Goal: Task Accomplishment & Management: Manage account settings

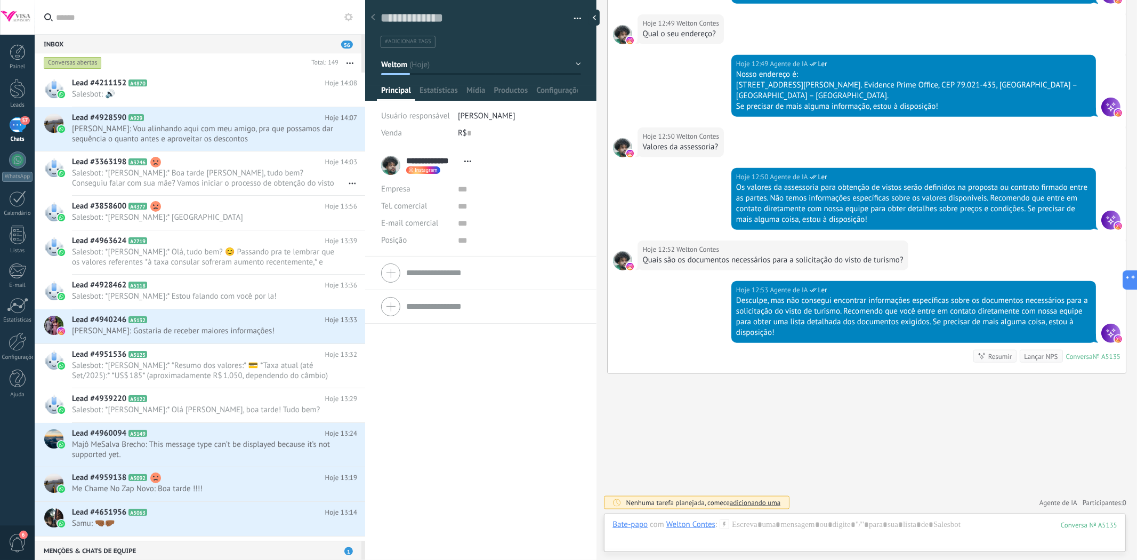
scroll to position [16, 0]
click at [117, 45] on div "Inbox 56" at bounding box center [198, 43] width 327 height 19
click at [110, 136] on span "Richard: Vou alinhando aqui com meu amigo, pra que possamos dar sequência o qua…" at bounding box center [204, 134] width 265 height 20
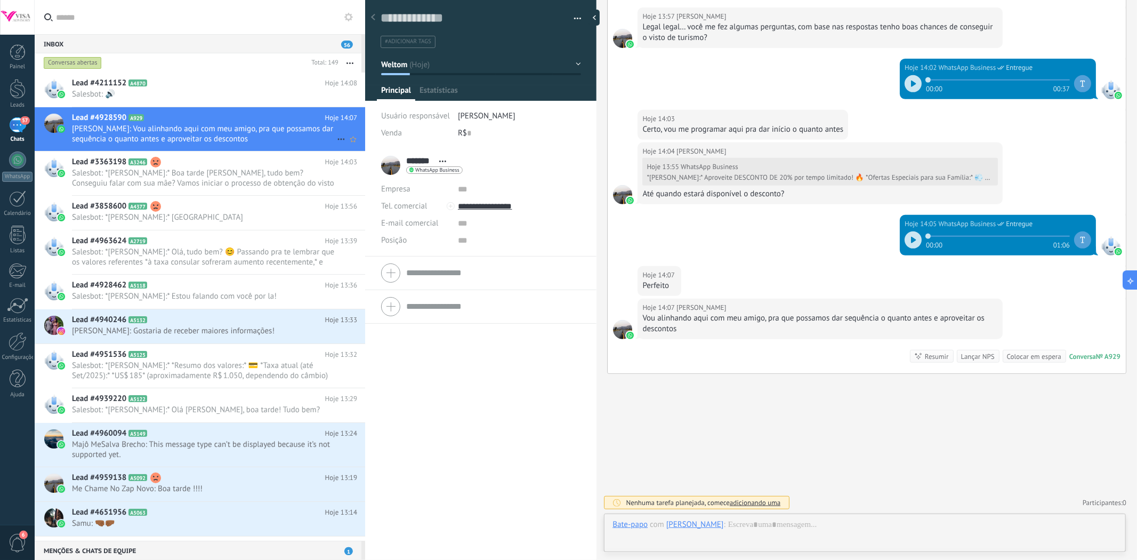
scroll to position [16, 0]
click at [143, 96] on span "Salesbot: 🔊" at bounding box center [204, 94] width 265 height 10
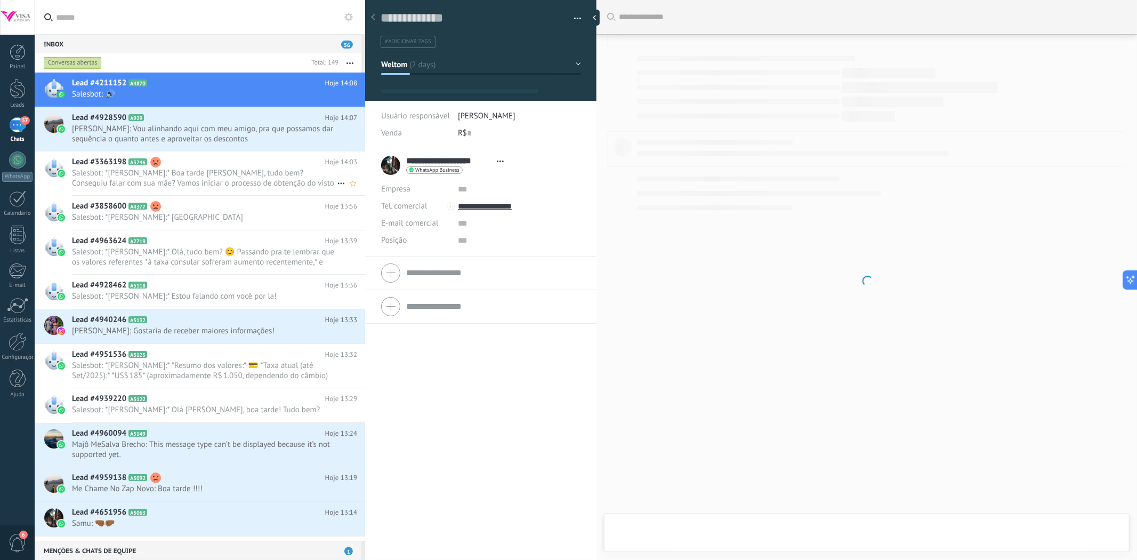
scroll to position [16, 0]
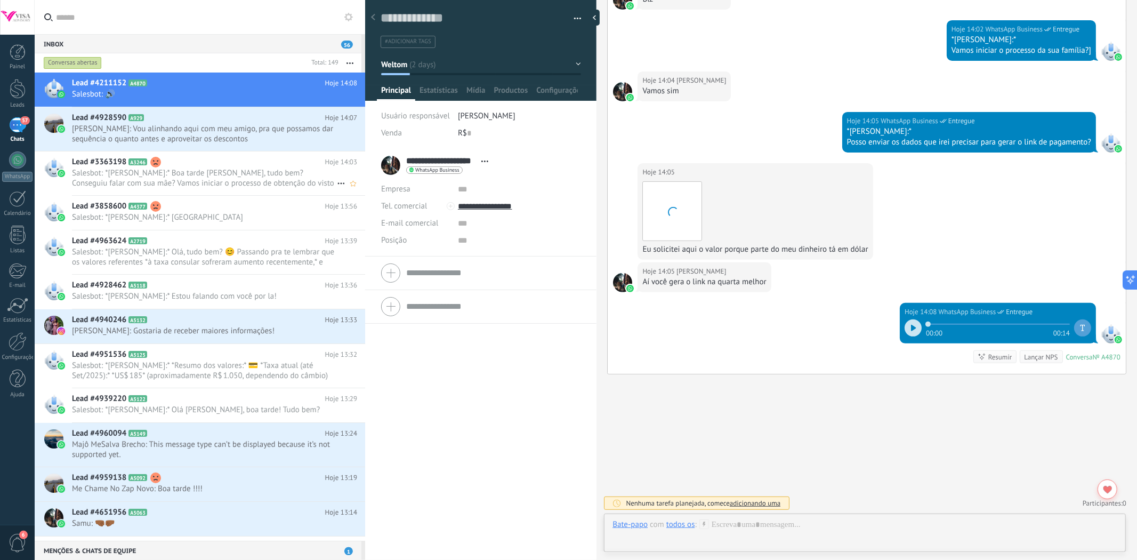
click at [131, 167] on h2 "Lead #3363198 A3246" at bounding box center [198, 162] width 253 height 11
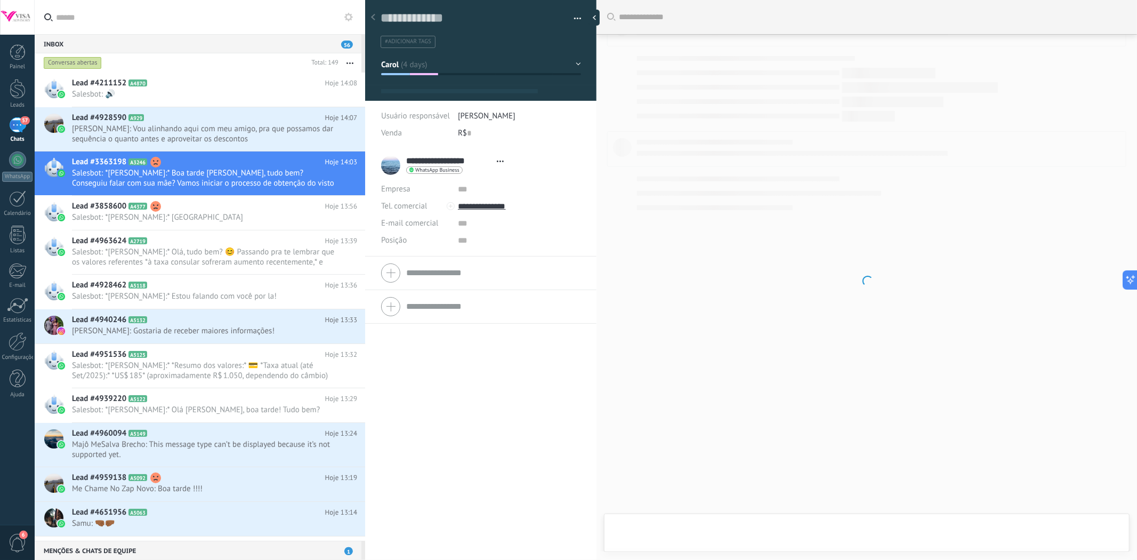
click at [111, 41] on div "Inbox 56" at bounding box center [198, 43] width 327 height 19
type textarea "**********"
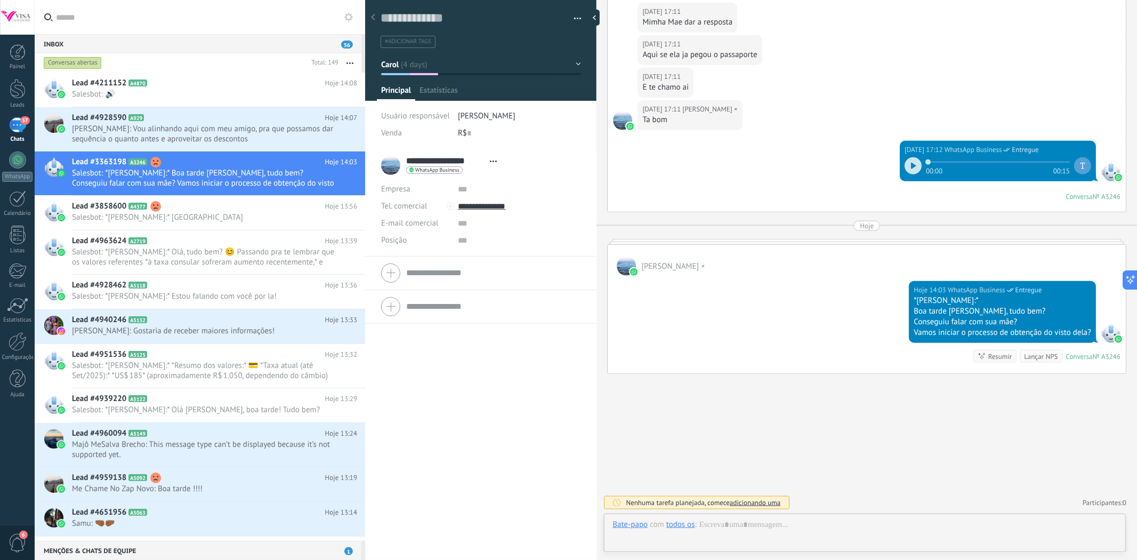
scroll to position [16, 0]
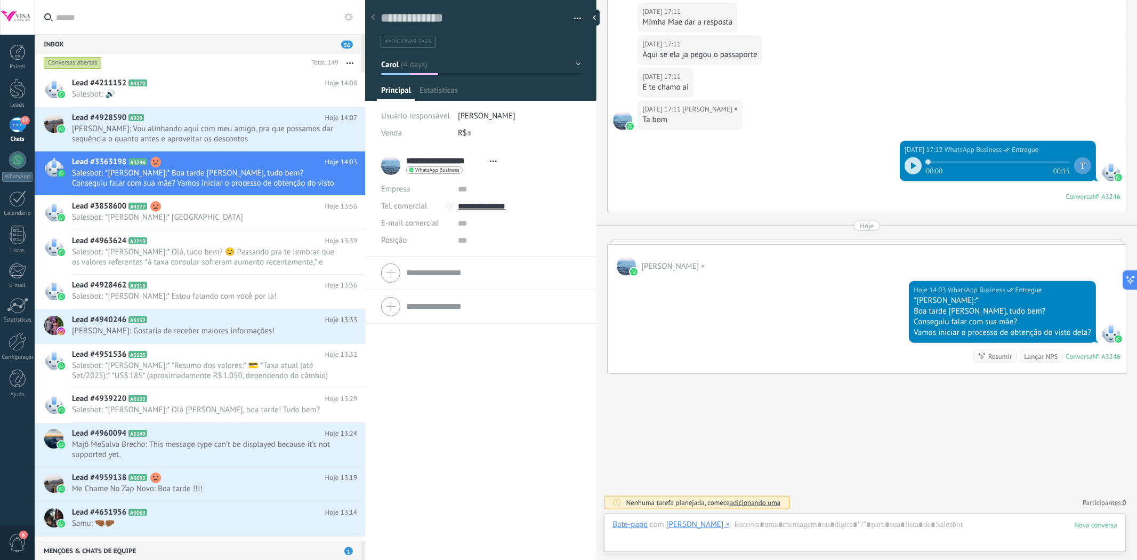
click at [105, 20] on input "text" at bounding box center [206, 17] width 301 height 34
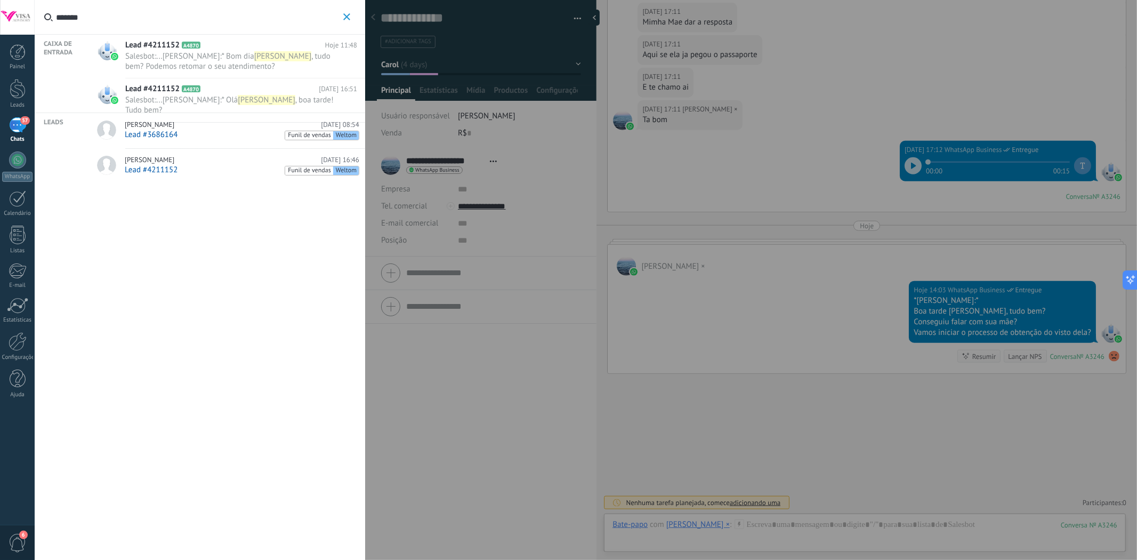
type input "*******"
click at [128, 60] on span "Salesbot :" at bounding box center [140, 56] width 31 height 10
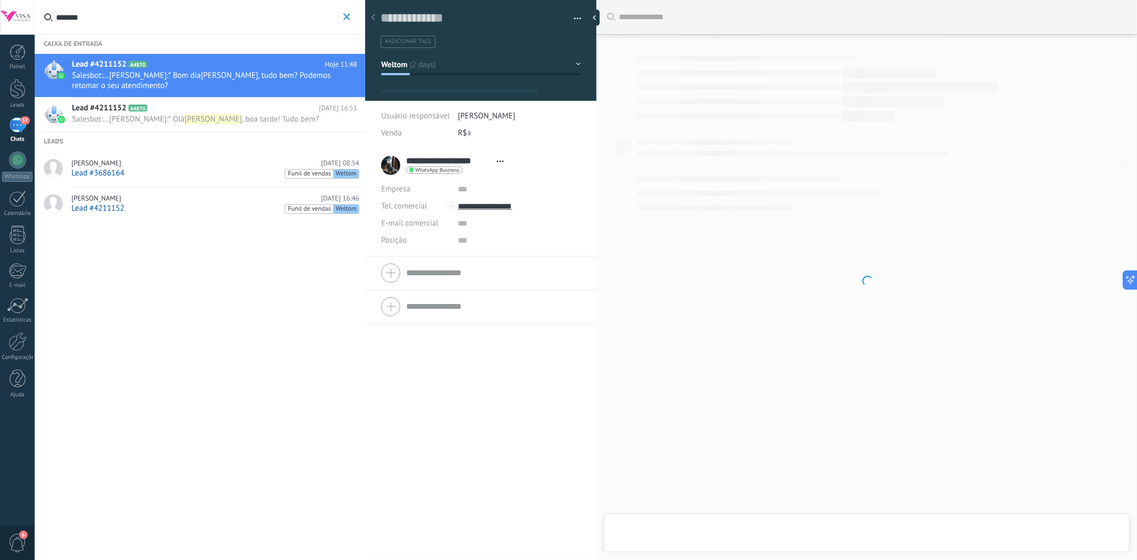
type textarea "**********"
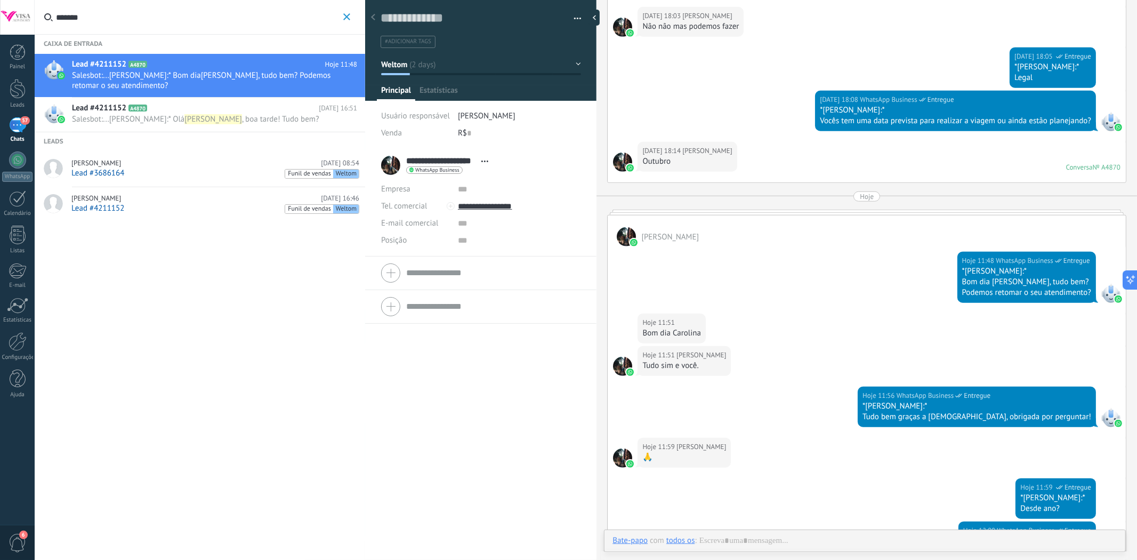
scroll to position [16, 0]
click at [467, 132] on input "text" at bounding box center [469, 133] width 4 height 17
type input "*"
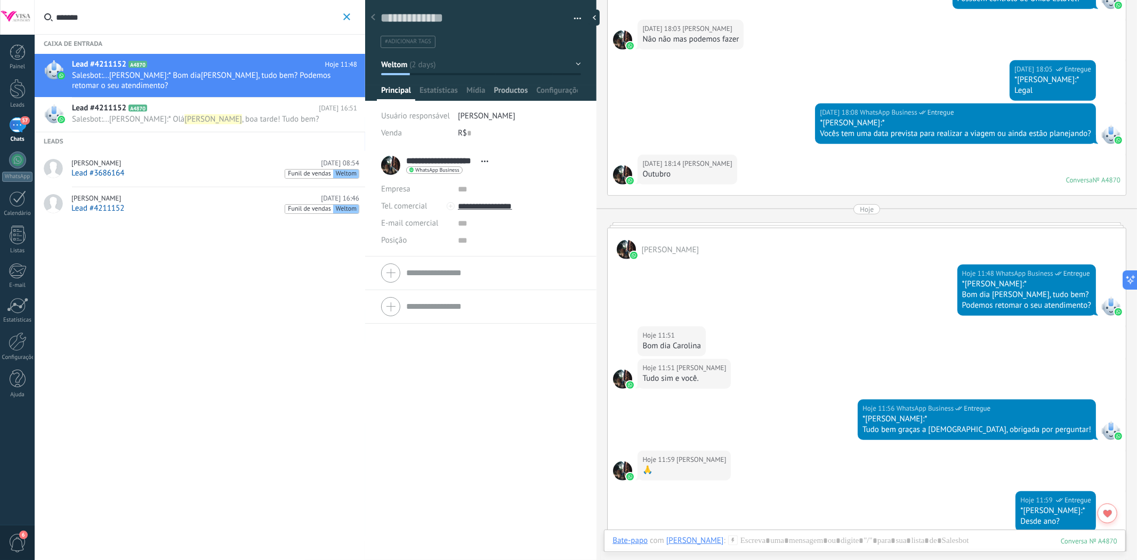
scroll to position [625, 0]
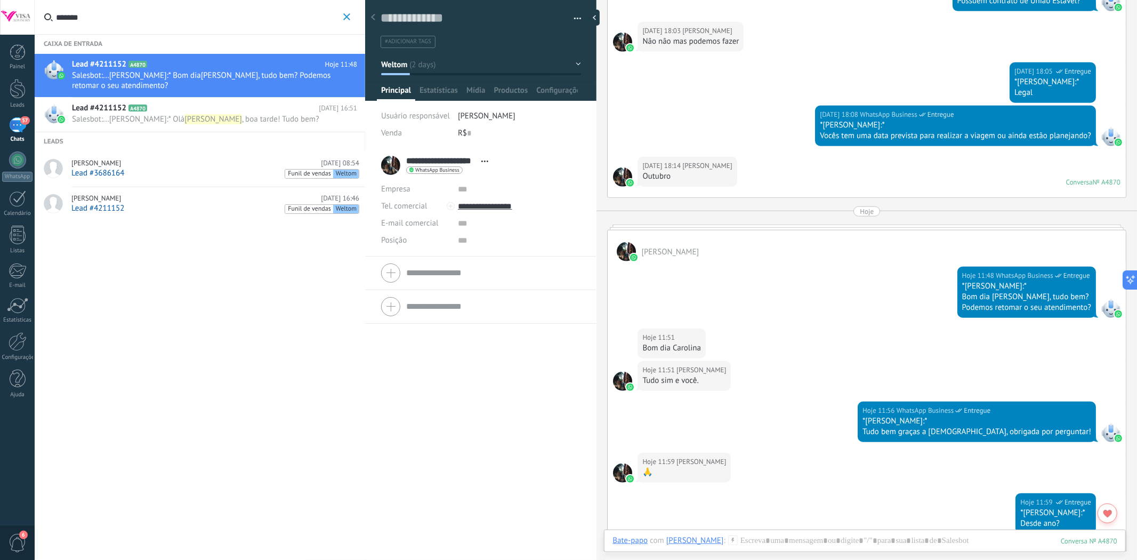
click at [377, 24] on div at bounding box center [373, 17] width 15 height 21
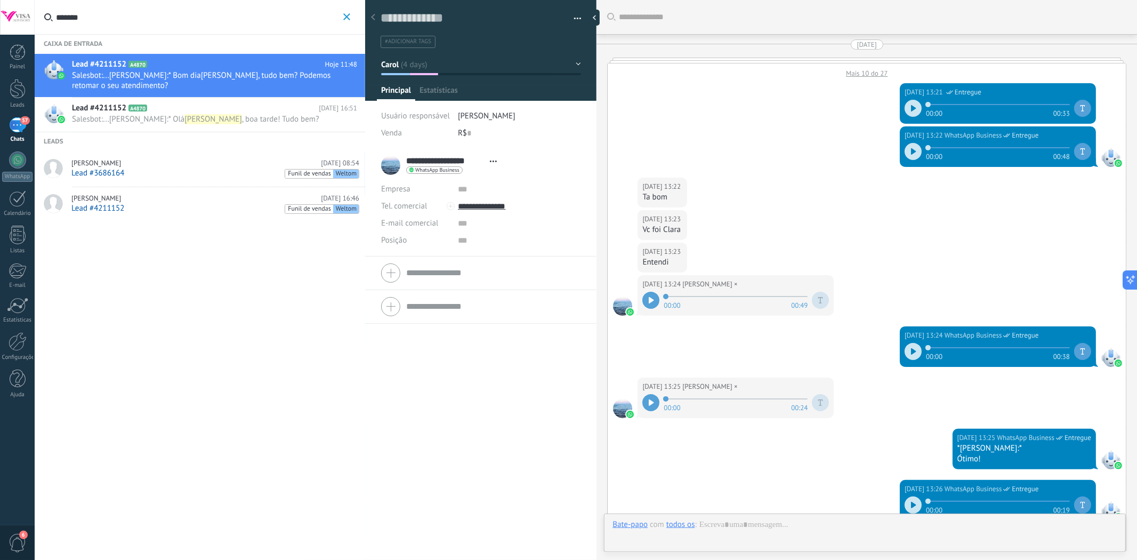
scroll to position [16, 0]
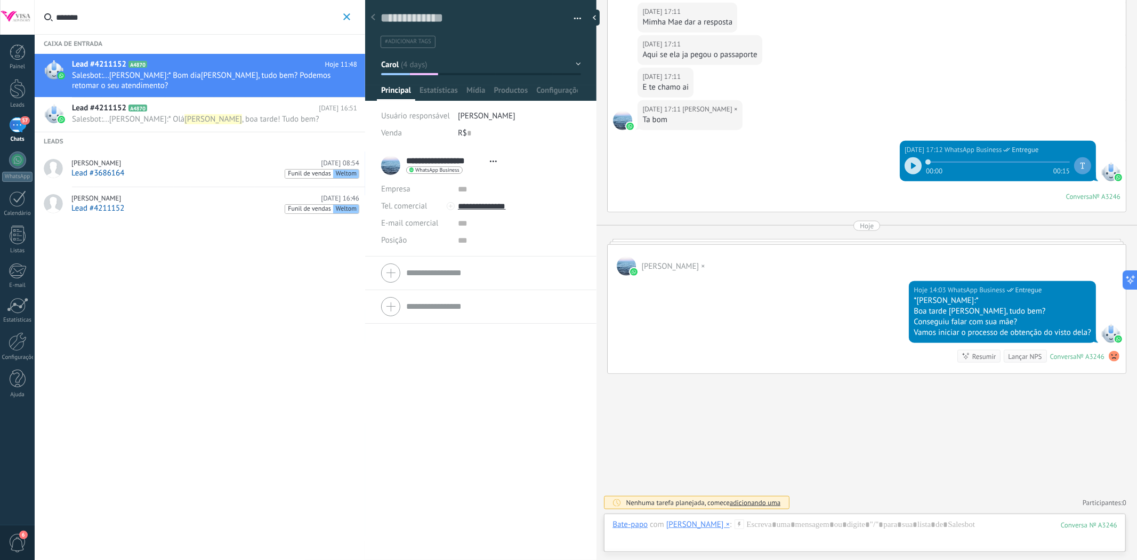
click at [373, 19] on use at bounding box center [373, 17] width 4 height 6
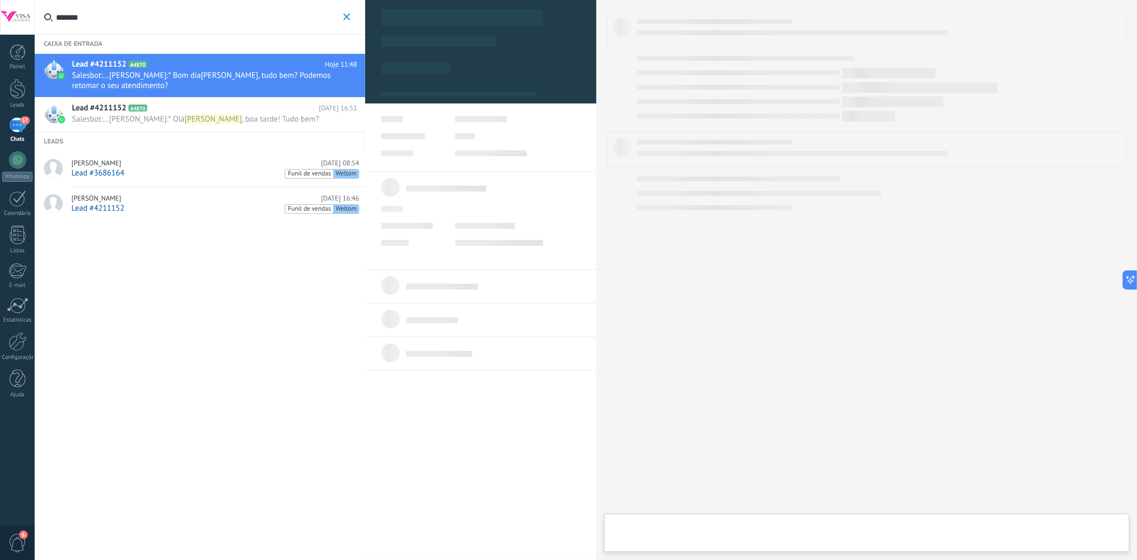
type textarea "**********"
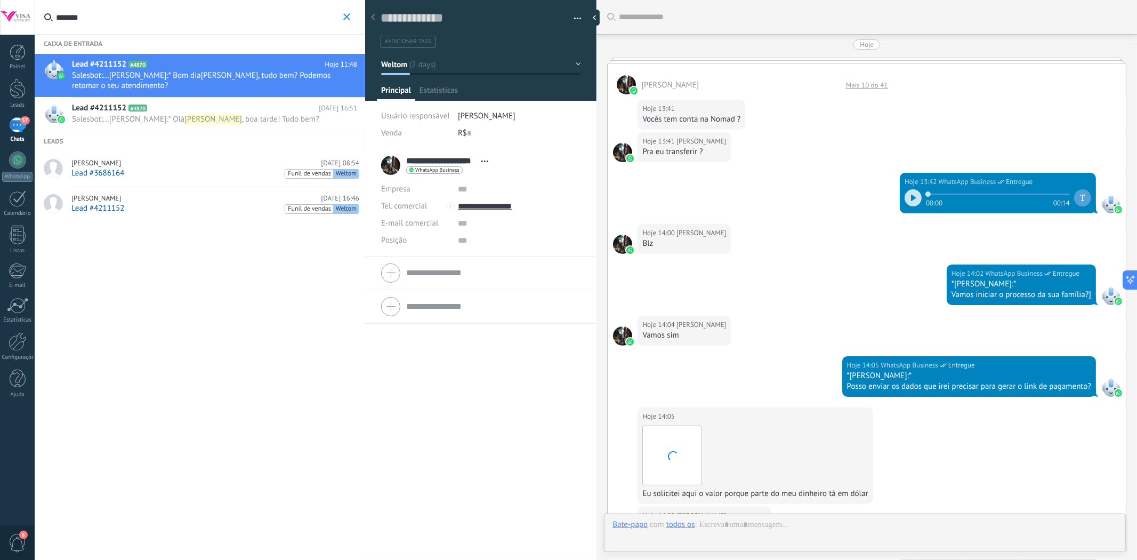
scroll to position [244, 0]
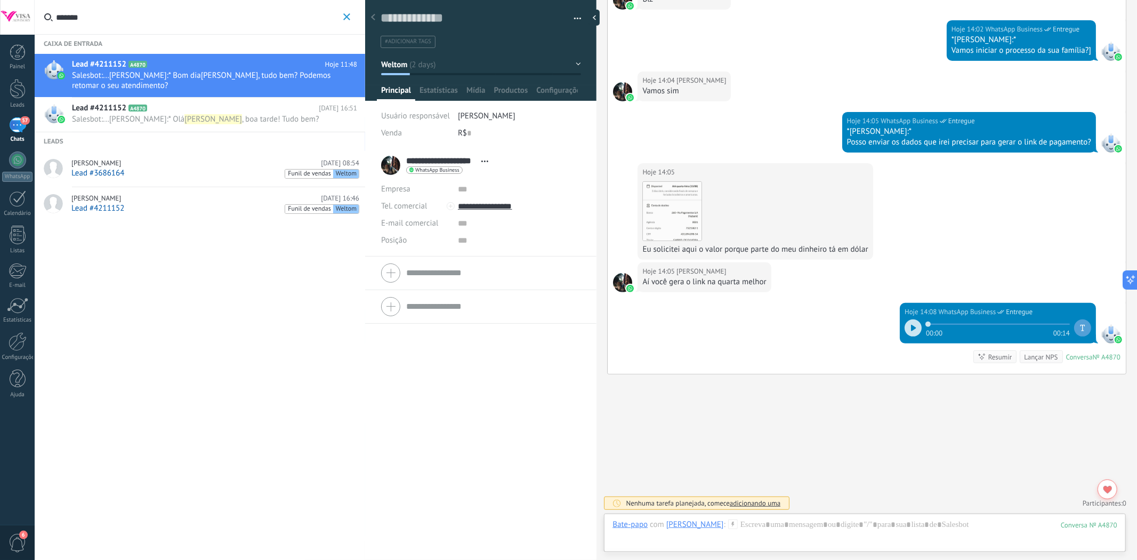
click at [479, 134] on div "R$ 0" at bounding box center [519, 133] width 123 height 17
click at [344, 17] on icon "button" at bounding box center [346, 16] width 7 height 7
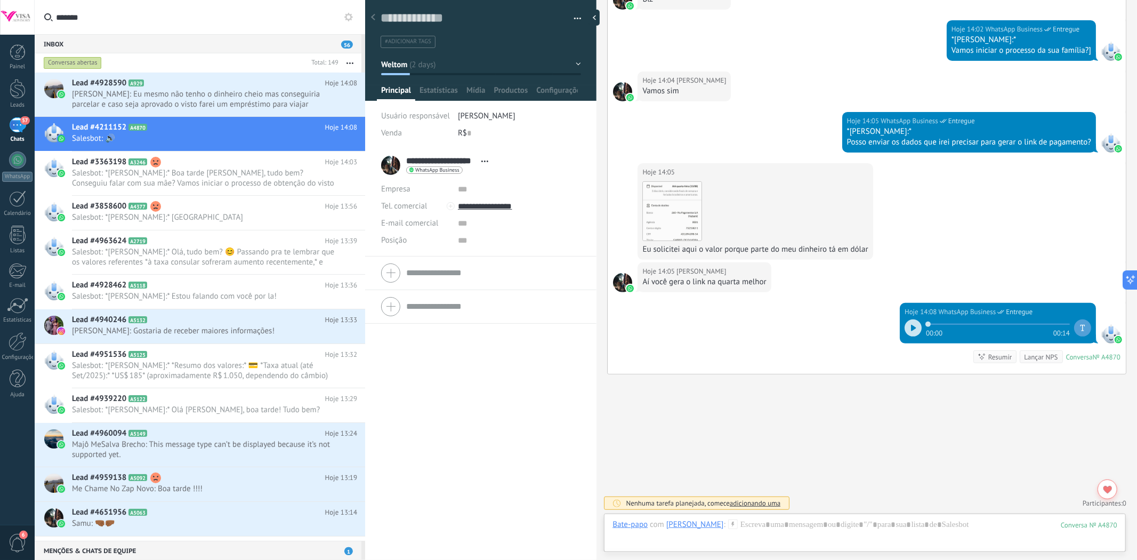
click at [349, 18] on icon at bounding box center [348, 17] width 9 height 9
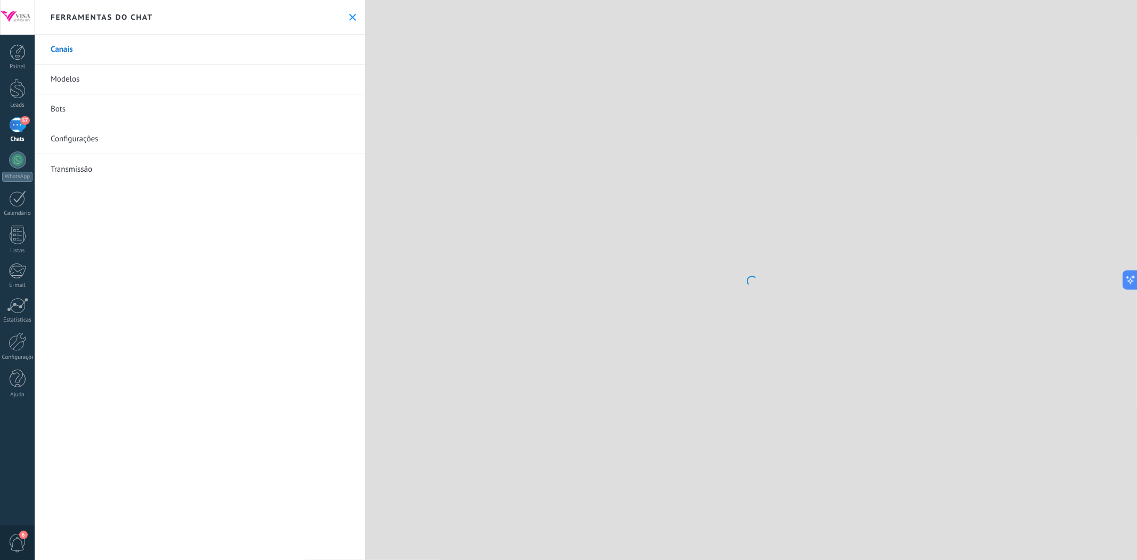
drag, startPoint x: 677, startPoint y: 457, endPoint x: 675, endPoint y: 450, distance: 7.1
click at [675, 450] on div at bounding box center [751, 280] width 772 height 560
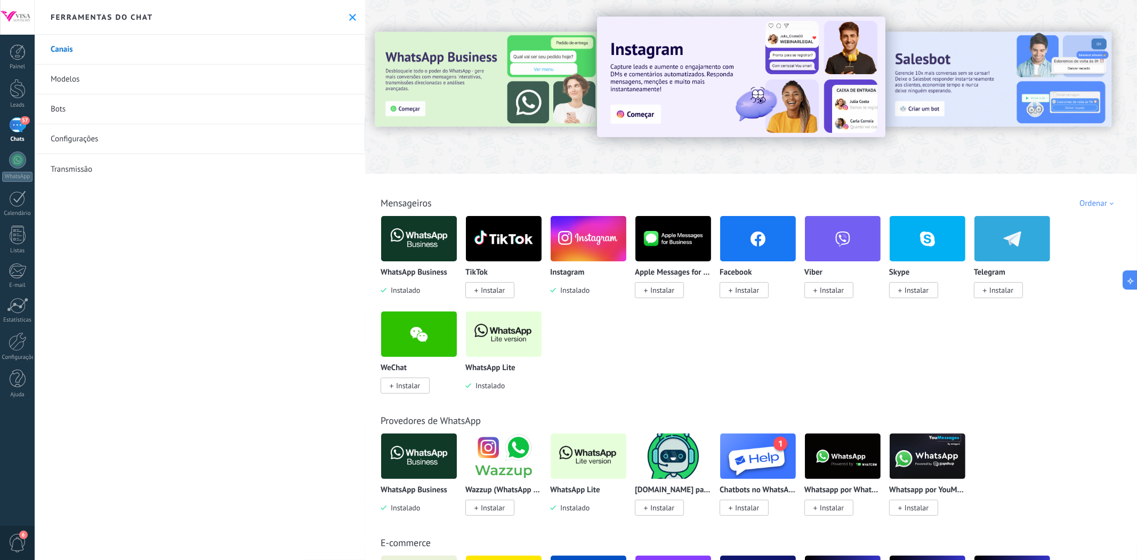
click at [15, 121] on div "57" at bounding box center [17, 124] width 17 height 15
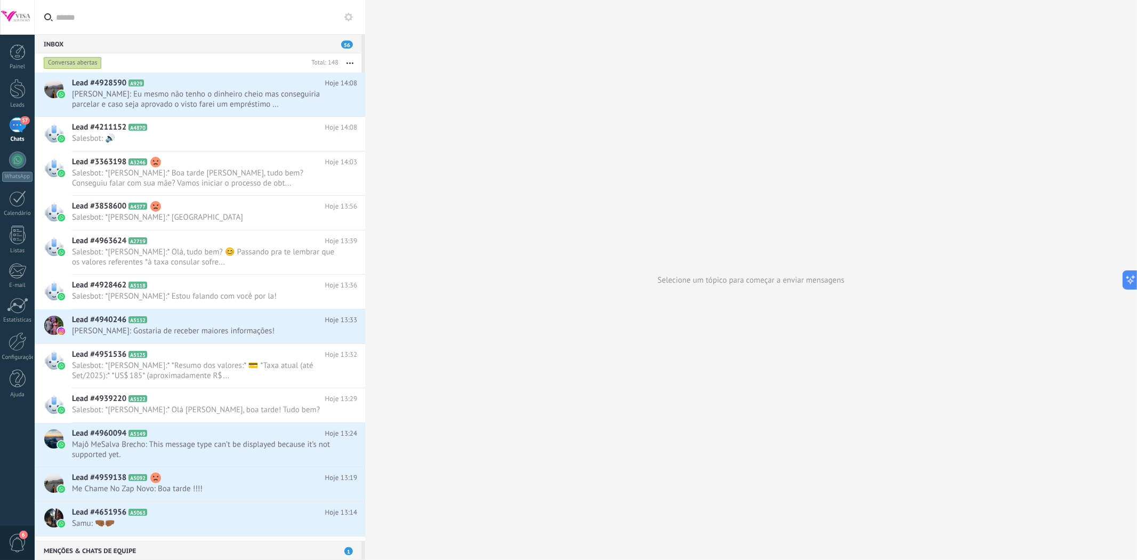
click at [141, 38] on div "Inbox 56" at bounding box center [198, 43] width 327 height 19
click at [139, 24] on input "text" at bounding box center [206, 17] width 301 height 34
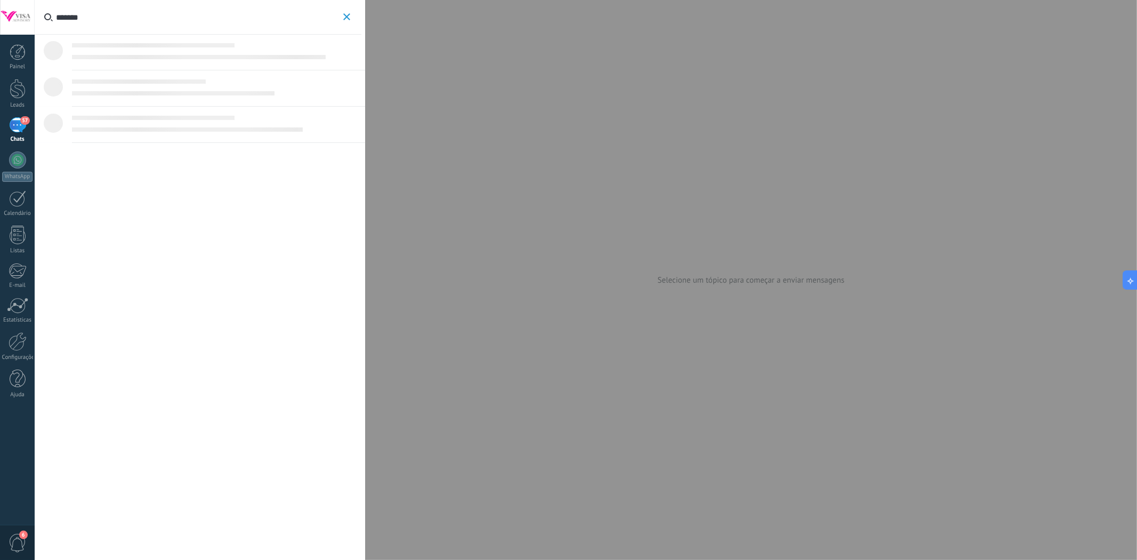
type input "*******"
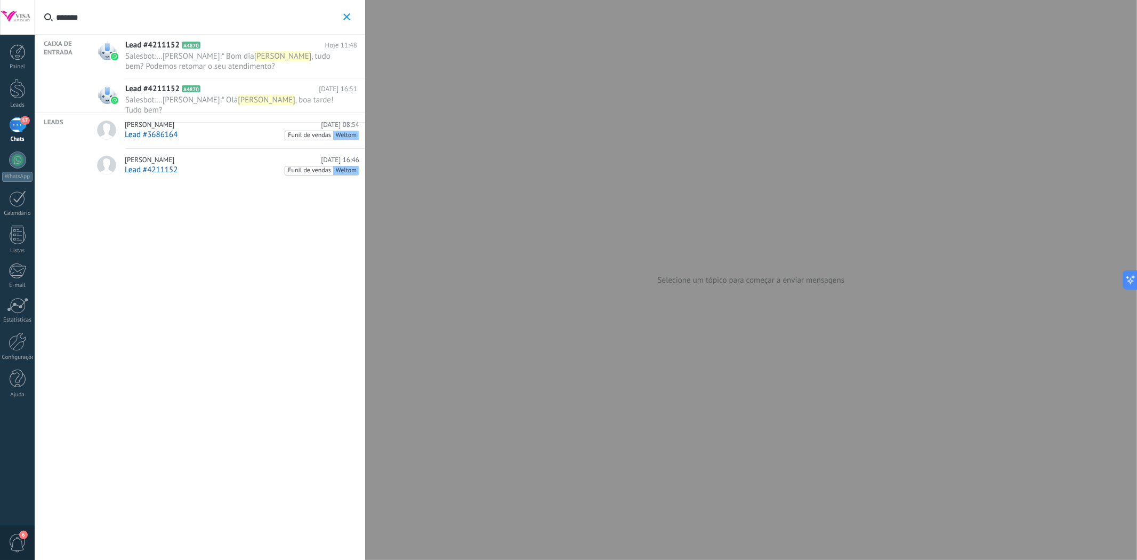
click at [173, 64] on span ", tudo bem? Podemos retomar o seu atendimento?" at bounding box center [227, 61] width 205 height 20
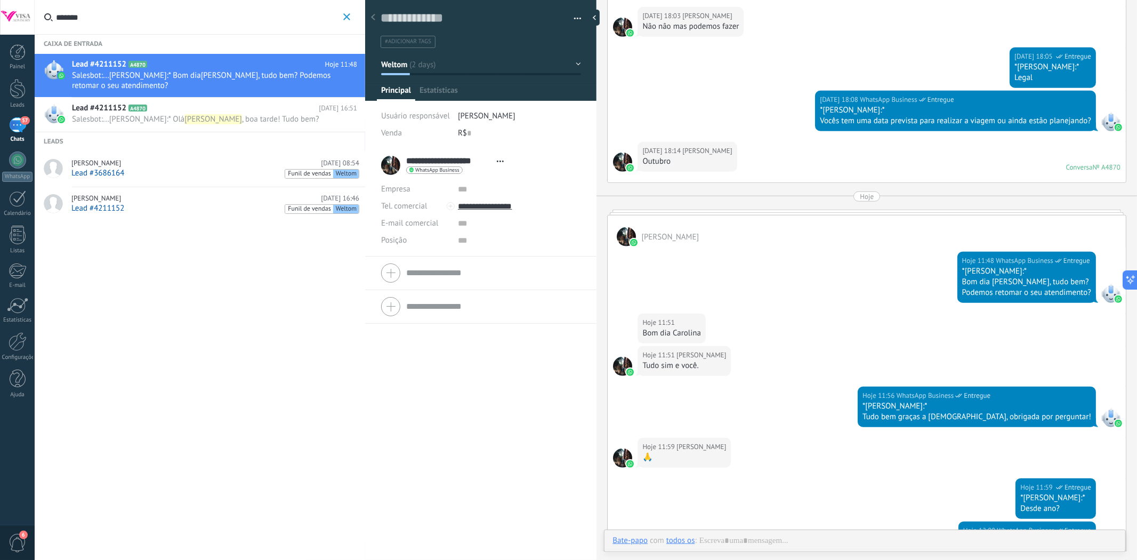
scroll to position [16, 0]
click at [446, 91] on span "Estatísticas" at bounding box center [438, 92] width 38 height 15
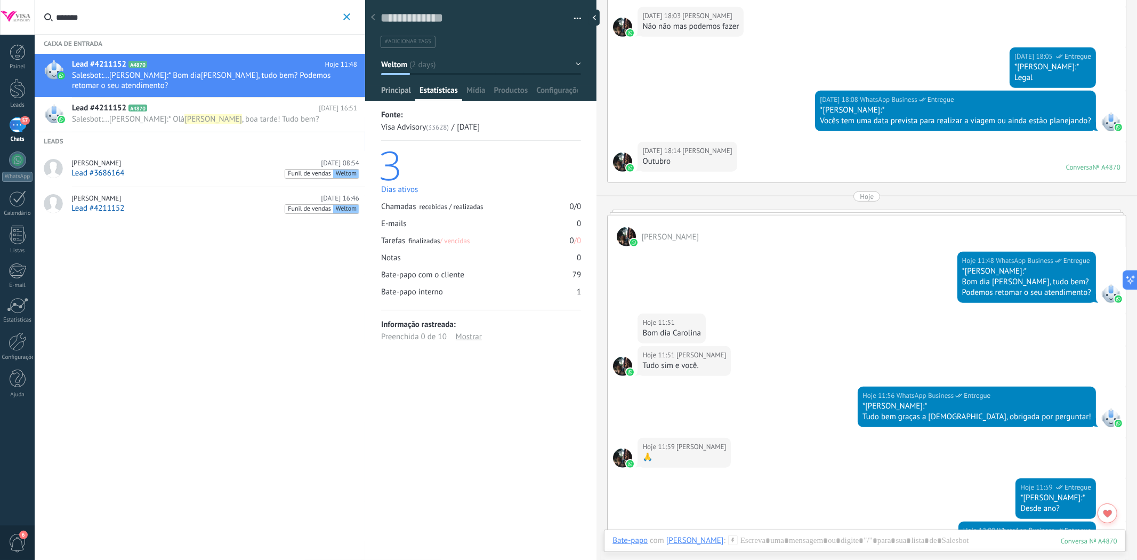
click at [398, 90] on span "Principal" at bounding box center [396, 92] width 30 height 15
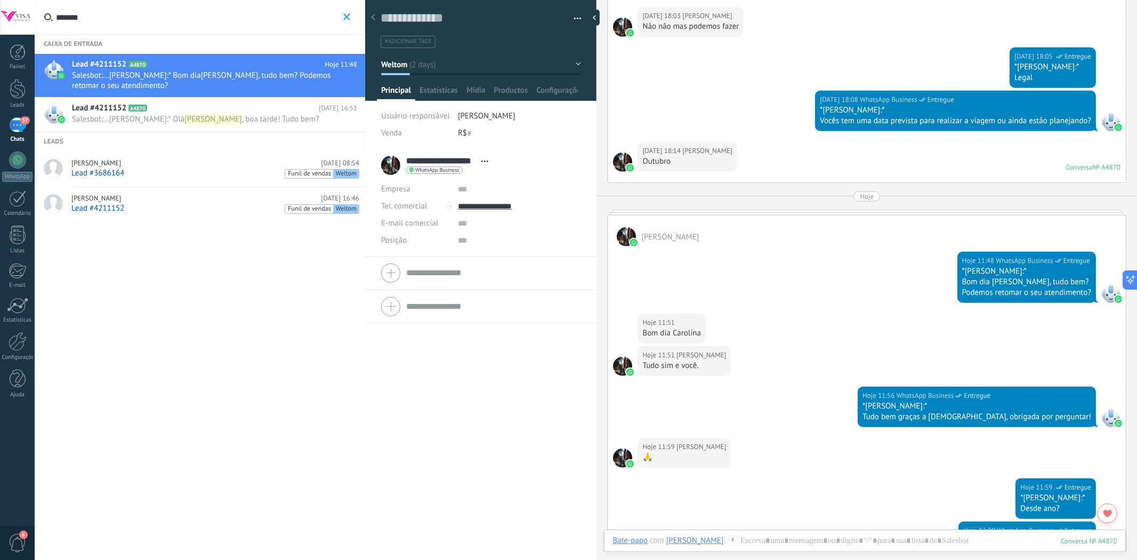
click at [433, 71] on button "Weltom" at bounding box center [481, 64] width 200 height 19
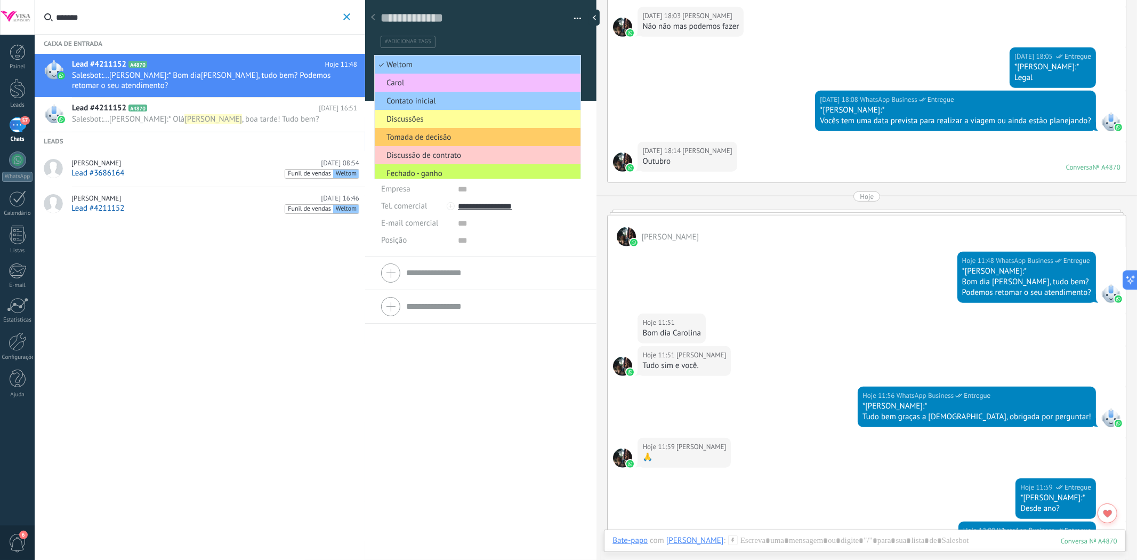
click at [365, 84] on div at bounding box center [365, 280] width 0 height 560
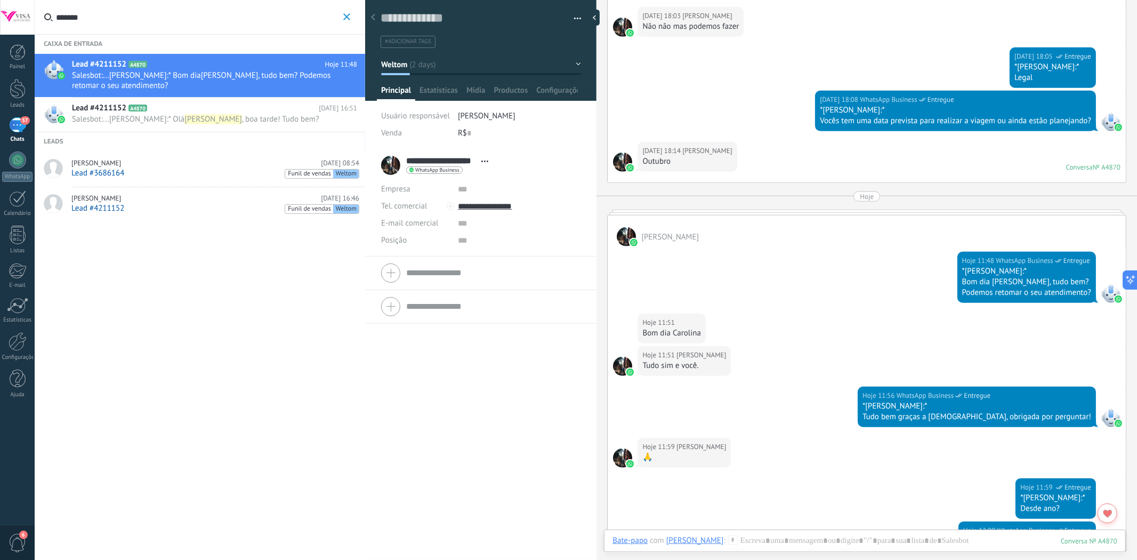
scroll to position [11, 0]
click at [425, 95] on span "Estatísticas" at bounding box center [438, 92] width 38 height 15
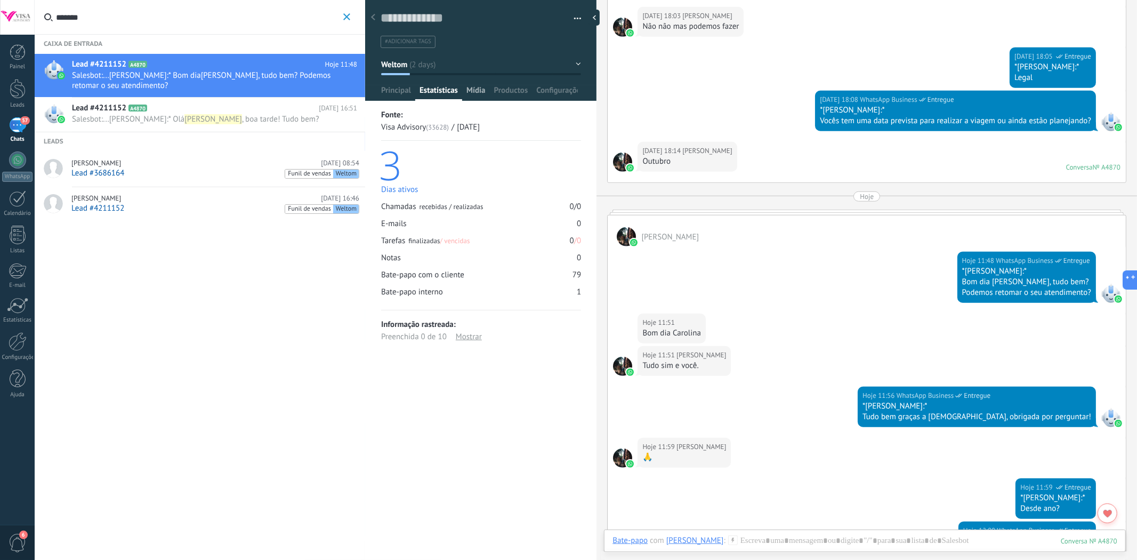
click at [467, 92] on span "Mídia" at bounding box center [475, 92] width 19 height 15
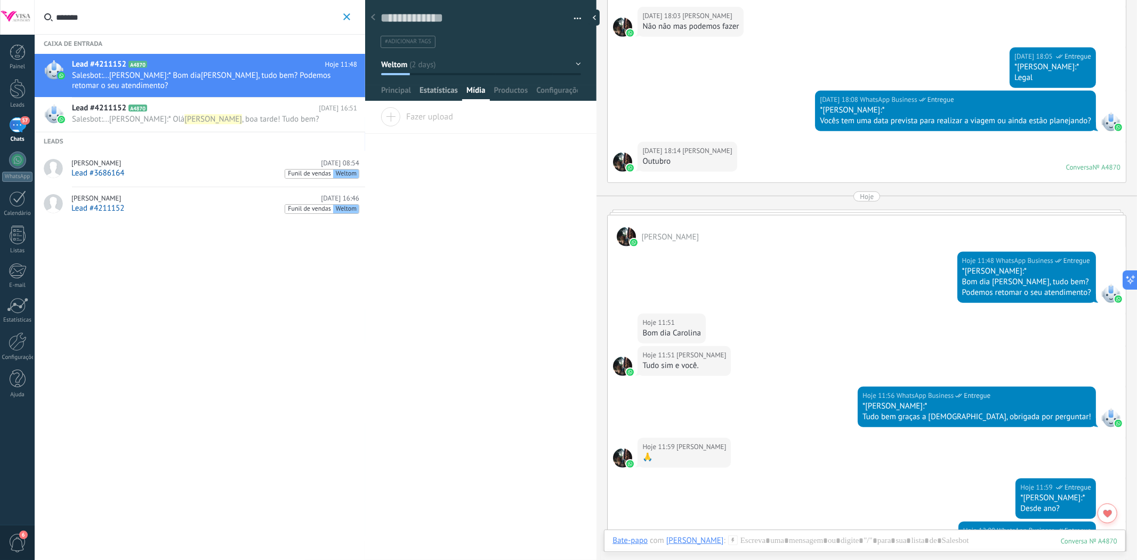
click at [426, 92] on span "Estatísticas" at bounding box center [438, 92] width 38 height 15
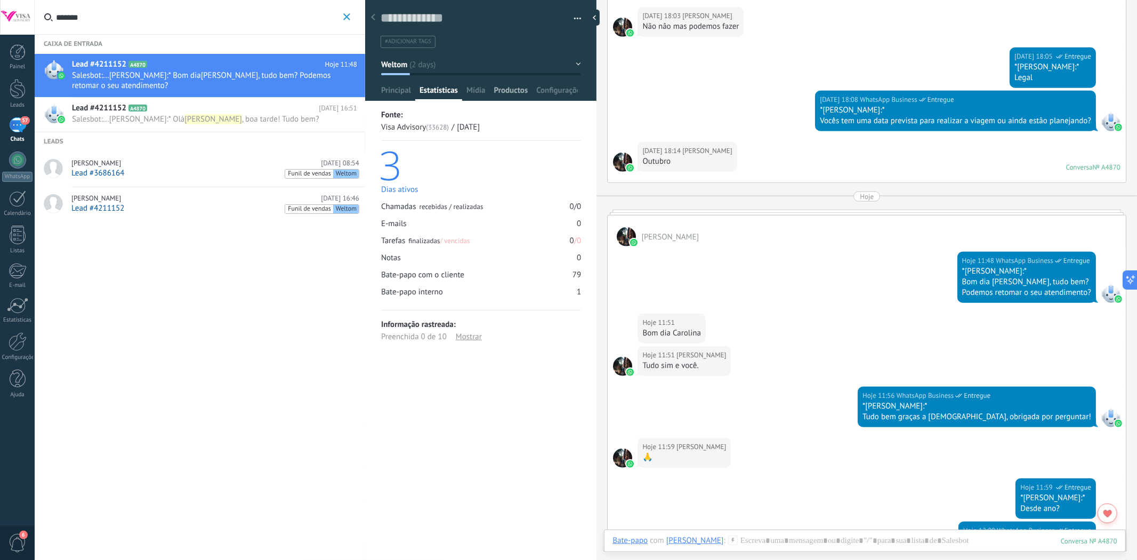
click at [499, 91] on span "Productos" at bounding box center [511, 92] width 34 height 15
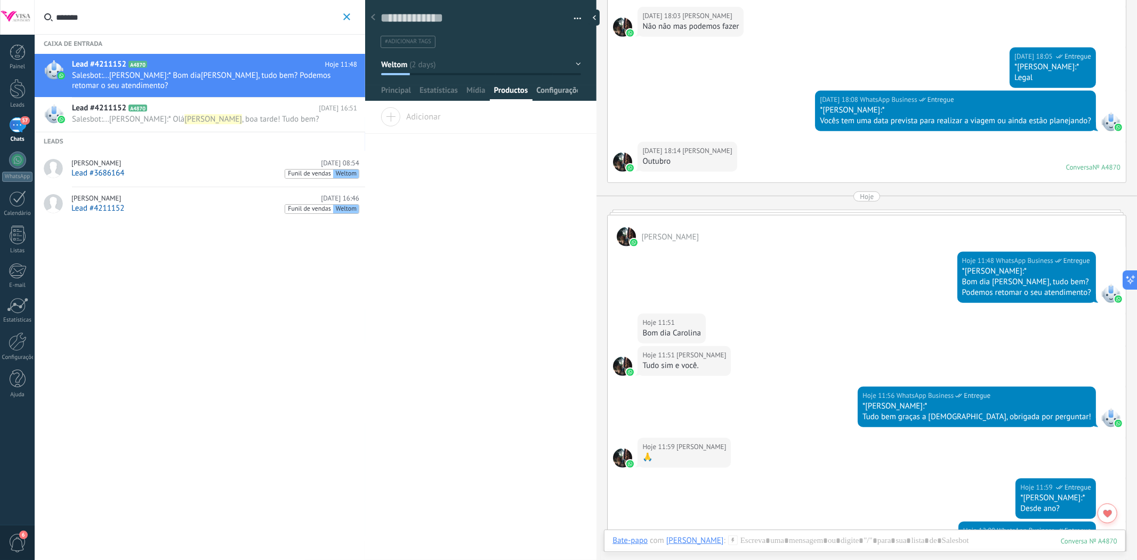
click at [551, 90] on span "Configurações" at bounding box center [557, 92] width 42 height 15
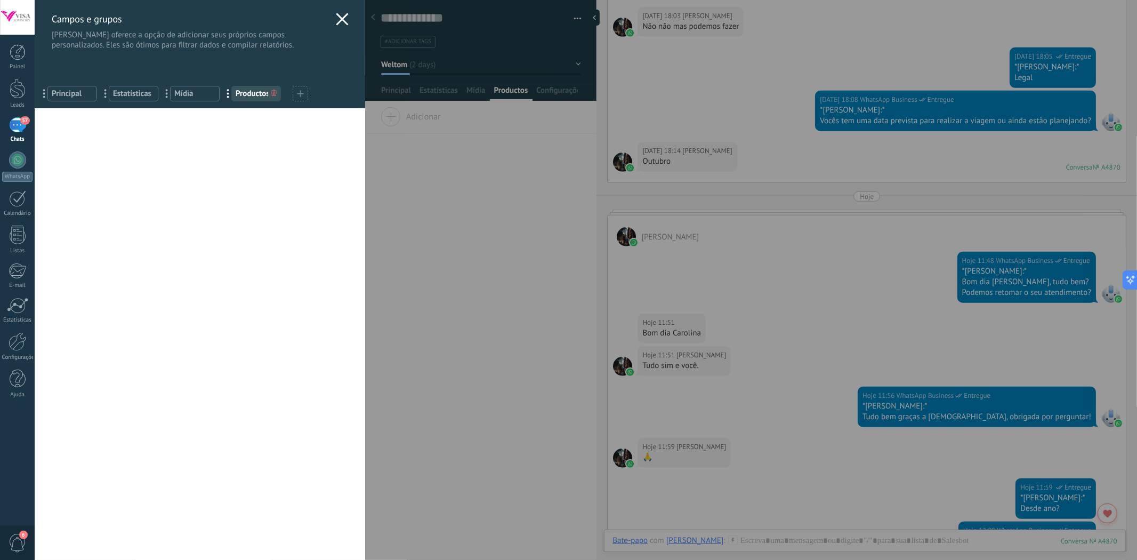
click at [497, 95] on div "Campos e grupos Kommo oferece a opção de adicionar seus próprios campos persona…" at bounding box center [586, 280] width 1102 height 560
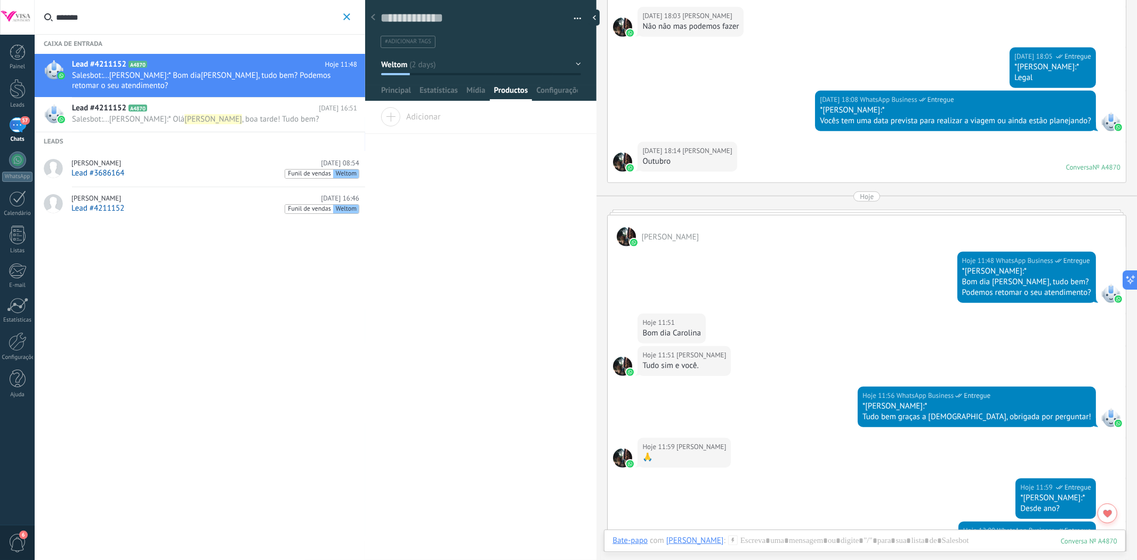
click at [492, 92] on div "Productos" at bounding box center [511, 92] width 43 height 15
click at [442, 114] on div "Adicionar" at bounding box center [480, 120] width 231 height 27
click at [398, 119] on span "Adicionar" at bounding box center [410, 114] width 60 height 15
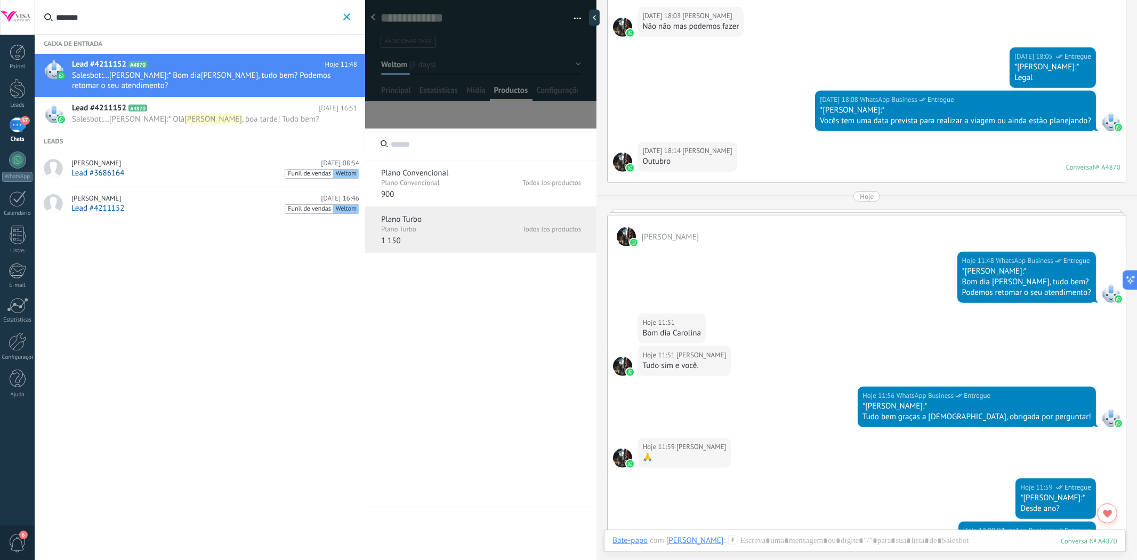
click at [442, 240] on div "Plano Turbo Plano Turbo Todos los productos 1 150" at bounding box center [480, 230] width 231 height 46
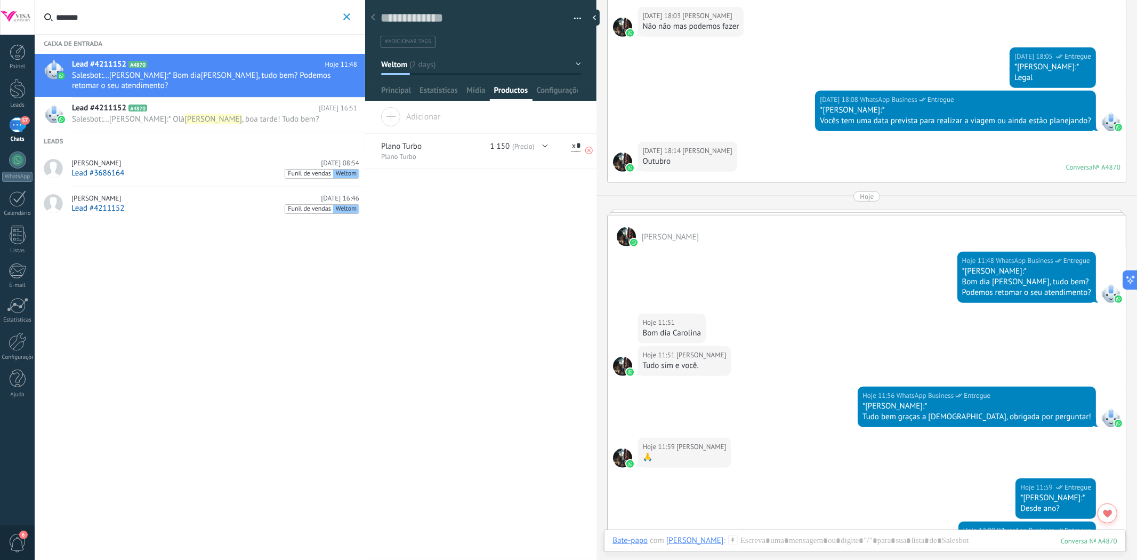
scroll to position [657, 0]
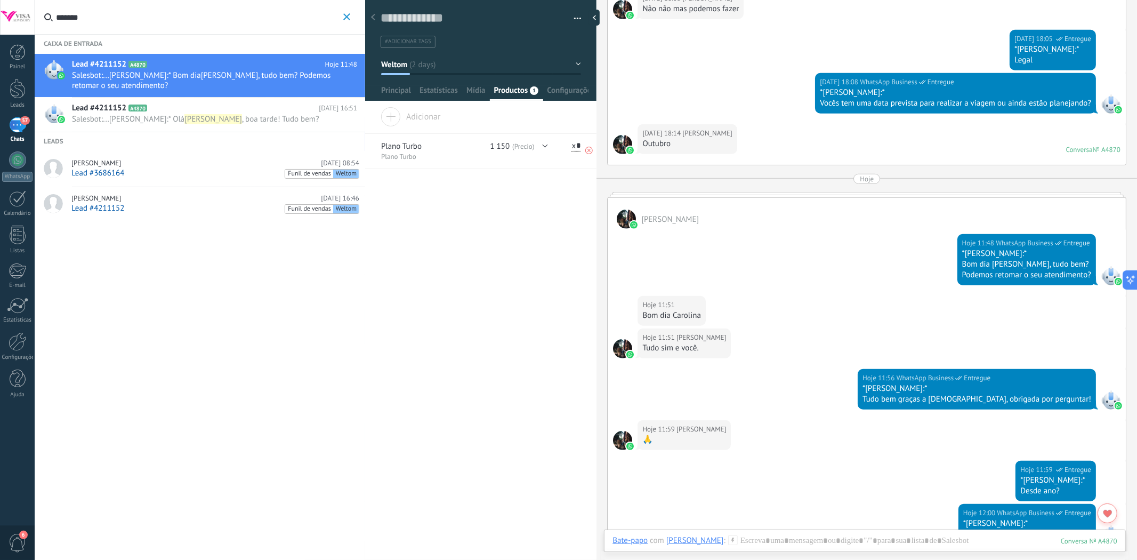
click at [585, 151] on icon at bounding box center [588, 150] width 7 height 7
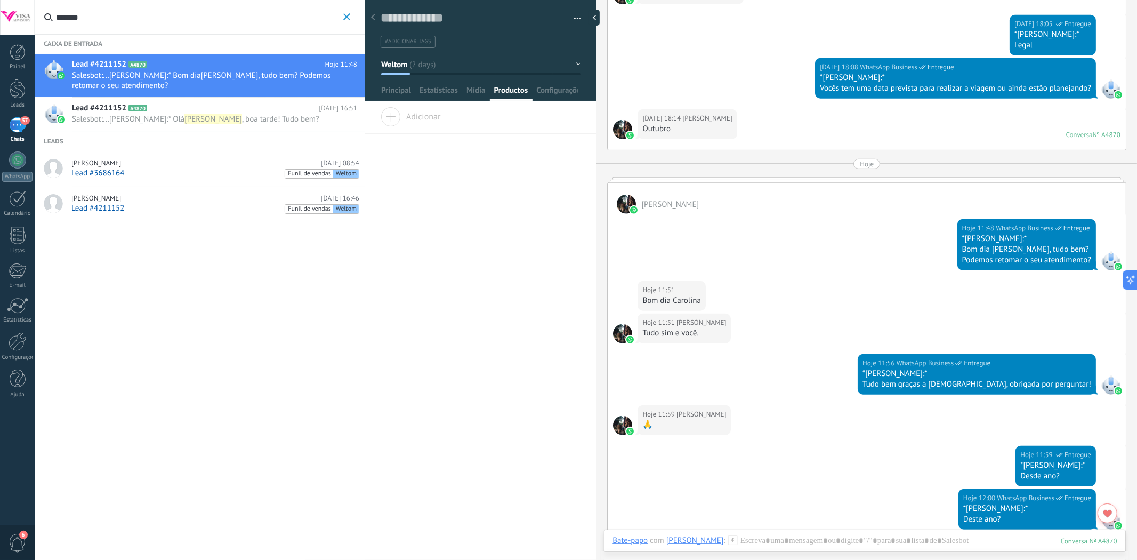
click at [429, 121] on span "Adicionar" at bounding box center [410, 114] width 60 height 15
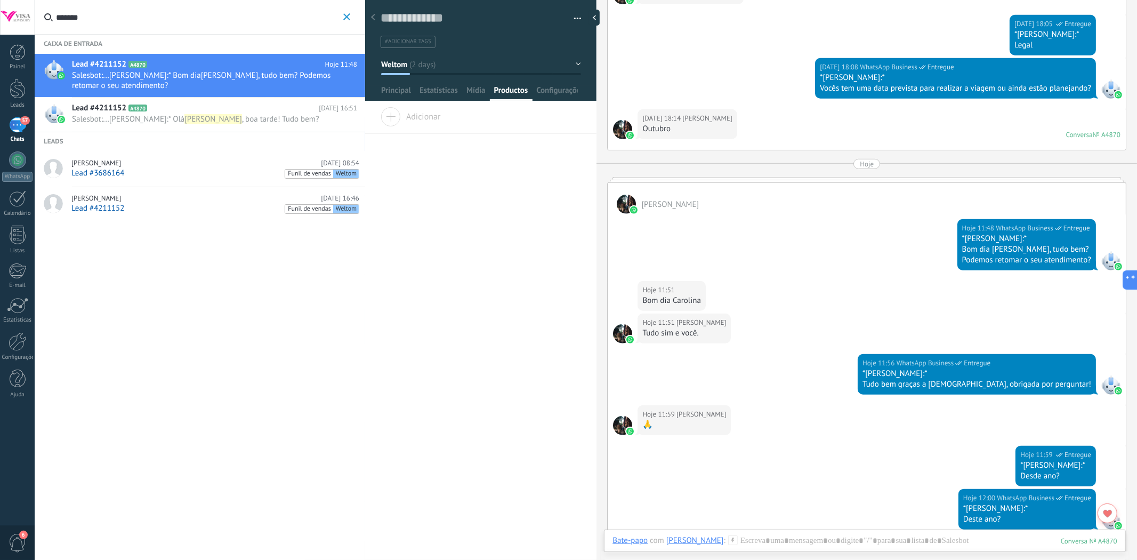
click at [189, 80] on span "Salesbot : ... Martins:* Bom dia Gabriel , tudo bem? Podemos retomar o seu aten…" at bounding box center [204, 80] width 265 height 20
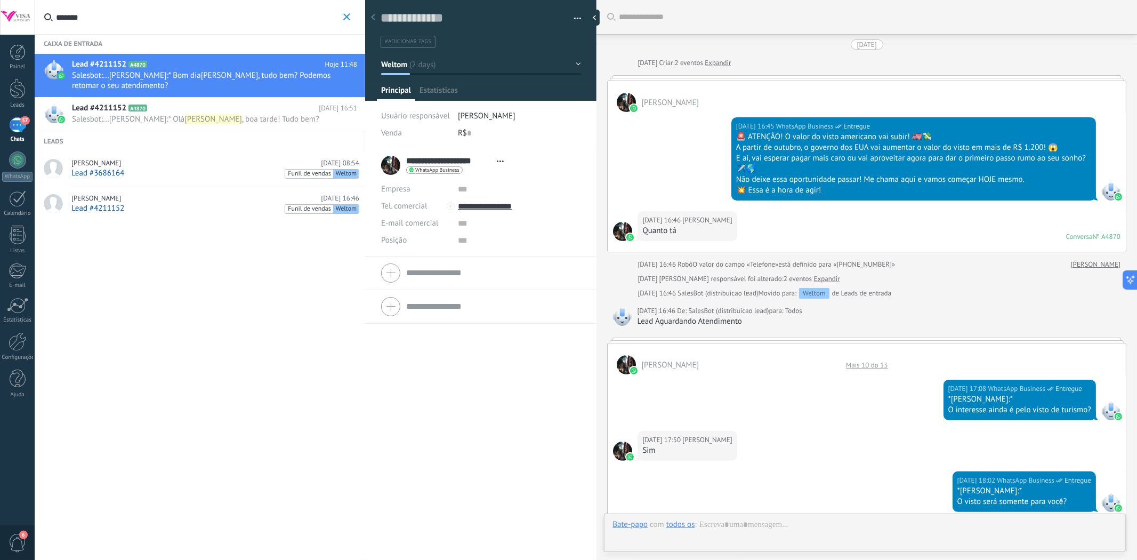
type textarea "**********"
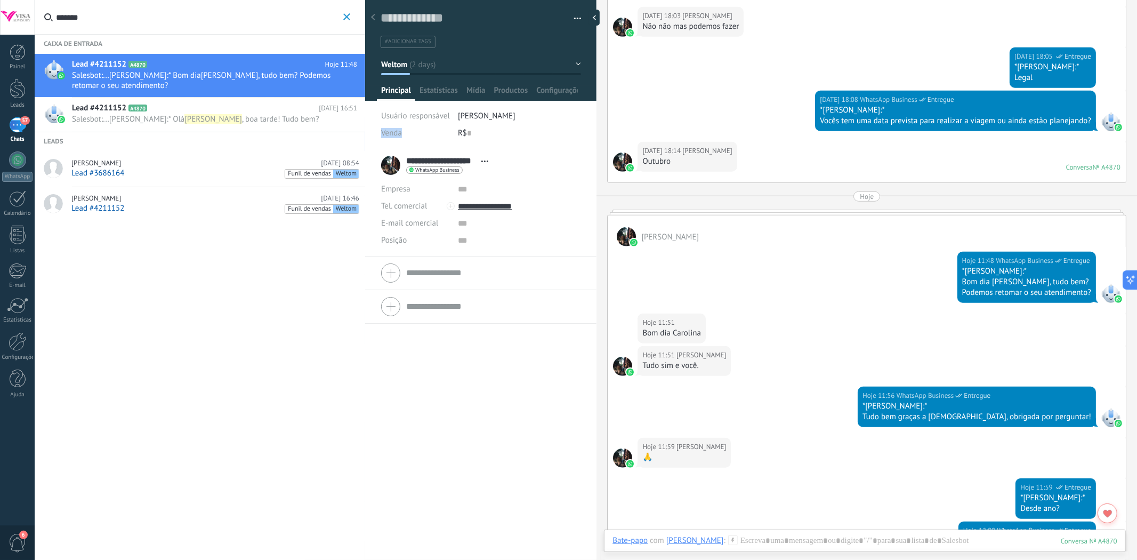
drag, startPoint x: 375, startPoint y: 134, endPoint x: 432, endPoint y: 135, distance: 56.5
click at [427, 135] on div "Salvar e criar Imprimir Gerenciar tags Exportar para o Excel" at bounding box center [481, 71] width 232 height 156
click at [481, 135] on div "R$ 0" at bounding box center [519, 133] width 123 height 17
type input "*"
click at [509, 94] on span "Productos" at bounding box center [511, 92] width 34 height 15
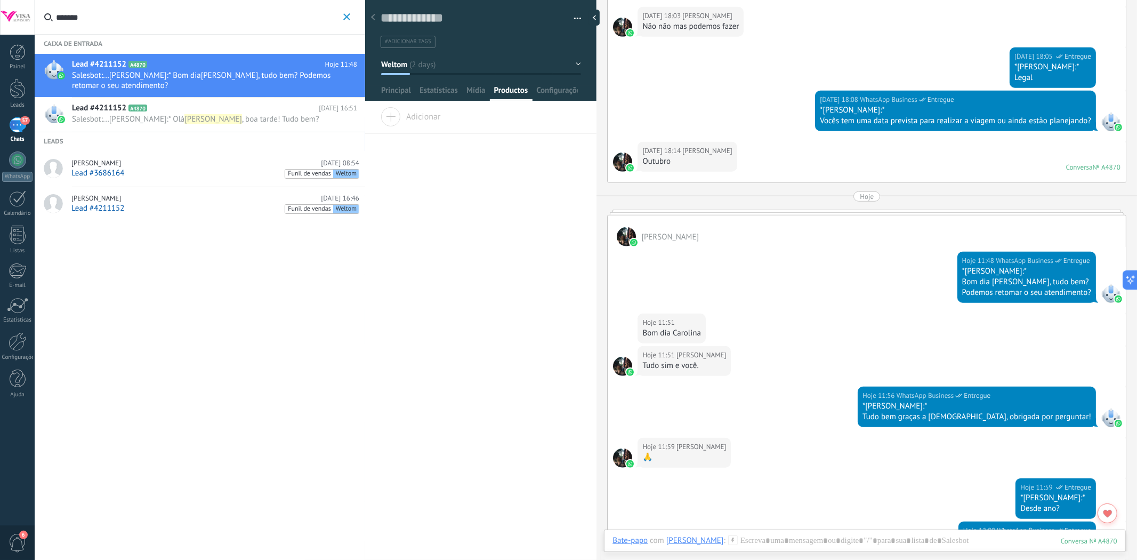
click at [429, 128] on div "Adicionar" at bounding box center [480, 120] width 231 height 27
click at [397, 118] on span "Adicionar" at bounding box center [410, 114] width 60 height 15
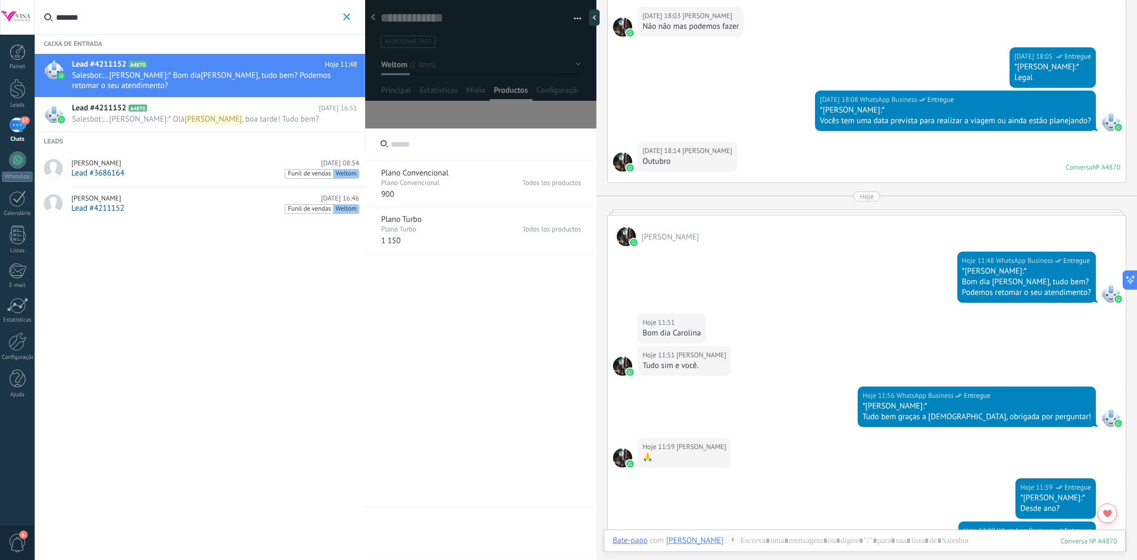
click at [443, 182] on p "Plano Convencional" at bounding box center [428, 183] width 95 height 9
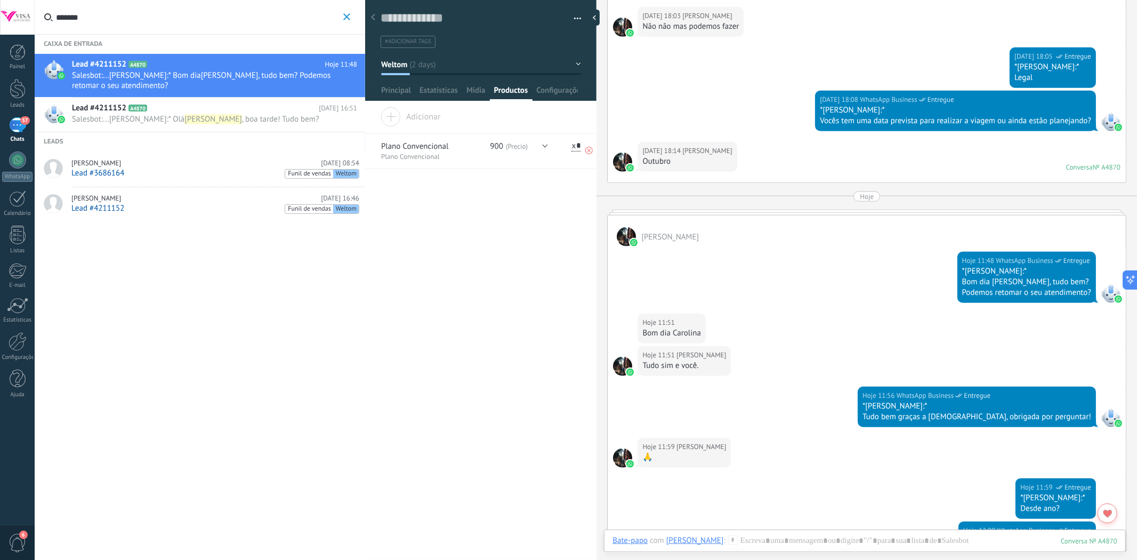
scroll to position [657, 0]
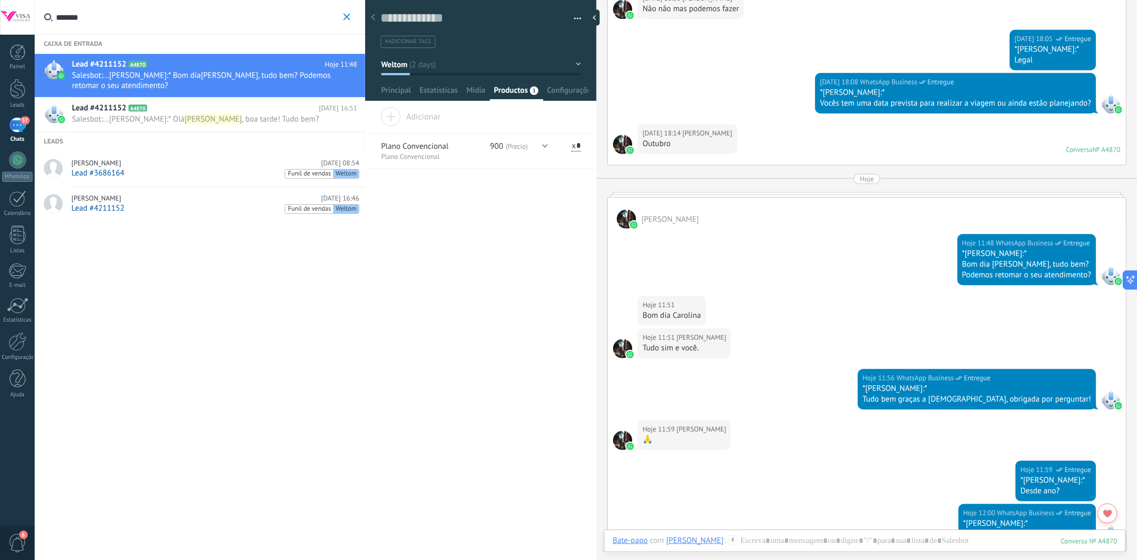
click at [398, 121] on span "Adicionar" at bounding box center [410, 114] width 60 height 15
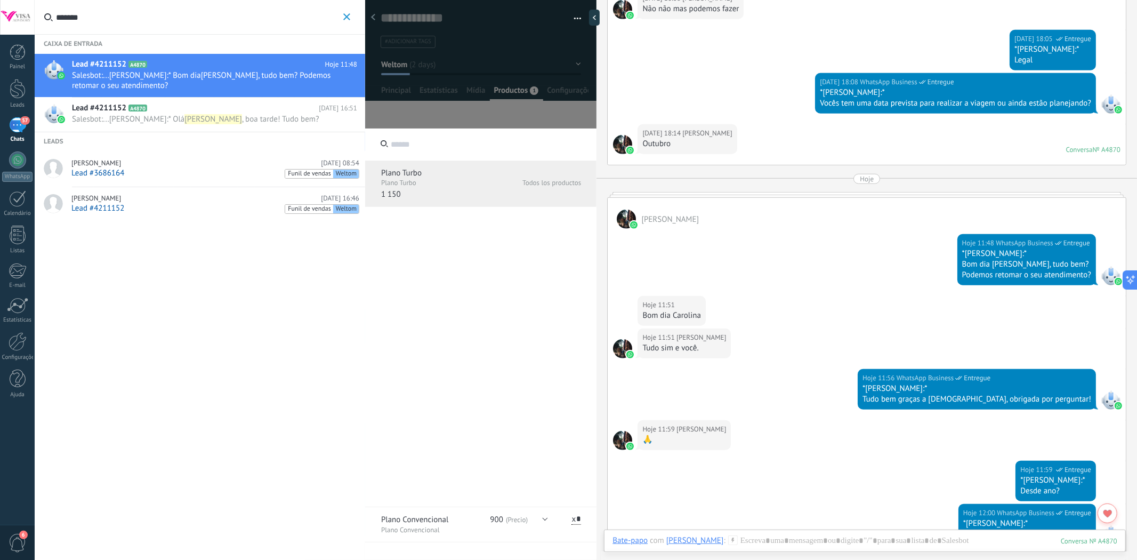
click at [393, 187] on p "Plano Turbo" at bounding box center [428, 183] width 95 height 9
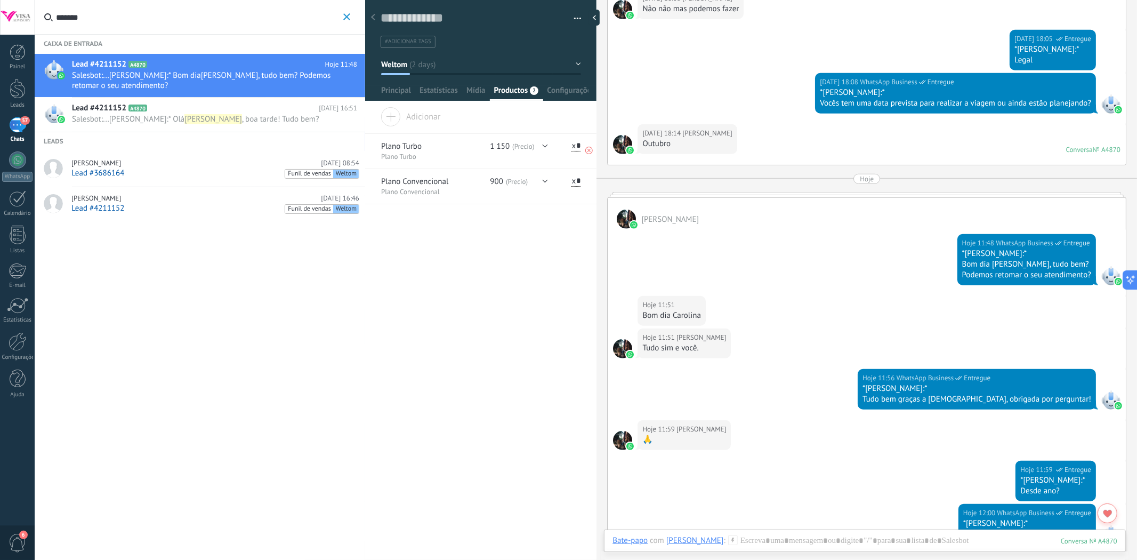
scroll to position [672, 0]
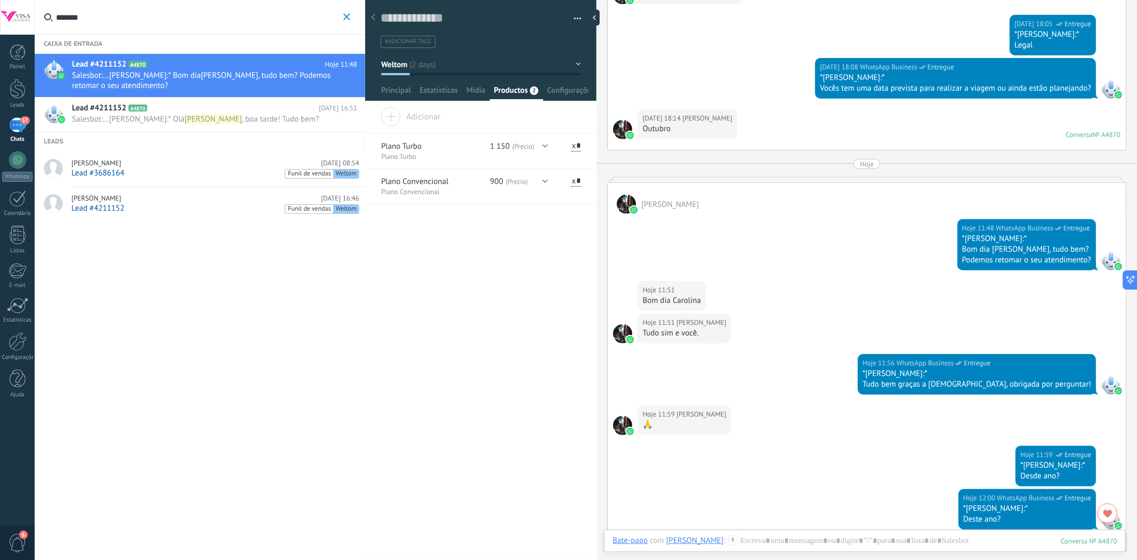
click at [393, 120] on span "Adicionar" at bounding box center [410, 114] width 60 height 15
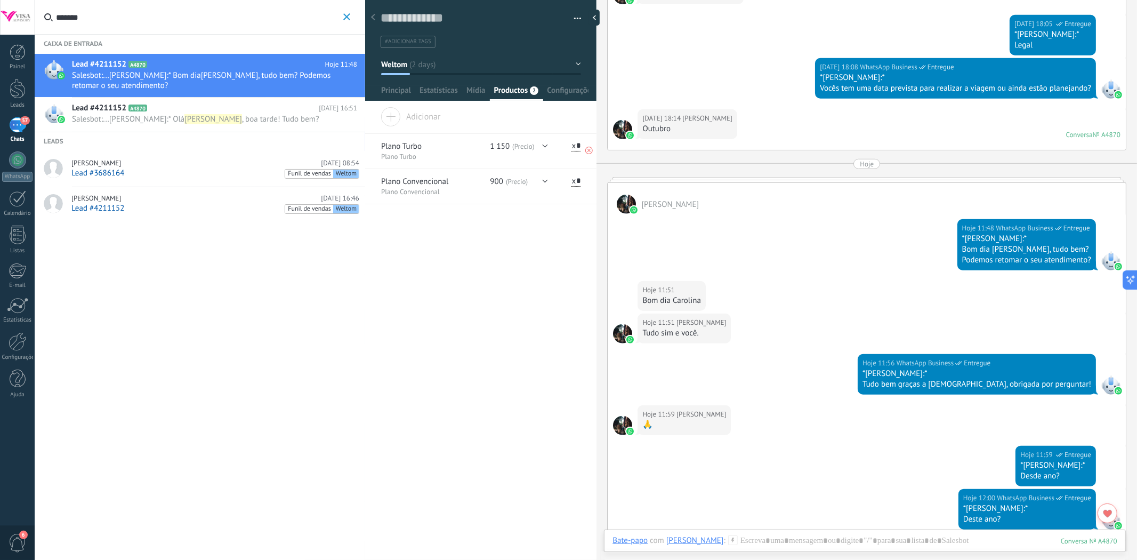
click at [585, 152] on icon at bounding box center [588, 150] width 7 height 7
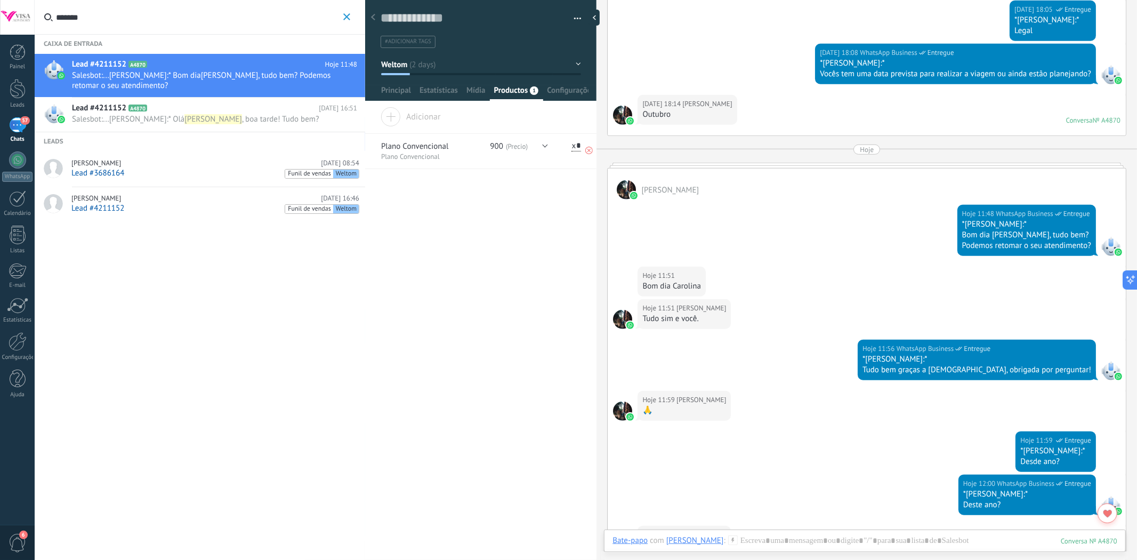
click at [585, 153] on icon at bounding box center [588, 150] width 7 height 7
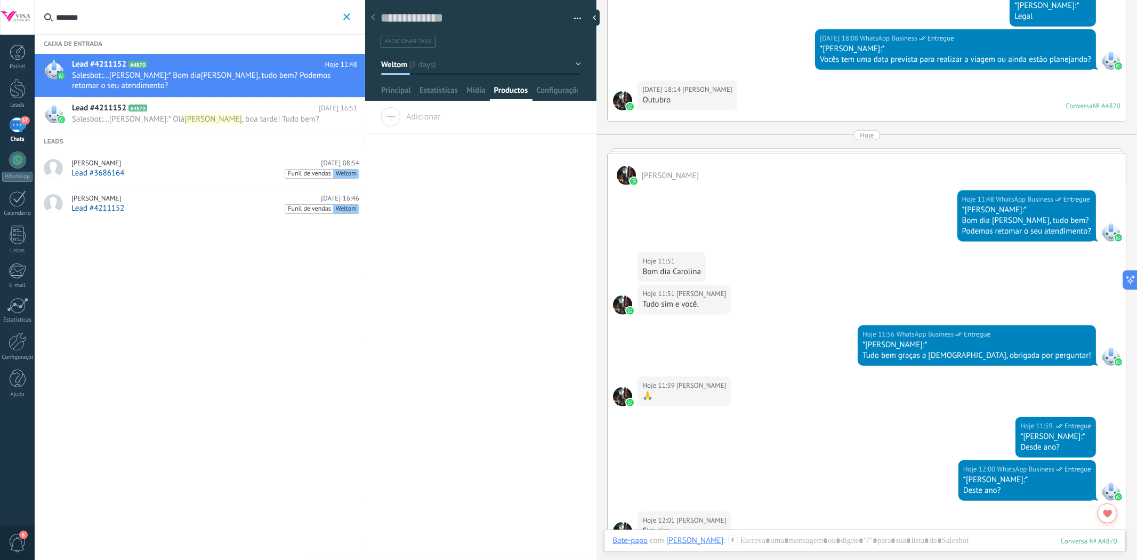
click at [418, 115] on span "Adicionar" at bounding box center [410, 114] width 60 height 15
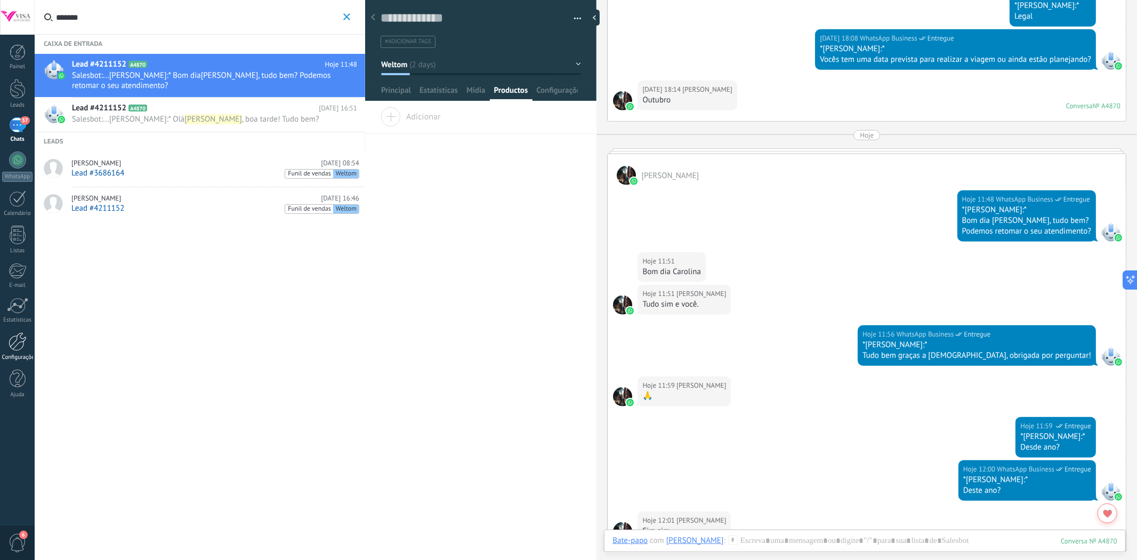
click at [18, 356] on div "Configurações" at bounding box center [17, 357] width 31 height 7
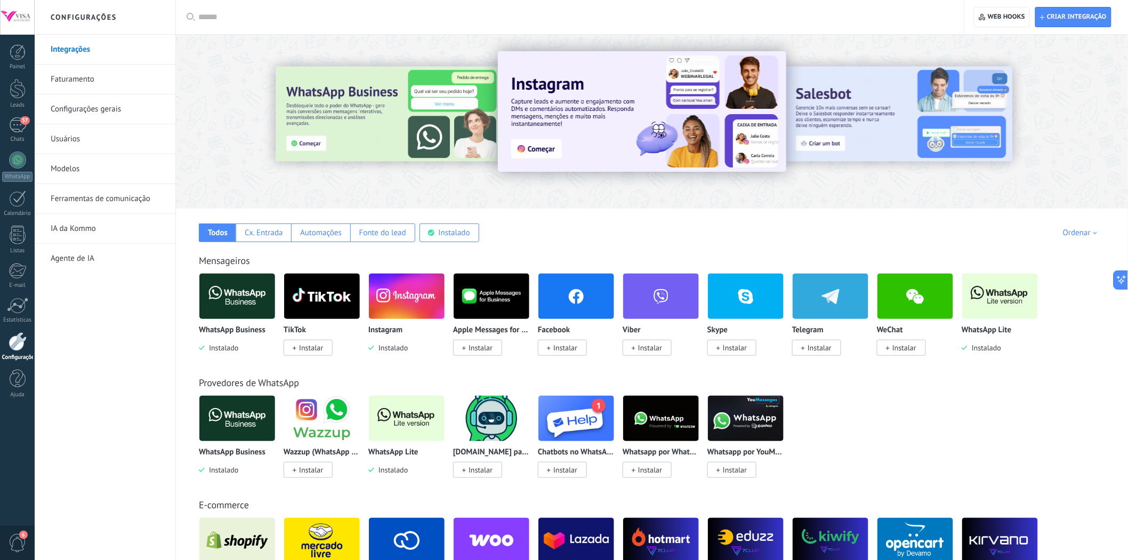
click at [87, 147] on link "Usuários" at bounding box center [108, 139] width 114 height 30
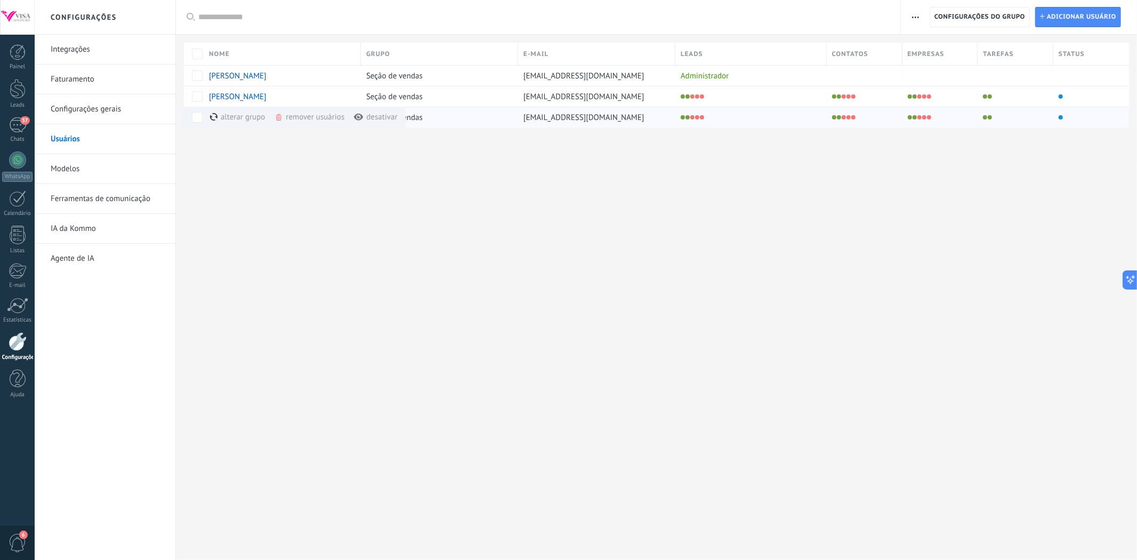
click at [277, 120] on span at bounding box center [278, 117] width 9 height 9
click at [250, 115] on div "alterar grupo mais" at bounding box center [256, 117] width 93 height 21
click at [250, 116] on div "alterar grupo mais" at bounding box center [256, 117] width 93 height 21
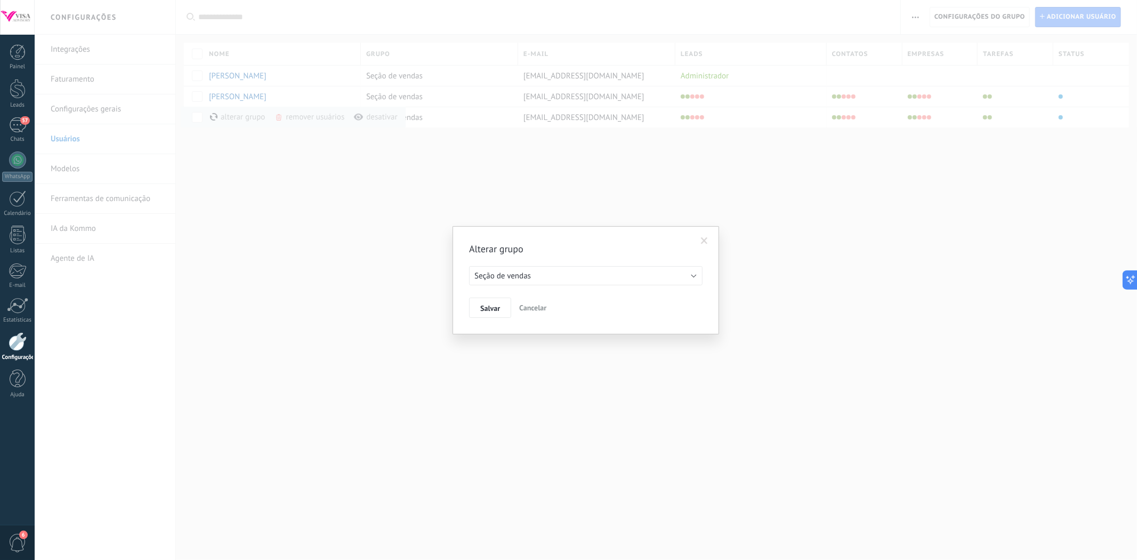
click at [540, 286] on div "Alterar grupo Seção de vendas Seção de vendas Salvar Cancelar" at bounding box center [585, 279] width 233 height 75
click at [540, 281] on button "Seção de vendas" at bounding box center [585, 275] width 233 height 19
click at [539, 279] on span "Seção de vendas" at bounding box center [581, 276] width 236 height 10
click at [525, 279] on span "Seção de vendas" at bounding box center [502, 276] width 56 height 10
click at [496, 307] on span "Salvar" at bounding box center [490, 307] width 20 height 7
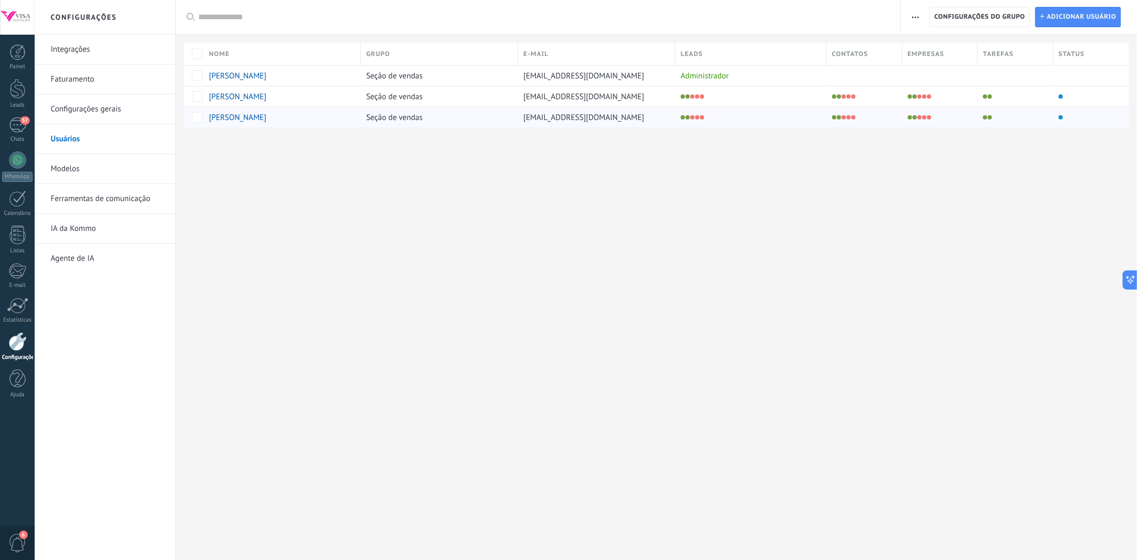
click at [291, 121] on div "[PERSON_NAME]" at bounding box center [276, 117] width 134 height 10
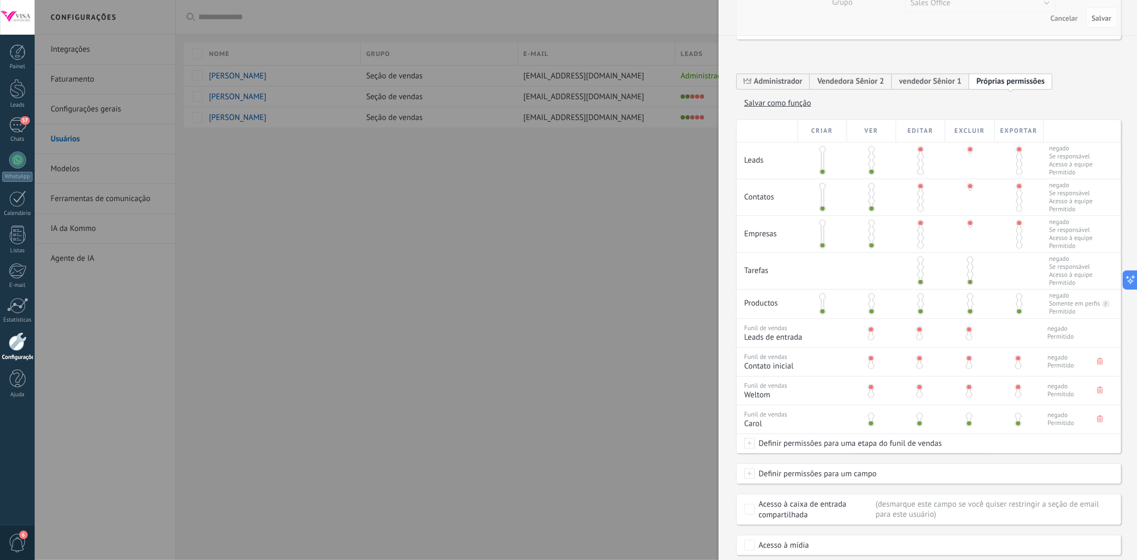
scroll to position [177, 0]
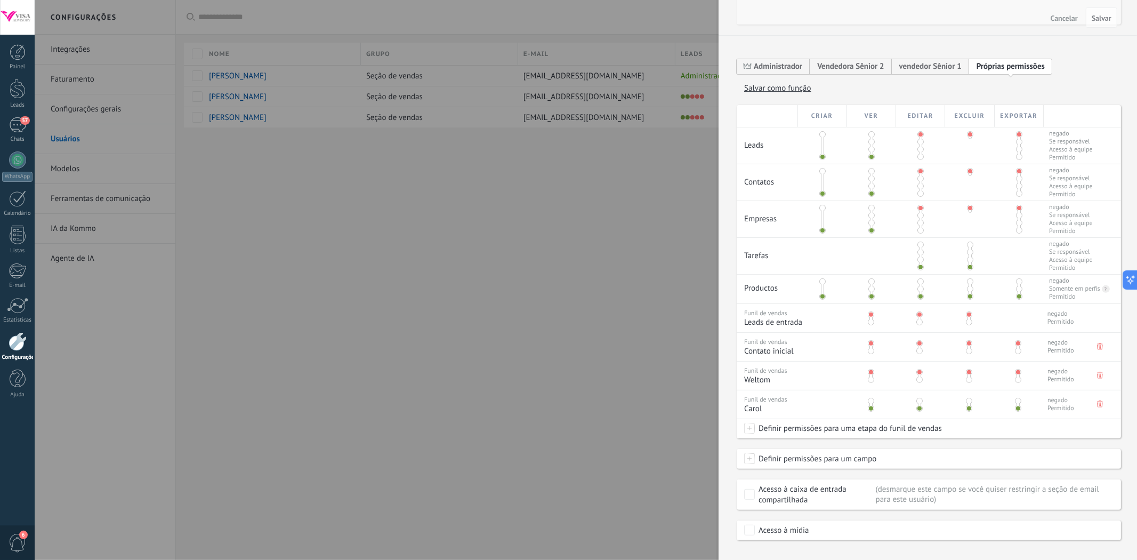
click at [870, 354] on span at bounding box center [871, 350] width 6 height 6
click at [967, 354] on span at bounding box center [969, 350] width 6 height 6
click at [1017, 354] on span at bounding box center [1018, 350] width 6 height 6
click at [920, 329] on div at bounding box center [918, 316] width 49 height 25
click at [870, 325] on span at bounding box center [871, 322] width 6 height 6
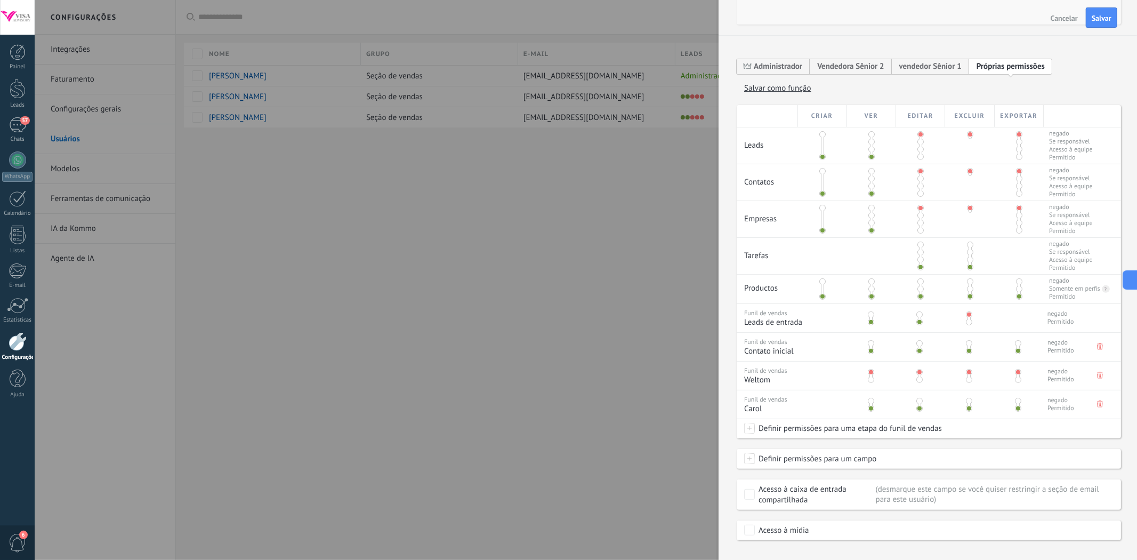
click at [968, 325] on span at bounding box center [969, 322] width 6 height 6
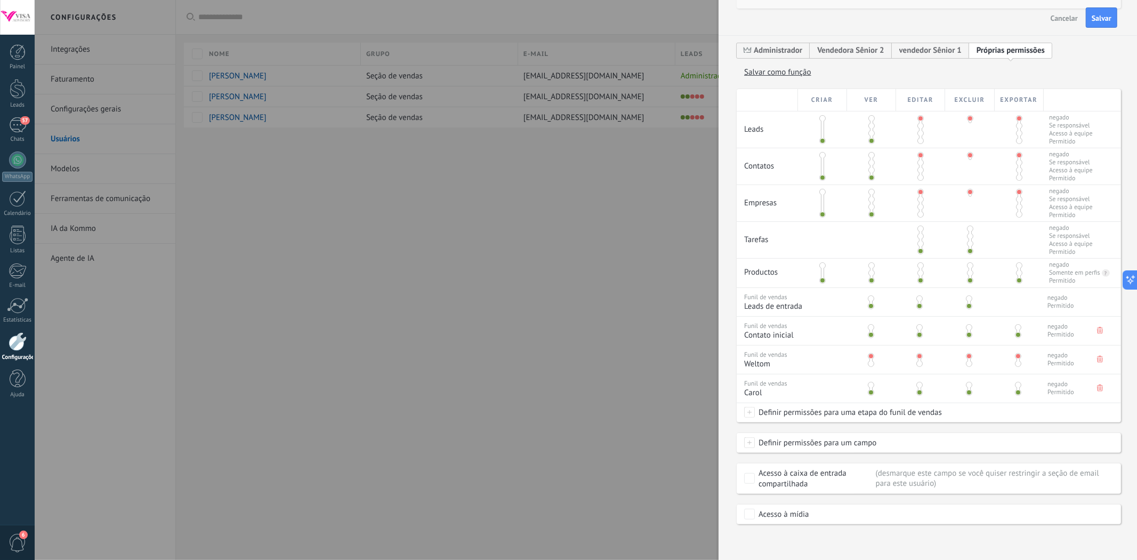
scroll to position [205, 0]
click at [813, 444] on span "Definir permissões para um campo" at bounding box center [815, 440] width 121 height 19
click at [865, 414] on span "Definir permissões para uma etapa do funil de vendas" at bounding box center [848, 410] width 187 height 19
click at [0, 0] on label "Fechado - ganho" at bounding box center [0, 0] width 0 height 0
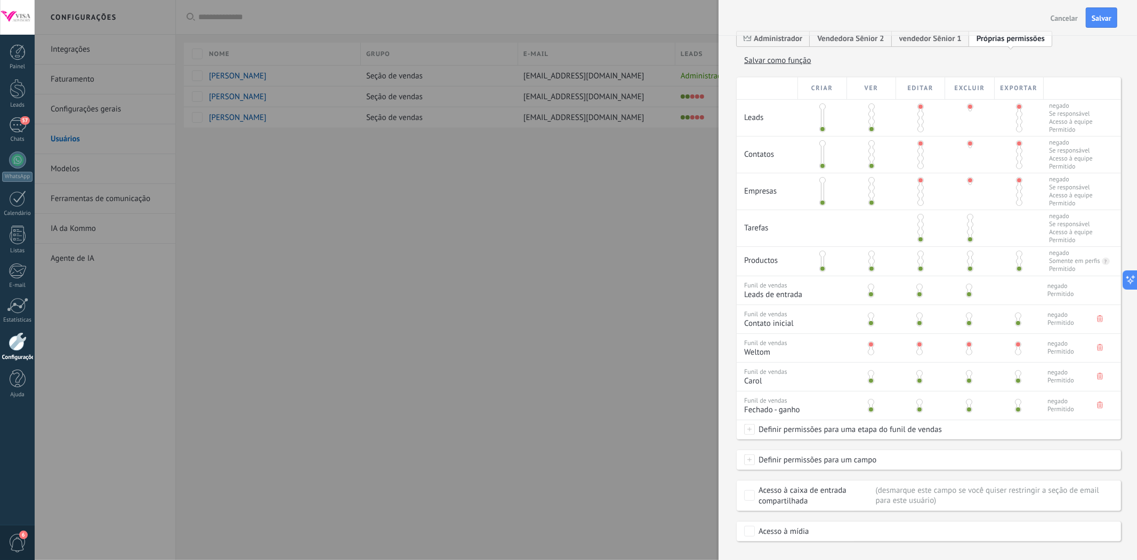
click at [806, 439] on span "Definir permissões para uma etapa do funil de vendas" at bounding box center [848, 428] width 187 height 19
click at [0, 0] on label "Discussões" at bounding box center [0, 0] width 0 height 0
click at [748, 463] on span at bounding box center [749, 457] width 11 height 11
click at [0, 0] on label "Tomada de decisão" at bounding box center [0, 0] width 0 height 0
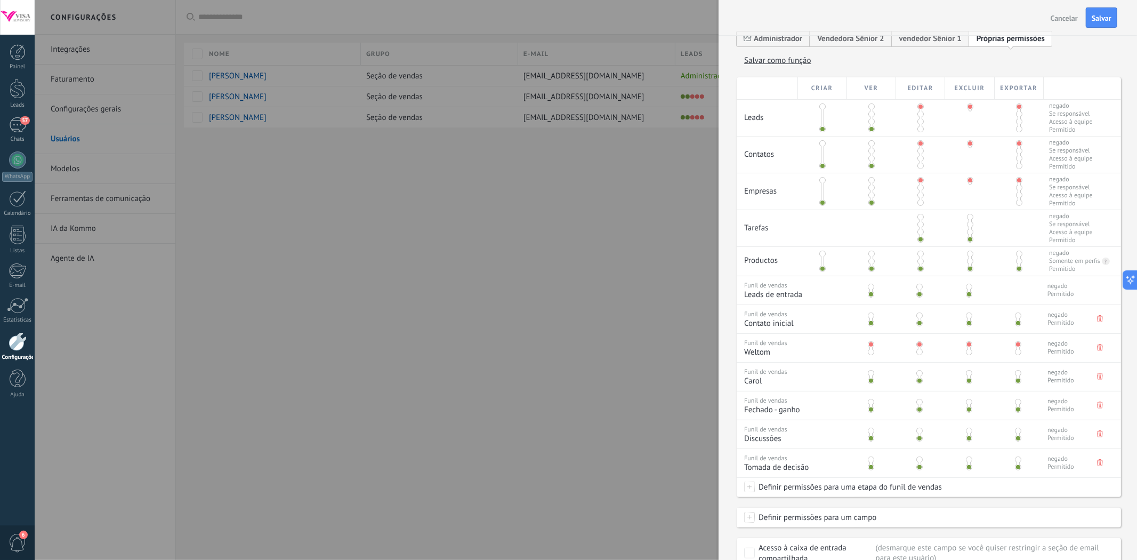
drag, startPoint x: 748, startPoint y: 499, endPoint x: 753, endPoint y: 502, distance: 6.0
click at [748, 492] on span at bounding box center [749, 486] width 11 height 11
click at [0, 0] on label "Discussão de contrato" at bounding box center [0, 0] width 0 height 0
click at [747, 521] on span at bounding box center [749, 515] width 11 height 11
click at [0, 0] on label "Fechado - perdido" at bounding box center [0, 0] width 0 height 0
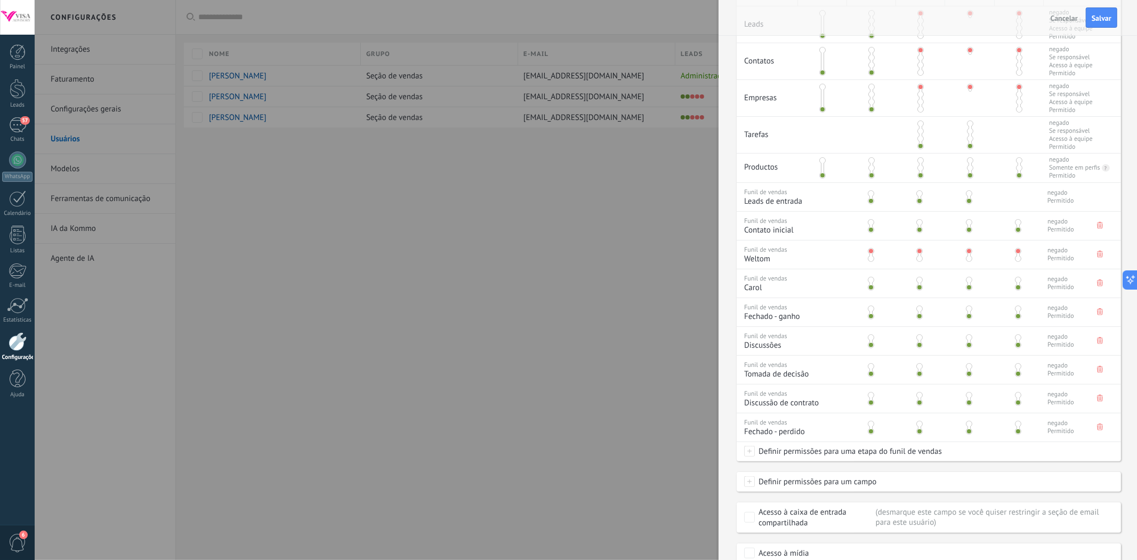
scroll to position [338, 0]
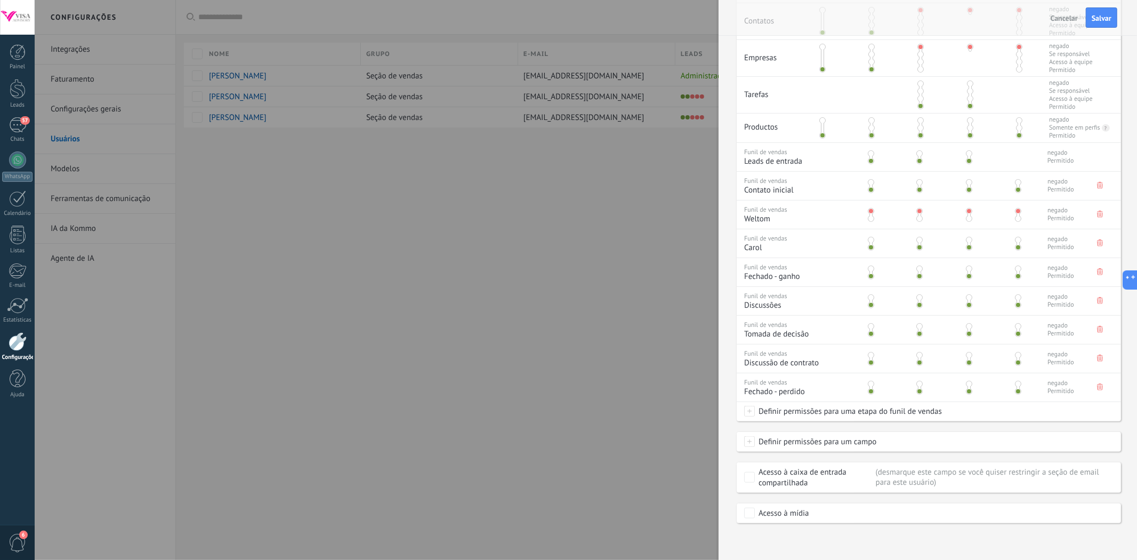
click at [749, 420] on div "Definir permissões para uma etapa do funil de vendas" at bounding box center [928, 410] width 384 height 19
click at [749, 456] on div at bounding box center [823, 488] width 161 height 140
click at [751, 447] on span at bounding box center [749, 441] width 11 height 11
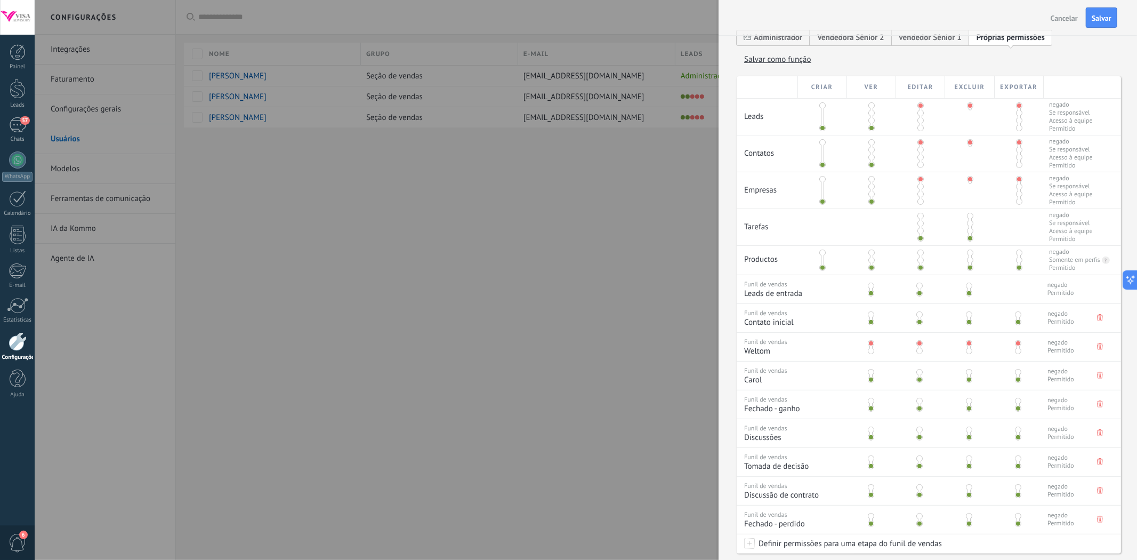
scroll to position [162, 0]
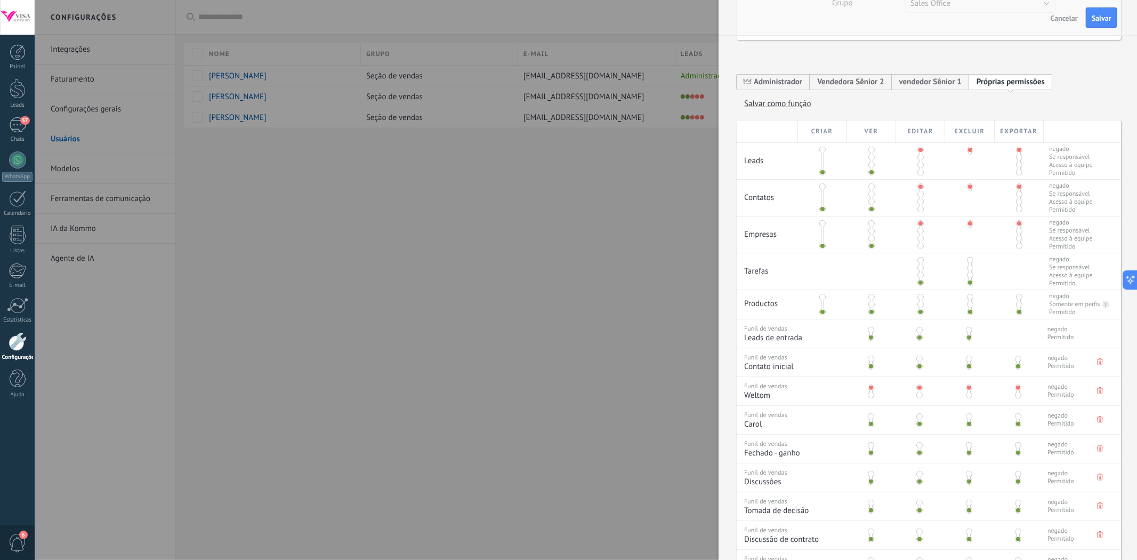
click at [920, 234] on span at bounding box center [920, 231] width 6 height 6
click at [968, 234] on span at bounding box center [970, 231] width 6 height 6
click at [1018, 232] on span at bounding box center [1019, 231] width 6 height 6
click at [918, 197] on span at bounding box center [920, 194] width 6 height 6
click at [1016, 197] on span at bounding box center [1019, 194] width 6 height 6
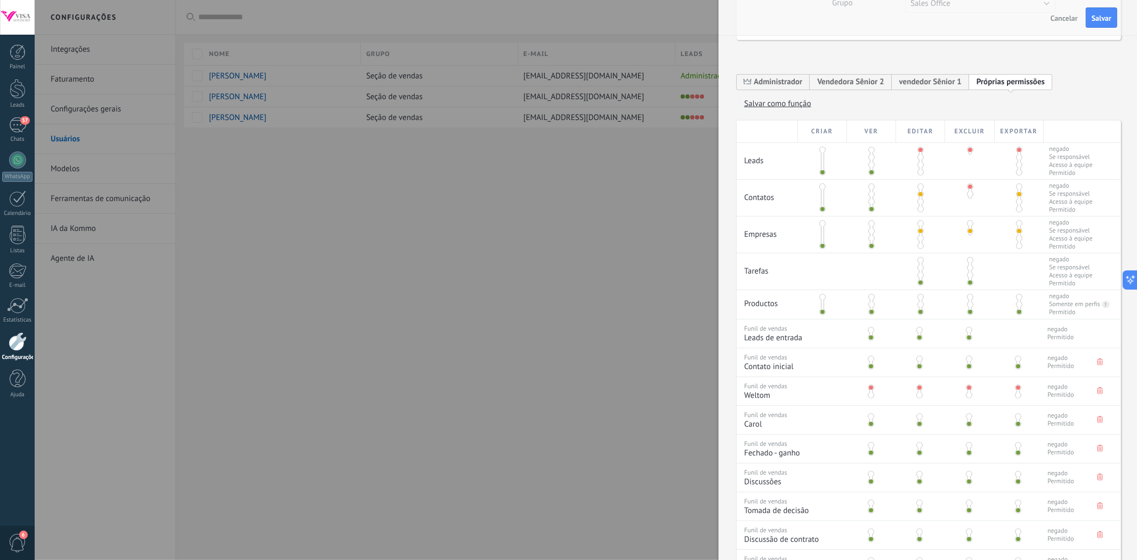
click at [967, 196] on span at bounding box center [970, 194] width 6 height 6
click at [967, 226] on span at bounding box center [970, 223] width 6 height 6
click at [967, 185] on span at bounding box center [970, 186] width 6 height 6
click at [1093, 17] on span "Salvar" at bounding box center [1101, 17] width 20 height 7
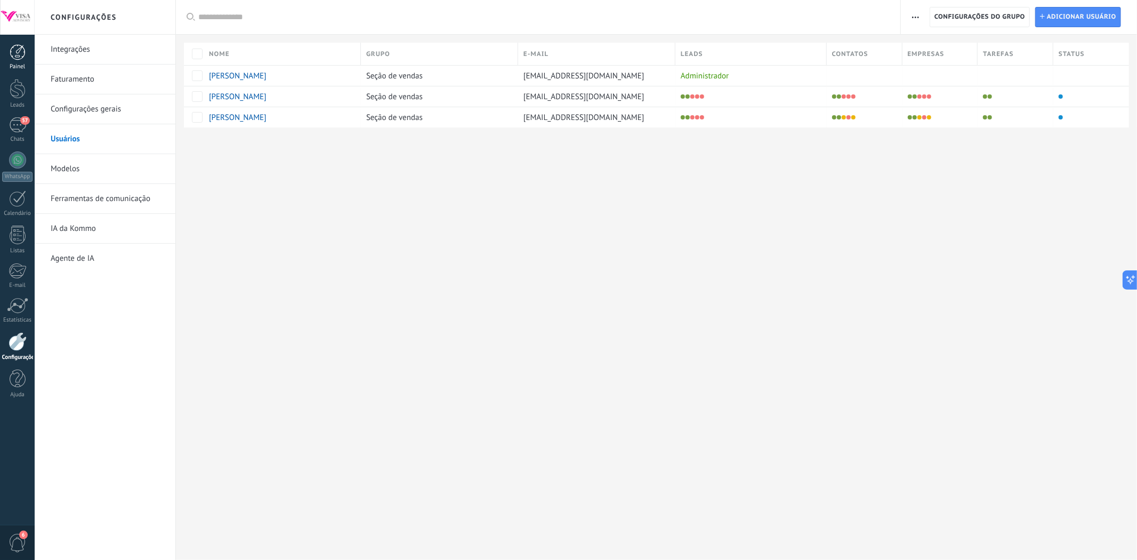
click at [16, 54] on div at bounding box center [18, 52] width 16 height 16
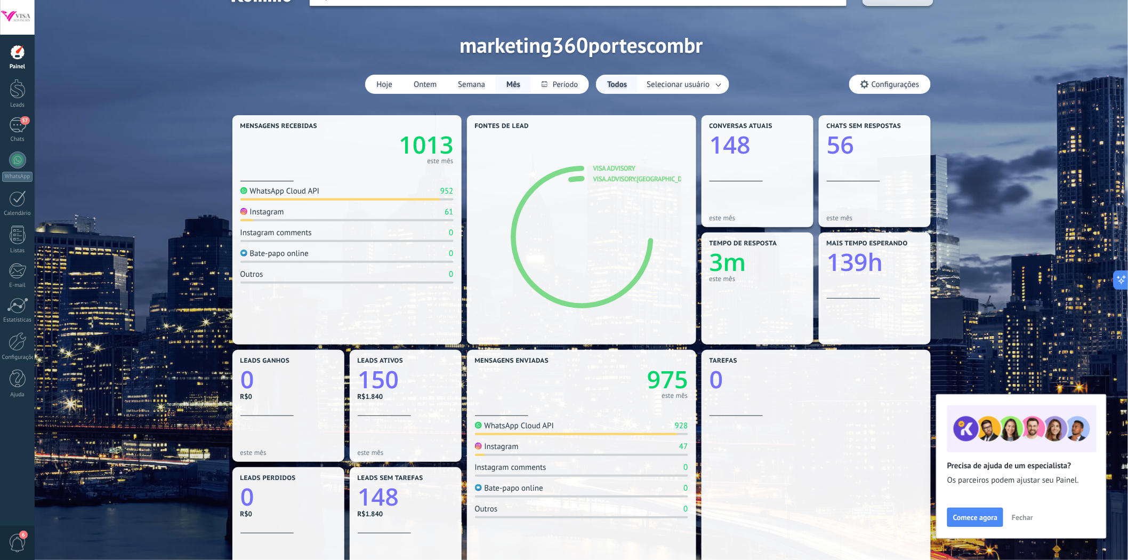
scroll to position [2, 0]
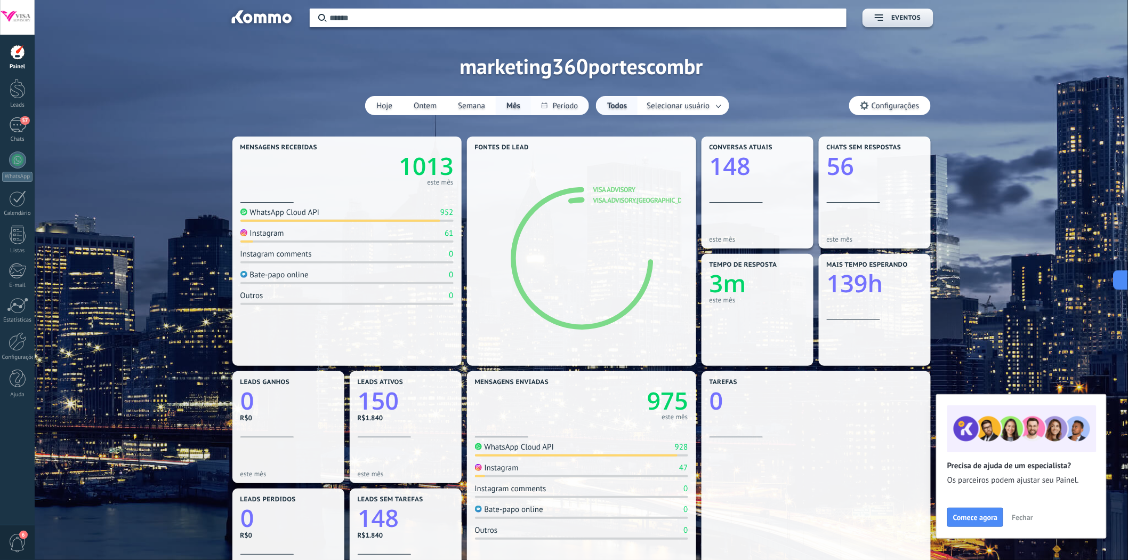
click at [557, 105] on button at bounding box center [560, 105] width 58 height 18
click at [652, 104] on div "Todos Selecionar usuário" at bounding box center [662, 105] width 133 height 19
click at [625, 109] on button "Todos" at bounding box center [616, 105] width 41 height 18
click at [515, 109] on button "Mês" at bounding box center [513, 105] width 35 height 18
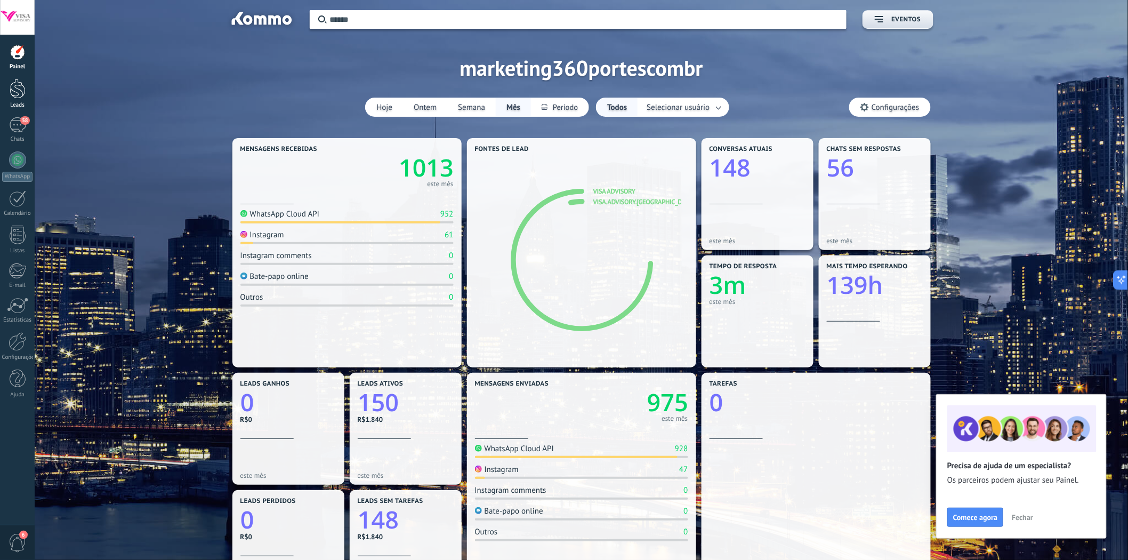
click at [12, 86] on div at bounding box center [18, 89] width 16 height 20
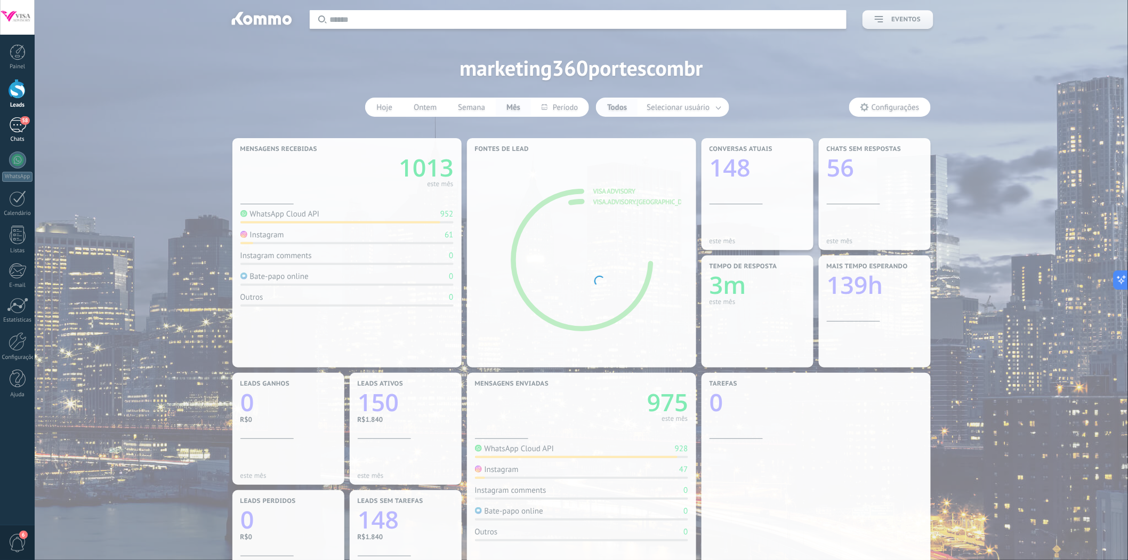
click at [25, 125] on div "58" at bounding box center [17, 124] width 17 height 15
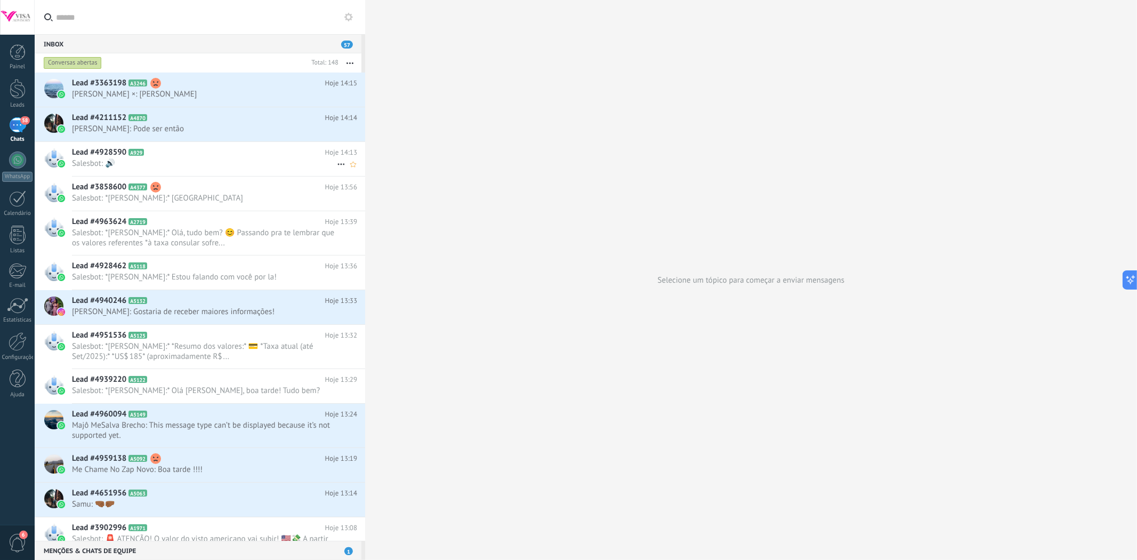
click at [167, 158] on span "Salesbot: 🔊" at bounding box center [204, 163] width 265 height 10
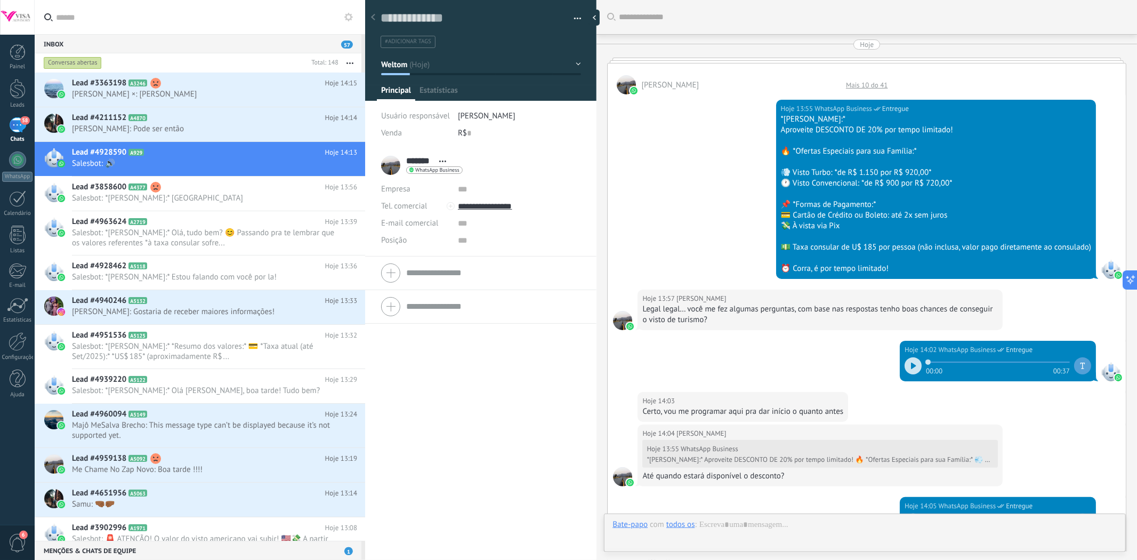
type textarea "**********"
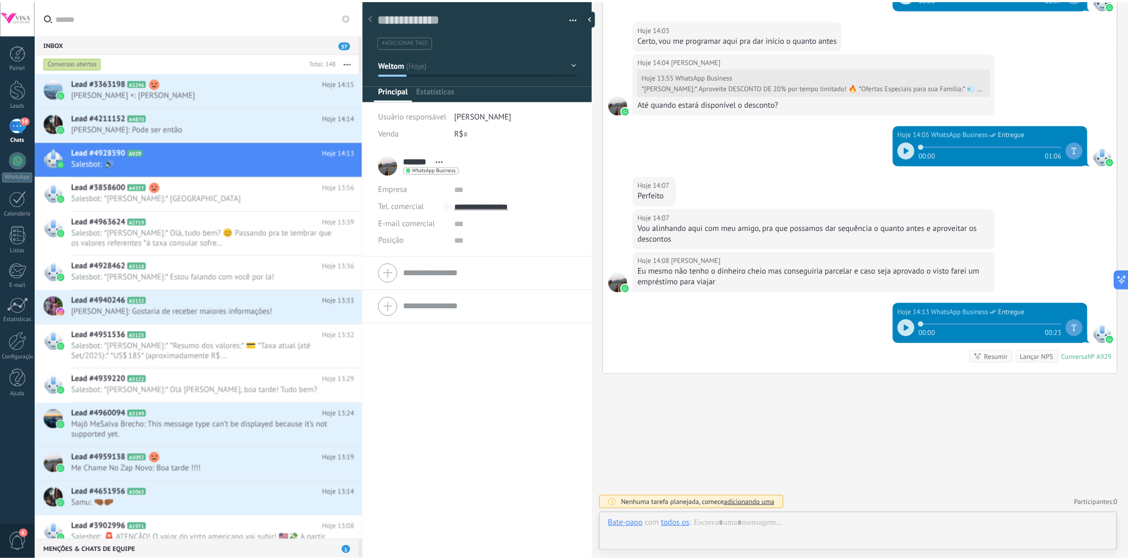
scroll to position [16, 0]
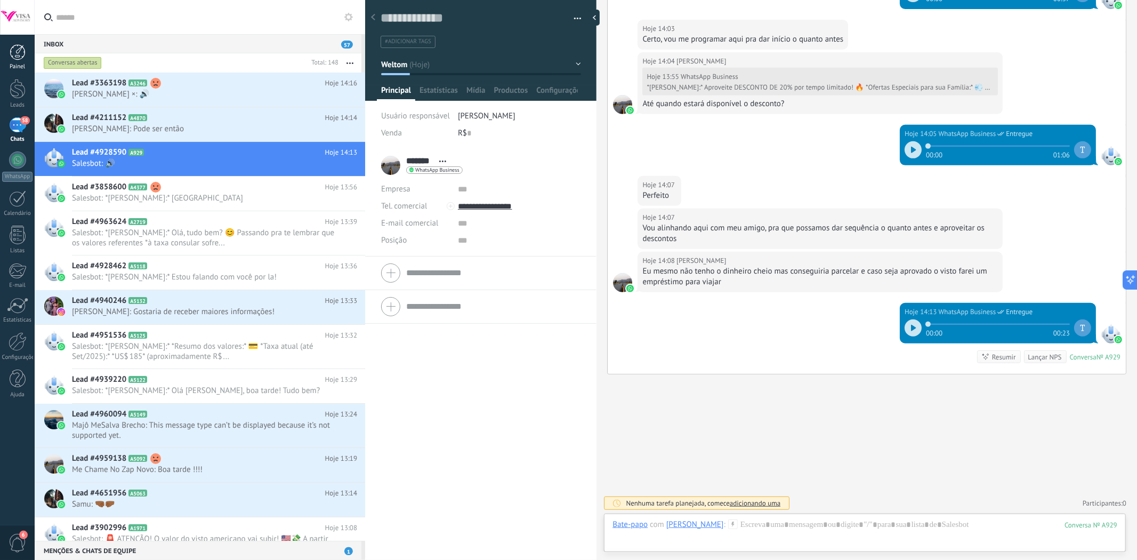
click at [9, 62] on link "Painel" at bounding box center [17, 57] width 35 height 26
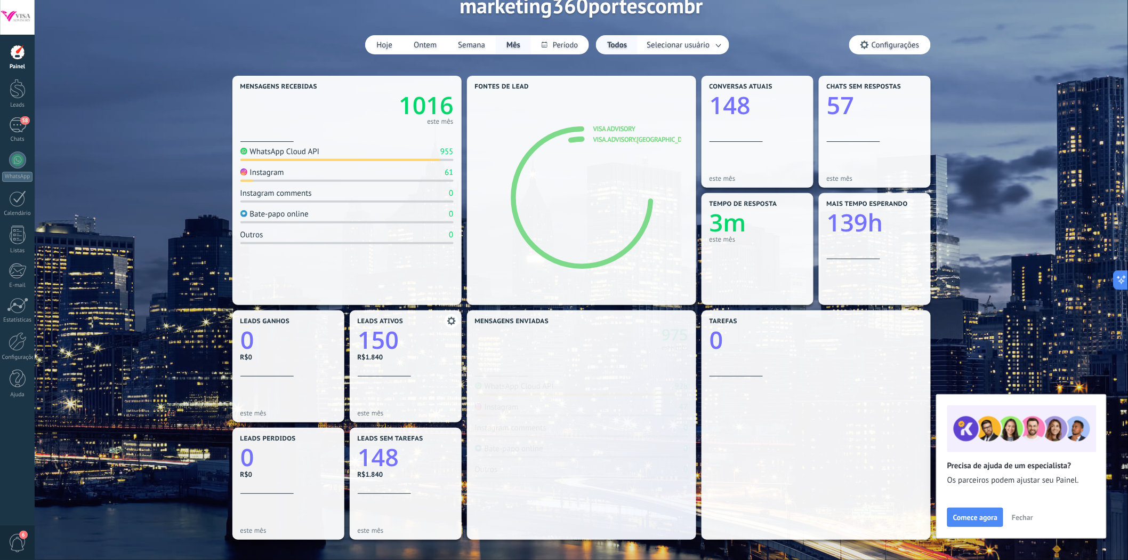
scroll to position [74, 0]
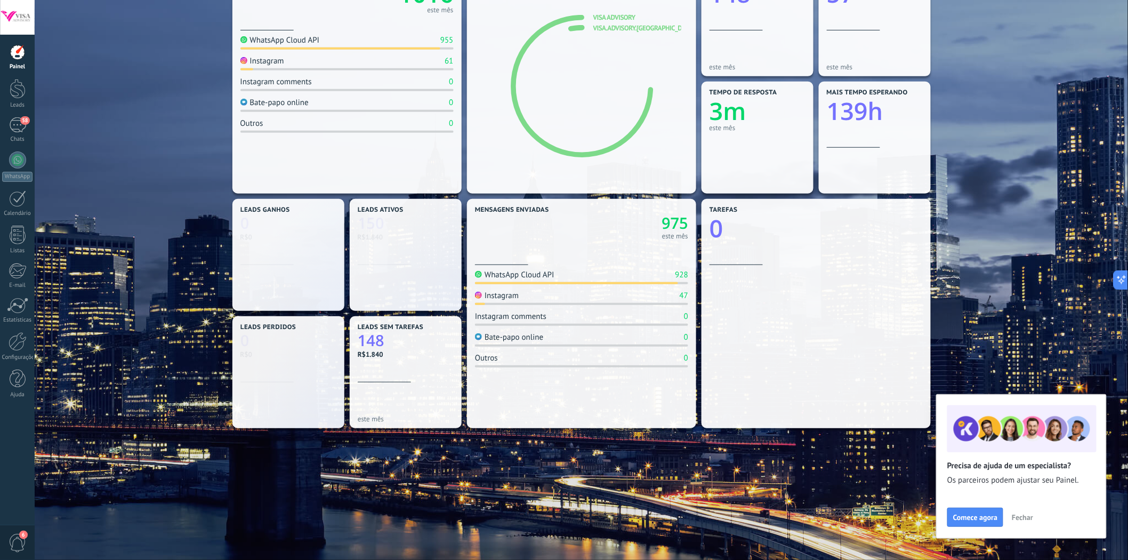
scroll to position [177, 0]
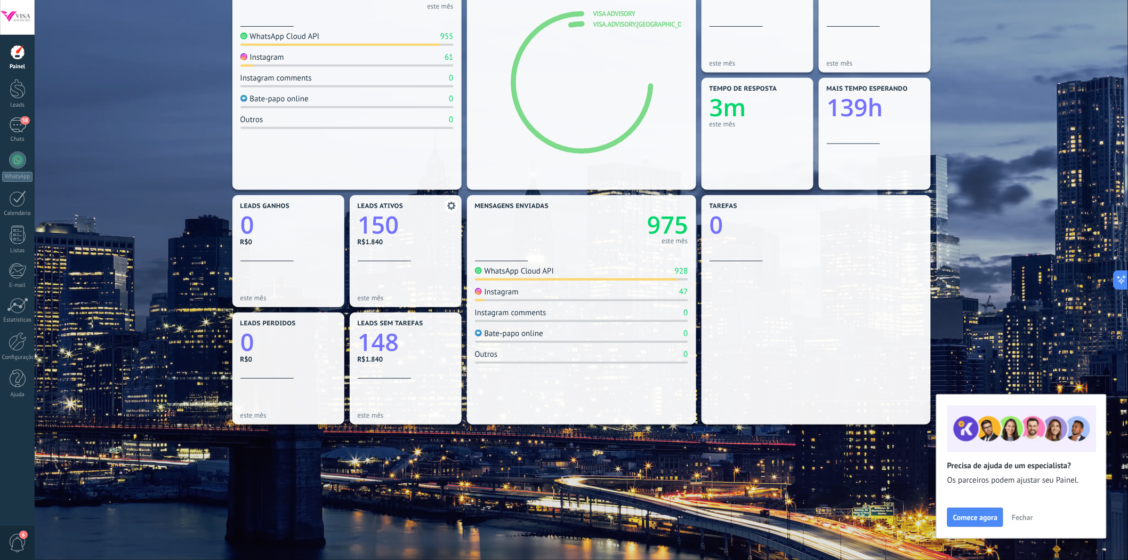
click at [383, 225] on text "150" at bounding box center [378, 225] width 41 height 33
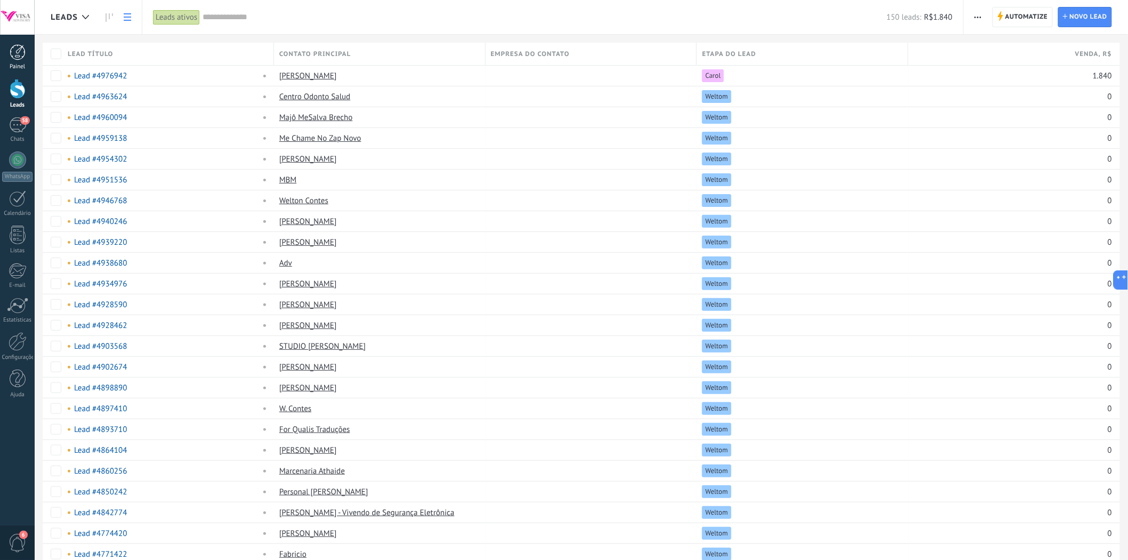
click at [23, 64] on div "Painel" at bounding box center [17, 66] width 31 height 7
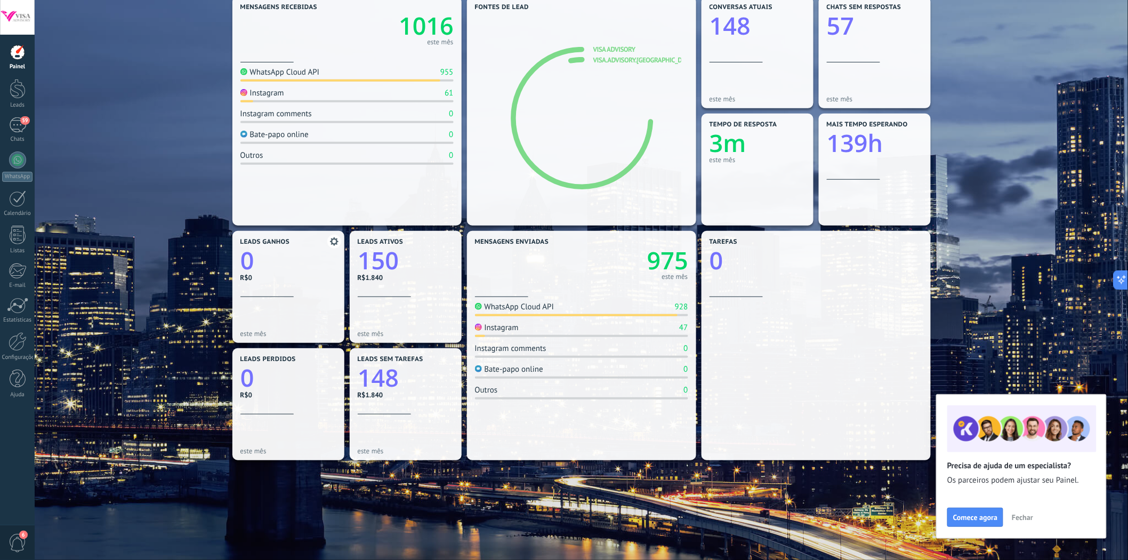
scroll to position [148, 0]
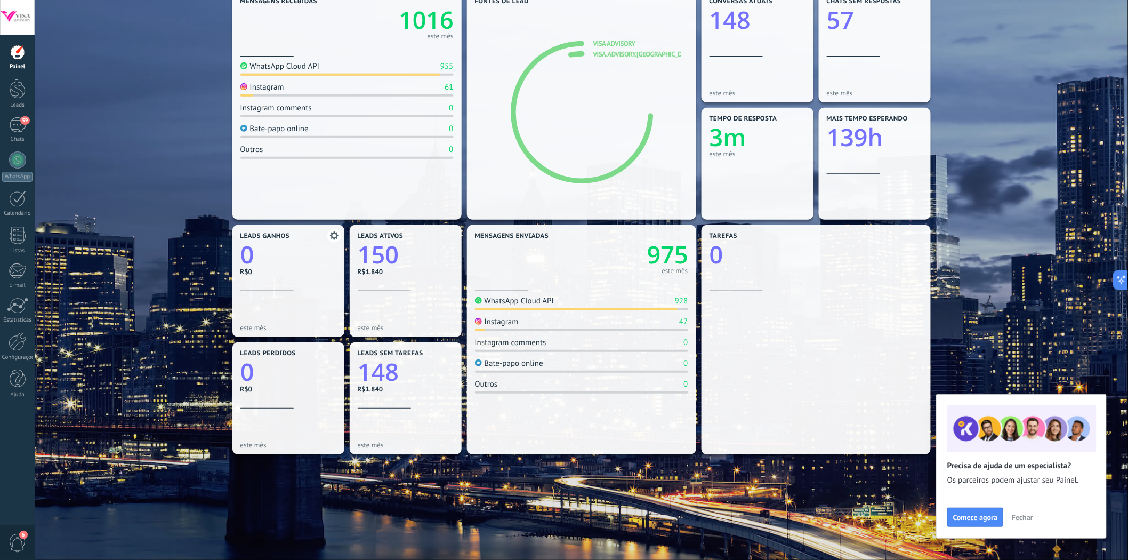
click at [280, 240] on icon "0" at bounding box center [288, 252] width 96 height 24
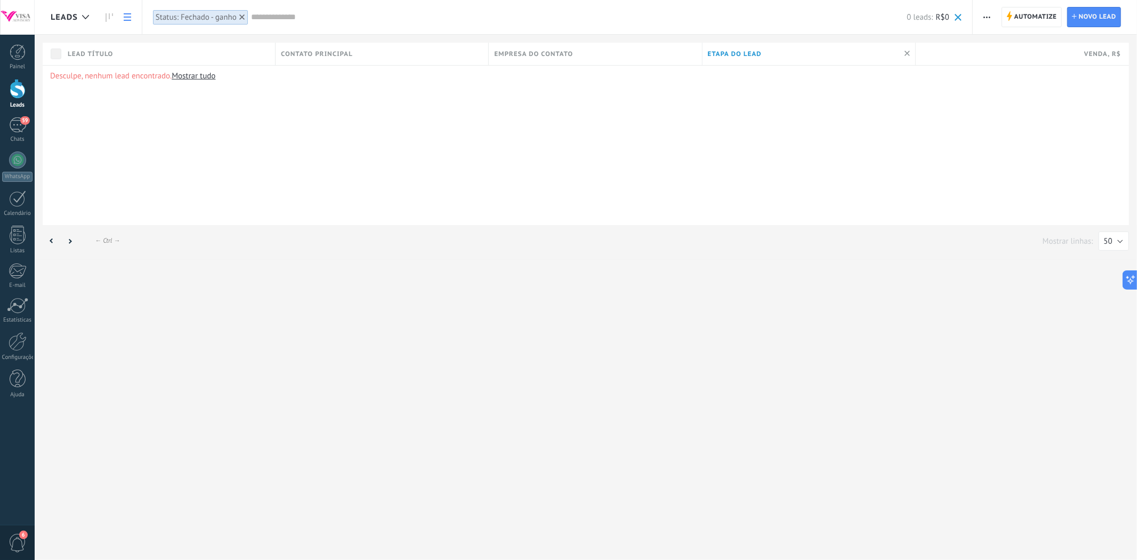
click at [16, 93] on div at bounding box center [18, 89] width 16 height 20
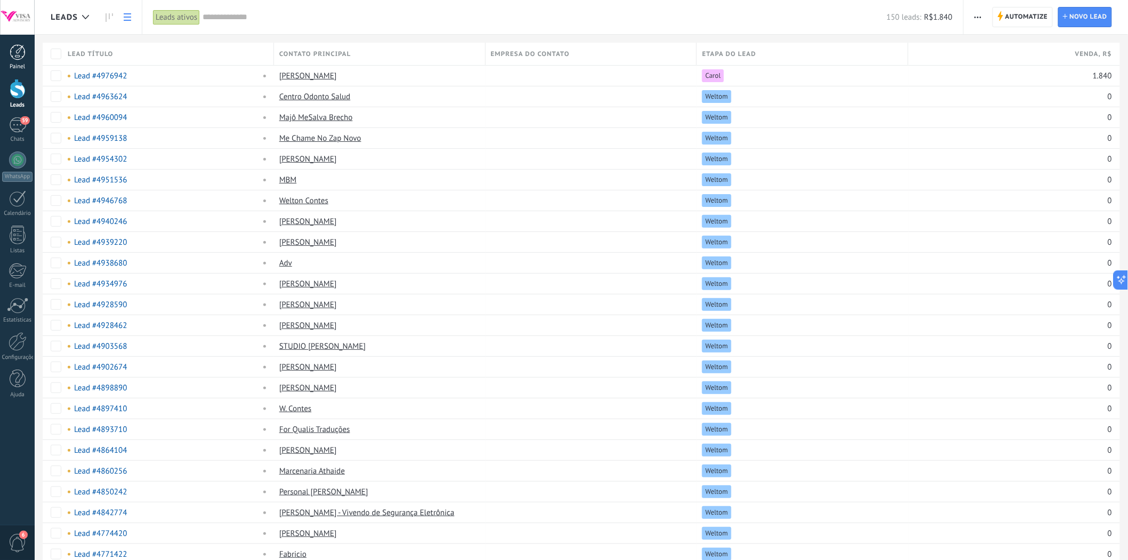
click at [23, 54] on div at bounding box center [18, 52] width 16 height 16
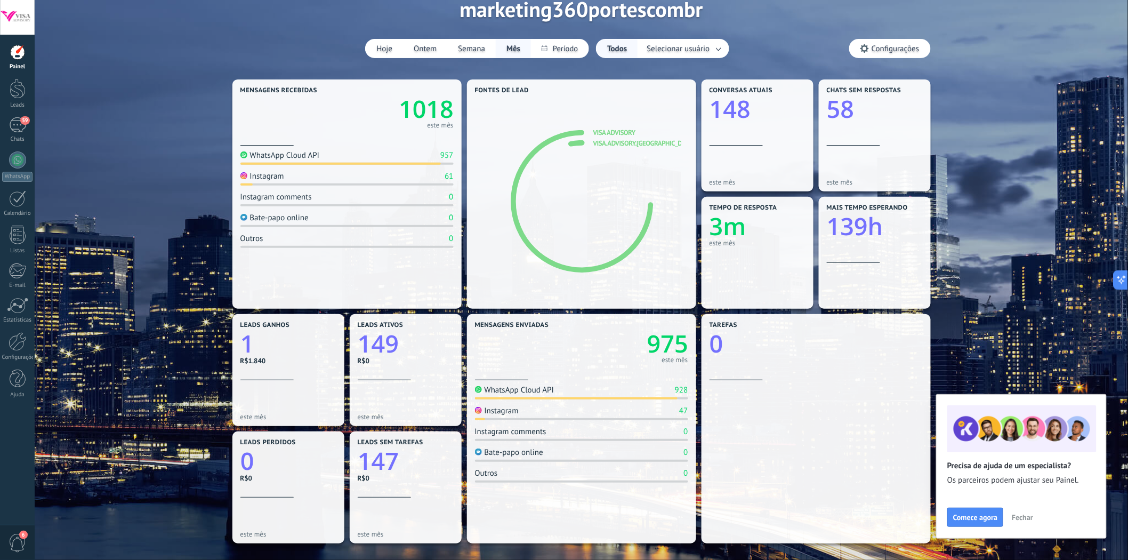
scroll to position [59, 0]
click at [288, 356] on link "1" at bounding box center [288, 343] width 96 height 33
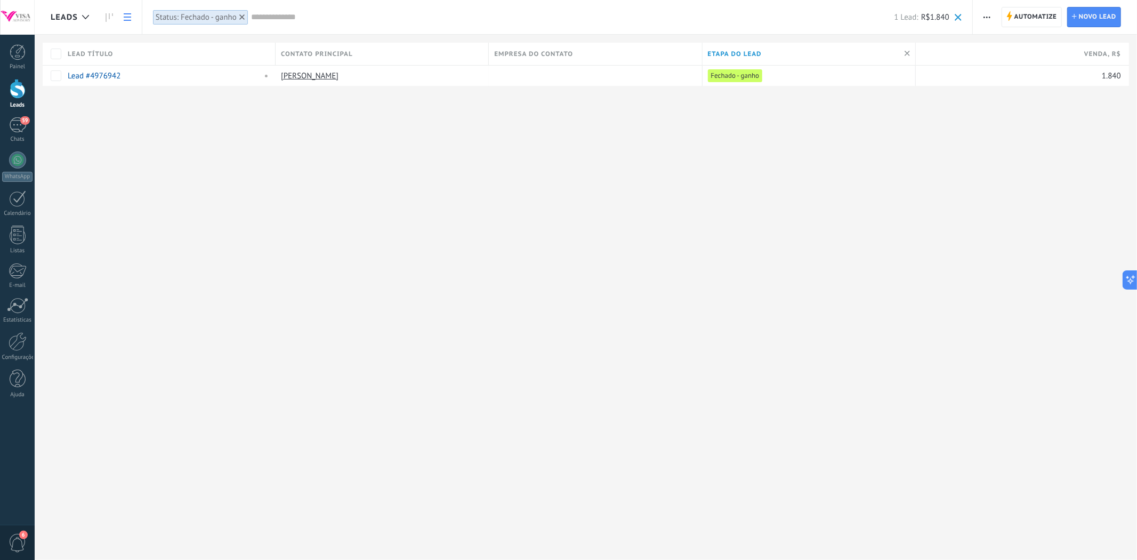
click at [990, 14] on button "button" at bounding box center [986, 17] width 15 height 20
drag, startPoint x: 568, startPoint y: 240, endPoint x: 587, endPoint y: 231, distance: 20.5
click at [569, 240] on div "Leads Automatize Nova transmissão Editar funil de vendas Imprimir Configurações…" at bounding box center [586, 280] width 1102 height 560
click at [985, 15] on span "button" at bounding box center [986, 17] width 7 height 20
click at [987, 149] on icon at bounding box center [985, 152] width 6 height 6
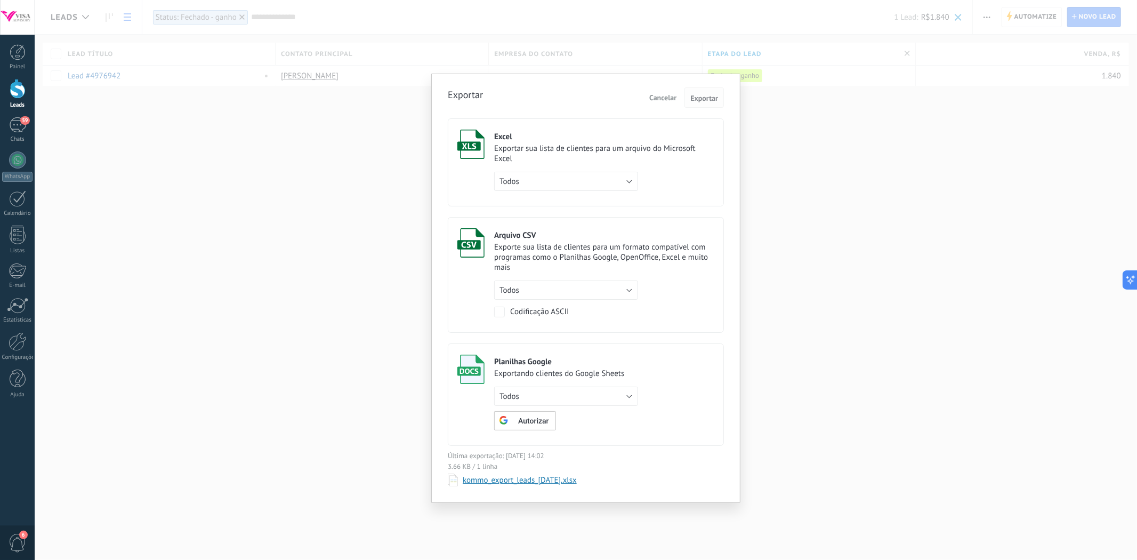
click at [699, 95] on span "Exportar" at bounding box center [704, 97] width 28 height 7
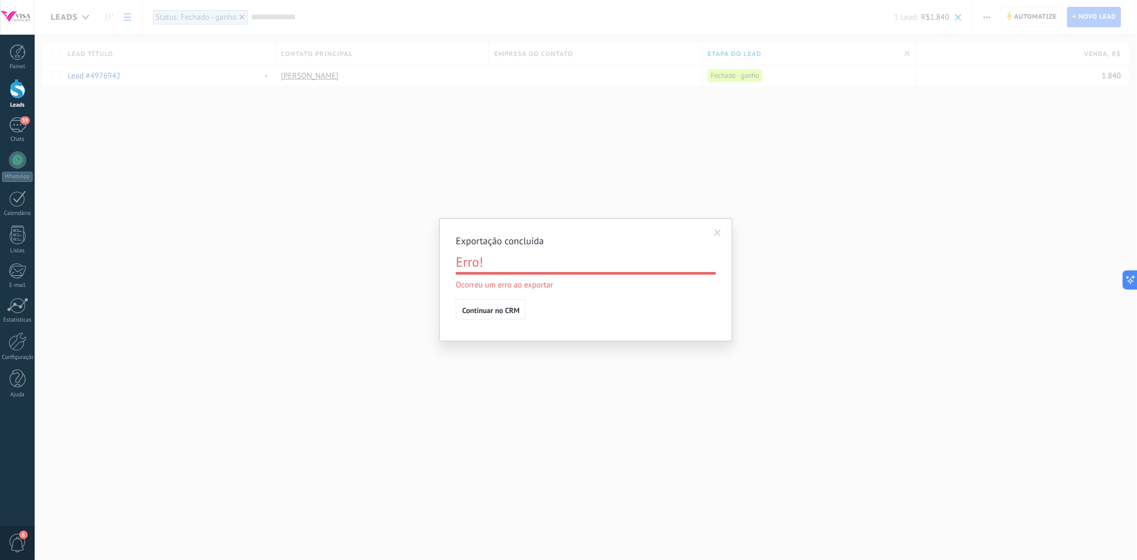
click at [722, 231] on span at bounding box center [718, 233] width 18 height 18
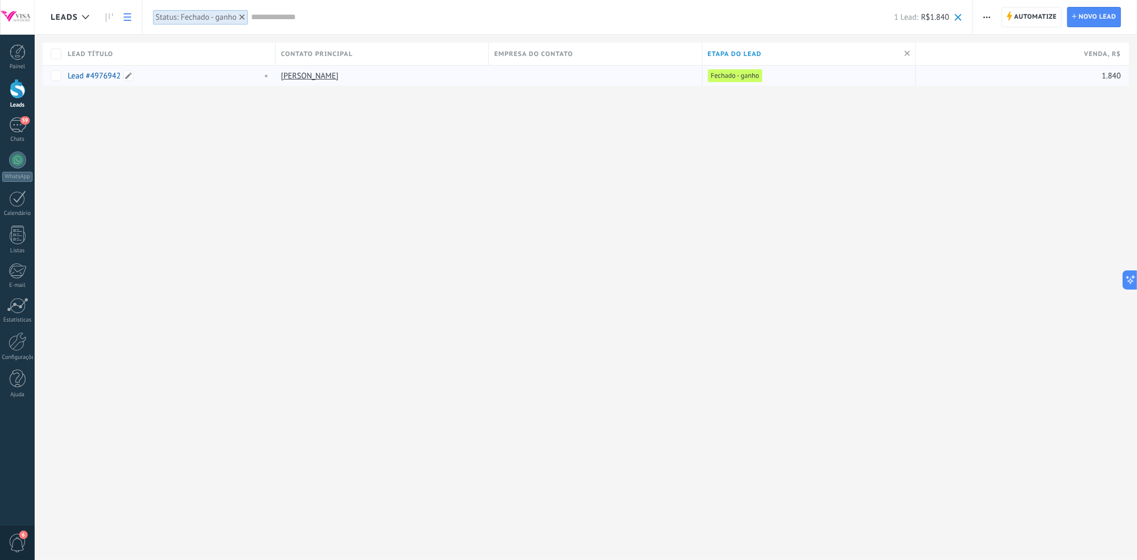
click at [190, 74] on div "Lead #4976942" at bounding box center [162, 76] width 189 height 10
click at [268, 73] on span at bounding box center [264, 76] width 12 height 10
click at [209, 135] on div "Leads Automatize Nova transmissão Editar funil de vendas Imprimir Configurações…" at bounding box center [586, 280] width 1102 height 560
click at [180, 70] on div "Lead #4976942" at bounding box center [166, 76] width 208 height 20
click at [169, 78] on div "Lead #4976942" at bounding box center [162, 76] width 189 height 10
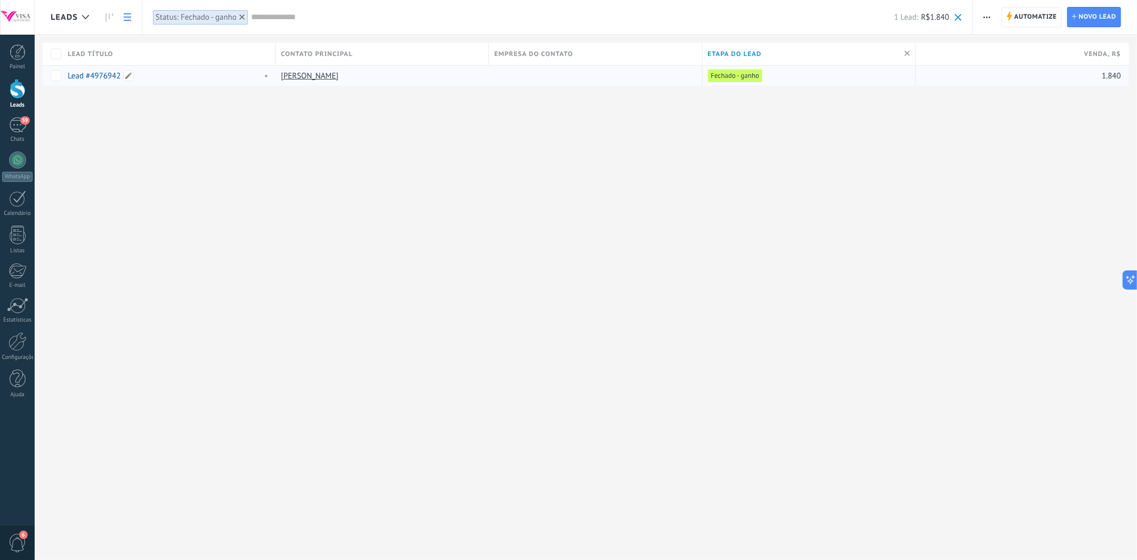
click at [169, 78] on div "Lead #4976942" at bounding box center [162, 76] width 189 height 10
click at [370, 83] on div "[PERSON_NAME]" at bounding box center [379, 76] width 208 height 20
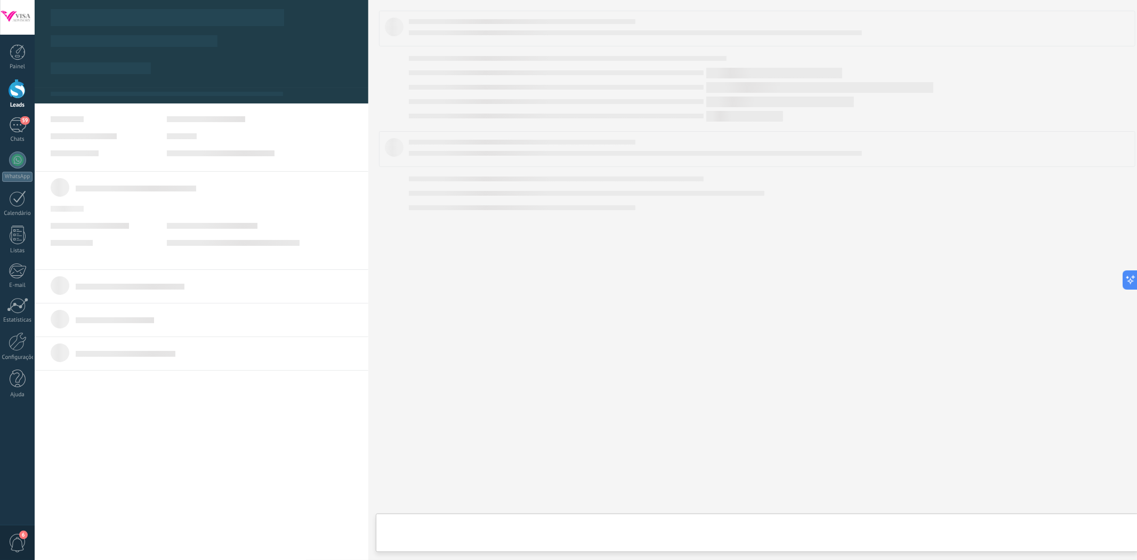
click at [374, 78] on div at bounding box center [590, 280] width 1111 height 560
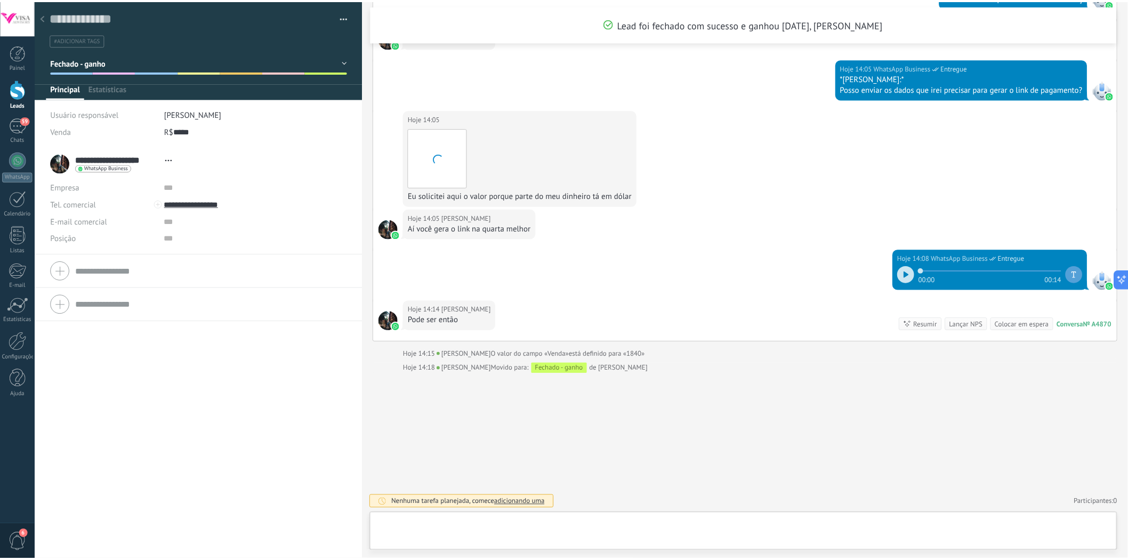
scroll to position [16, 0]
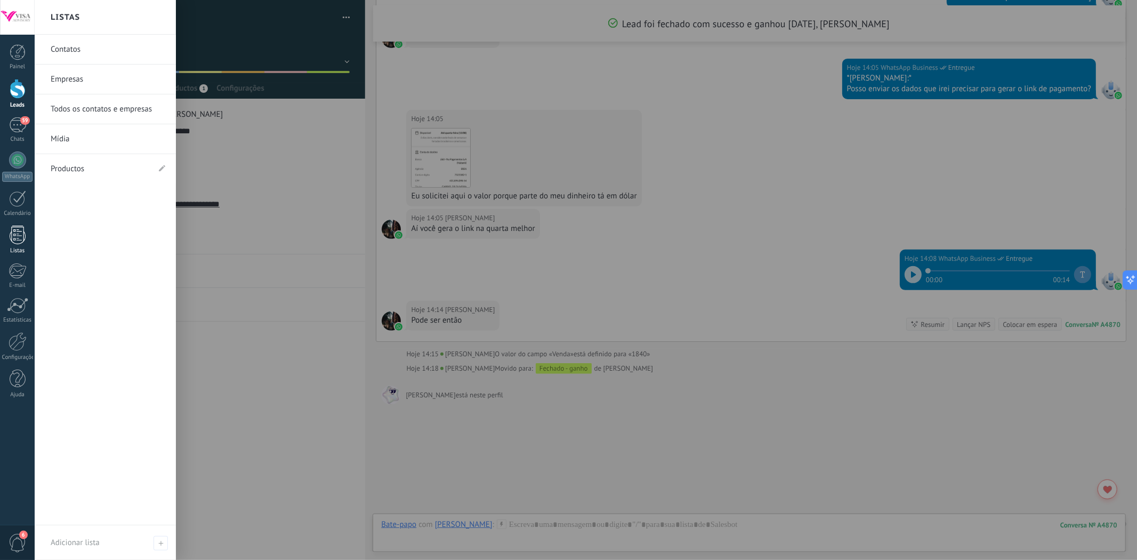
click at [13, 237] on div at bounding box center [18, 234] width 16 height 19
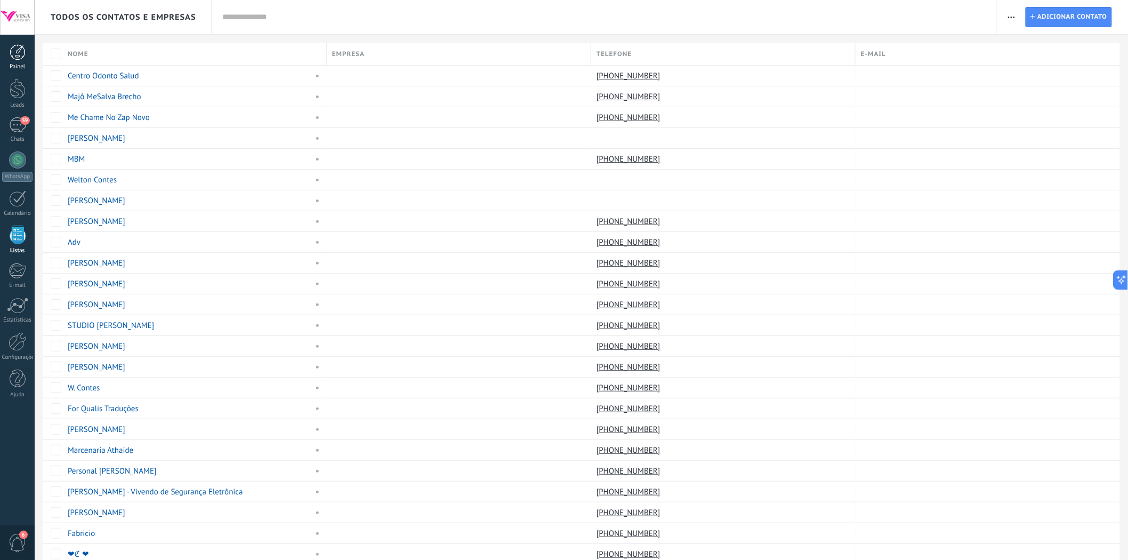
click at [21, 49] on div at bounding box center [18, 52] width 16 height 16
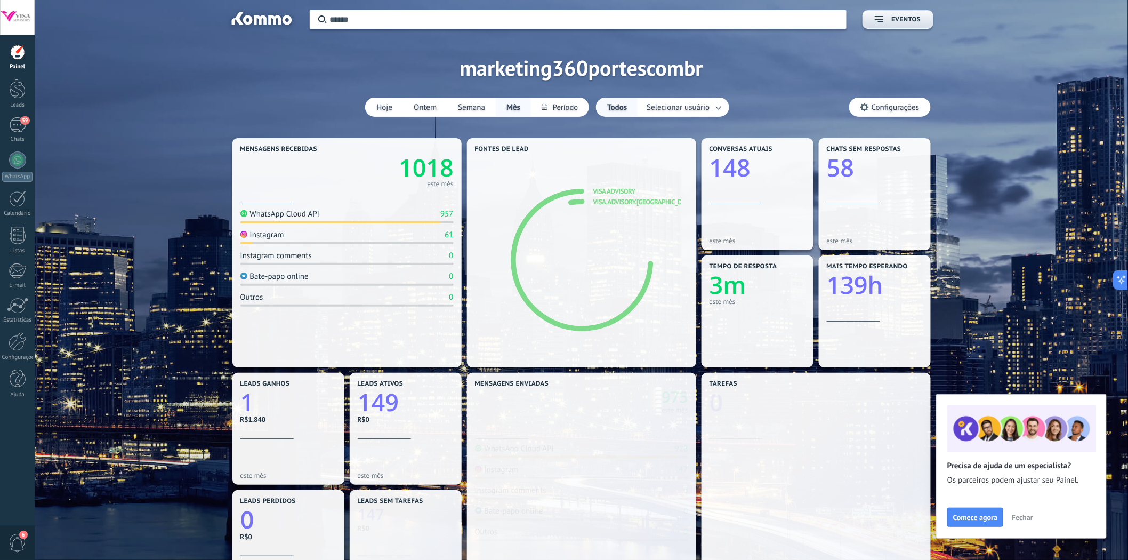
click at [281, 415] on link "1" at bounding box center [288, 402] width 96 height 33
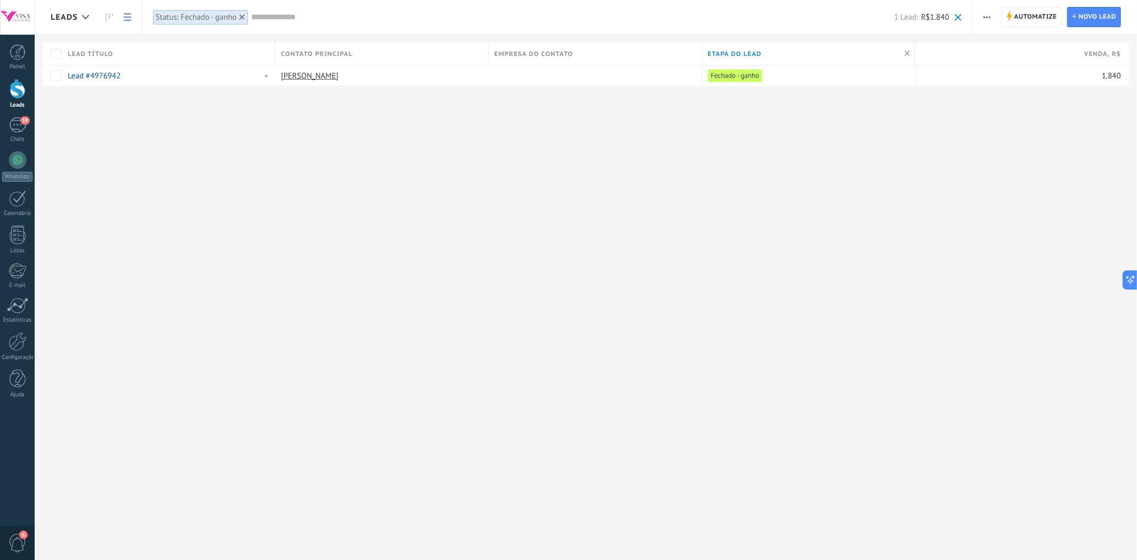
click at [1103, 54] on span "Venda , R$" at bounding box center [1102, 54] width 37 height 10
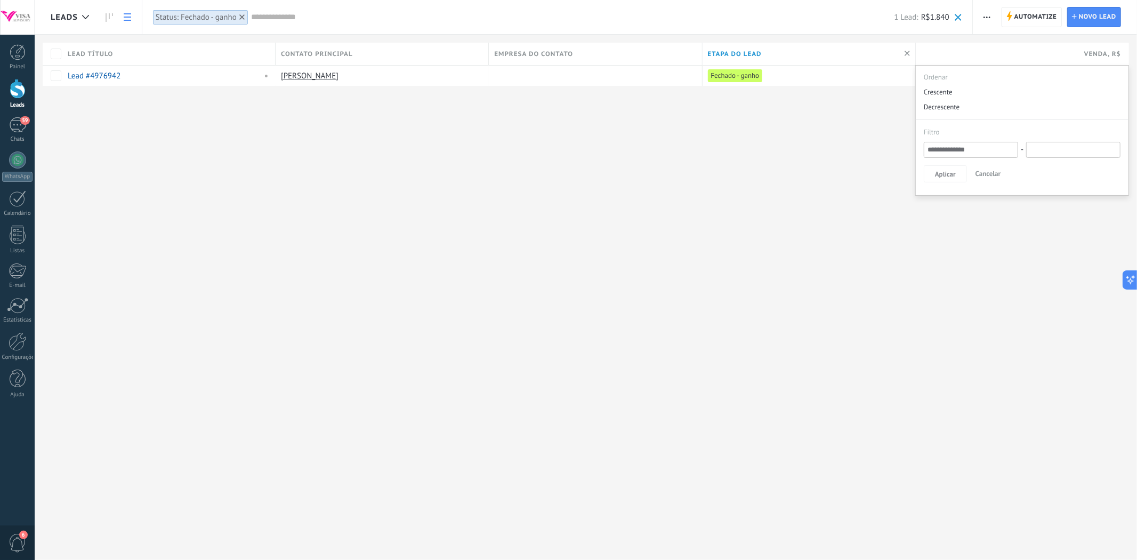
click at [782, 49] on div "Etapa do lead" at bounding box center [808, 54] width 213 height 22
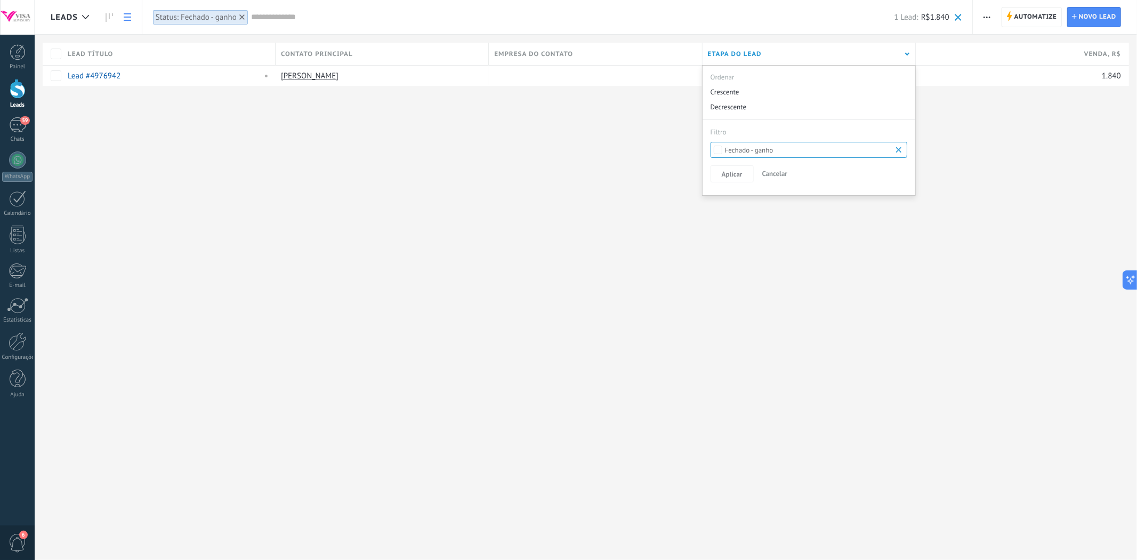
click at [583, 52] on div "Empresa do contato" at bounding box center [595, 54] width 213 height 22
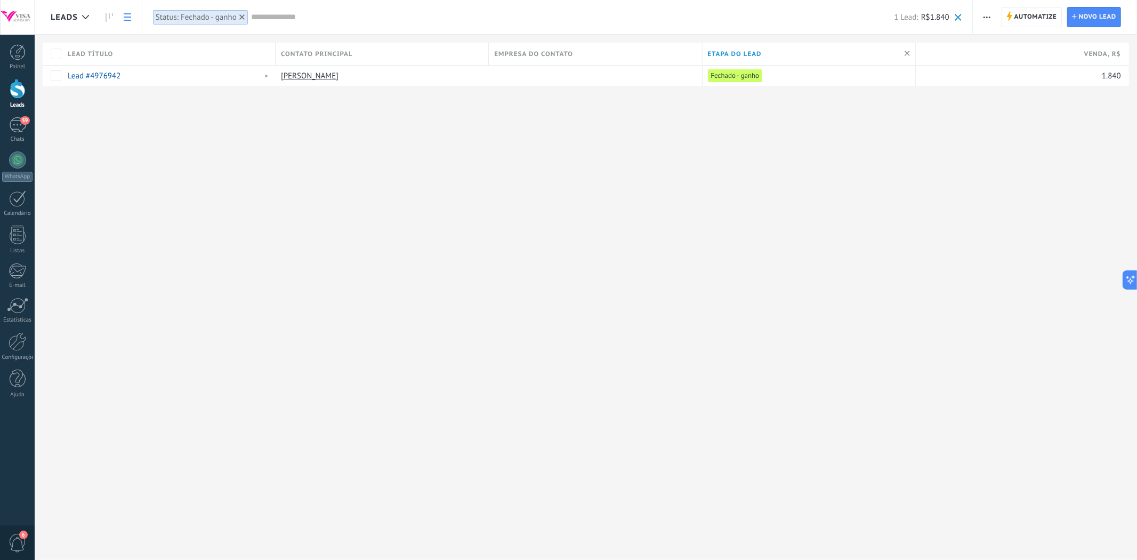
click at [533, 55] on span "Empresa do contato" at bounding box center [533, 54] width 79 height 10
click at [326, 53] on span "Contato principal" at bounding box center [317, 54] width 72 height 10
click at [381, 235] on div "Leads Automatize Nova transmissão Editar funil de vendas Imprimir Configurações…" at bounding box center [586, 280] width 1102 height 560
click at [97, 49] on span "Lead título" at bounding box center [90, 54] width 45 height 10
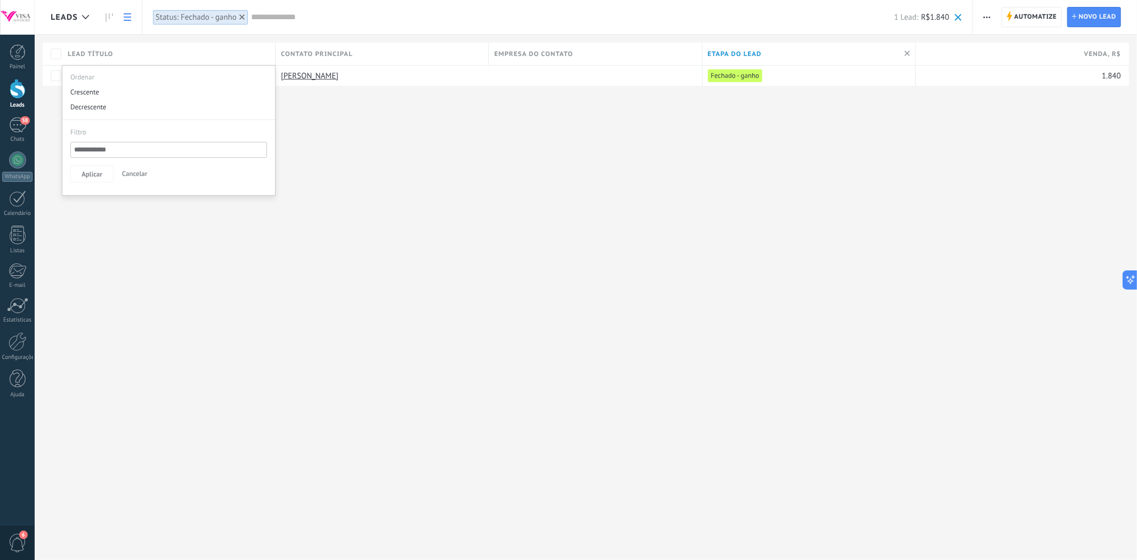
click at [312, 141] on div "Leads Automatize Nova transmissão Editar funil de vendas Imprimir Configurações…" at bounding box center [586, 280] width 1102 height 560
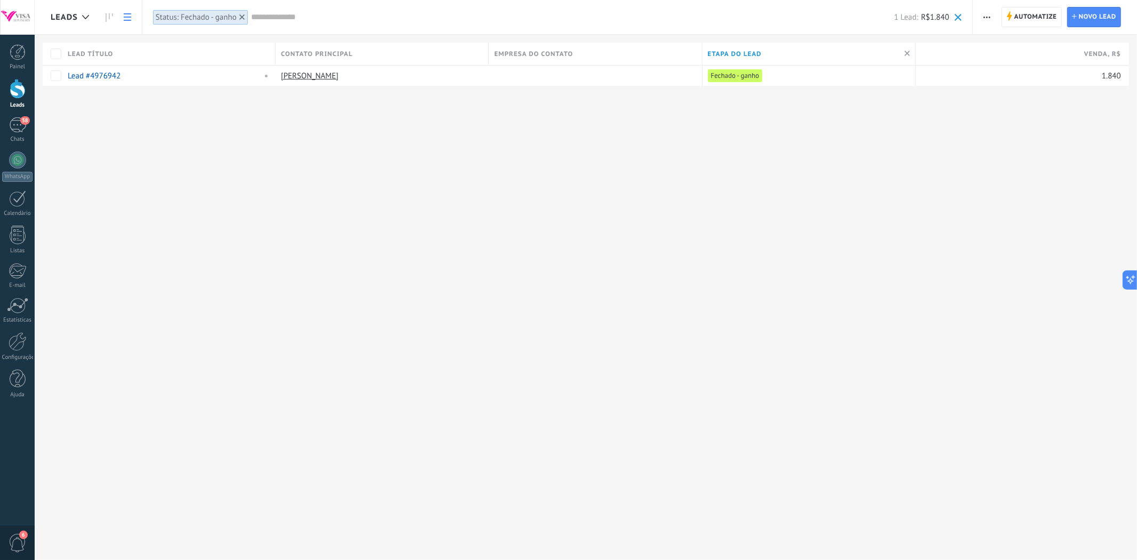
click at [243, 16] on use at bounding box center [241, 16] width 5 height 5
click at [176, 18] on input "text" at bounding box center [523, 17] width 741 height 11
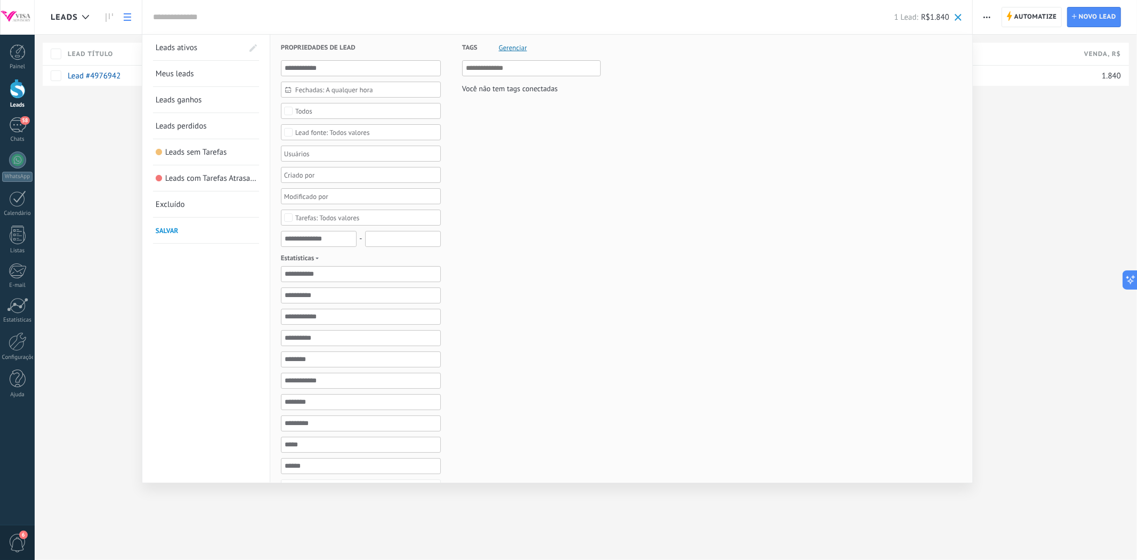
click at [329, 152] on div at bounding box center [356, 153] width 149 height 13
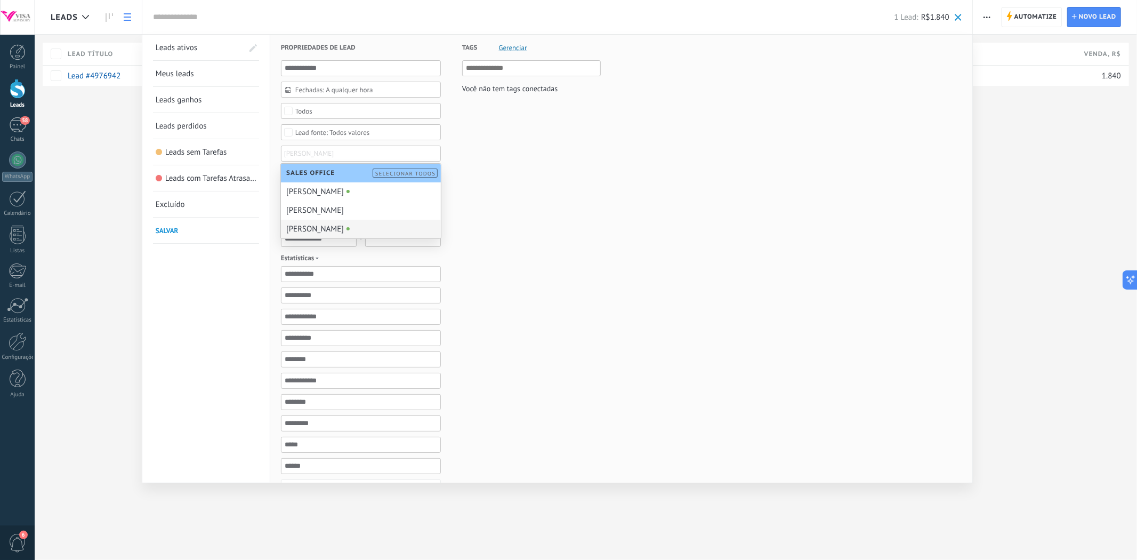
click at [322, 228] on div "[PERSON_NAME]" at bounding box center [361, 229] width 160 height 19
click at [1051, 214] on div at bounding box center [568, 280] width 1137 height 560
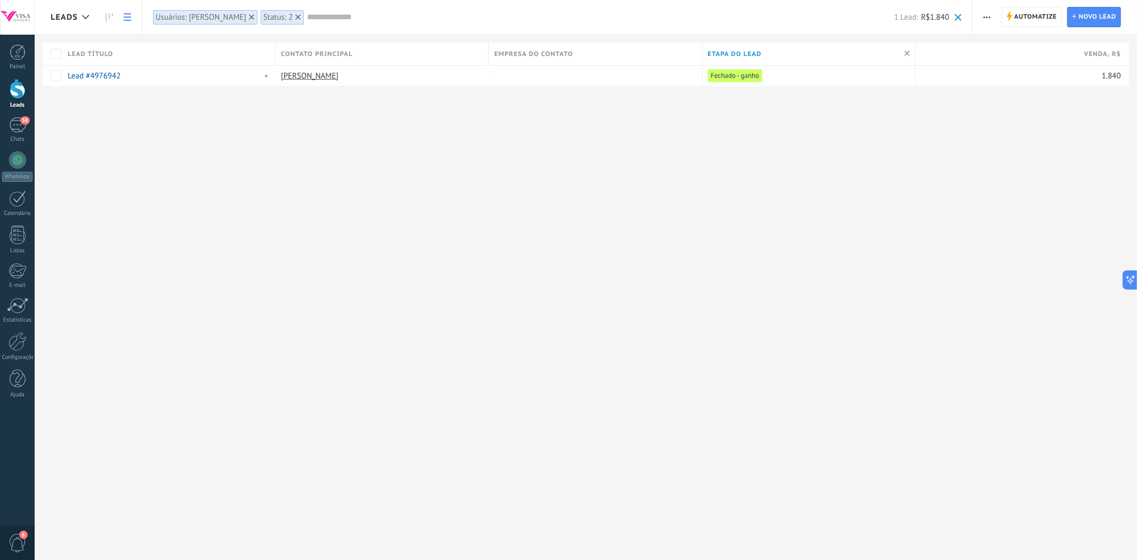
drag, startPoint x: 291, startPoint y: 19, endPoint x: 282, endPoint y: 19, distance: 8.5
click at [289, 19] on div "Status: 2" at bounding box center [283, 17] width 44 height 15
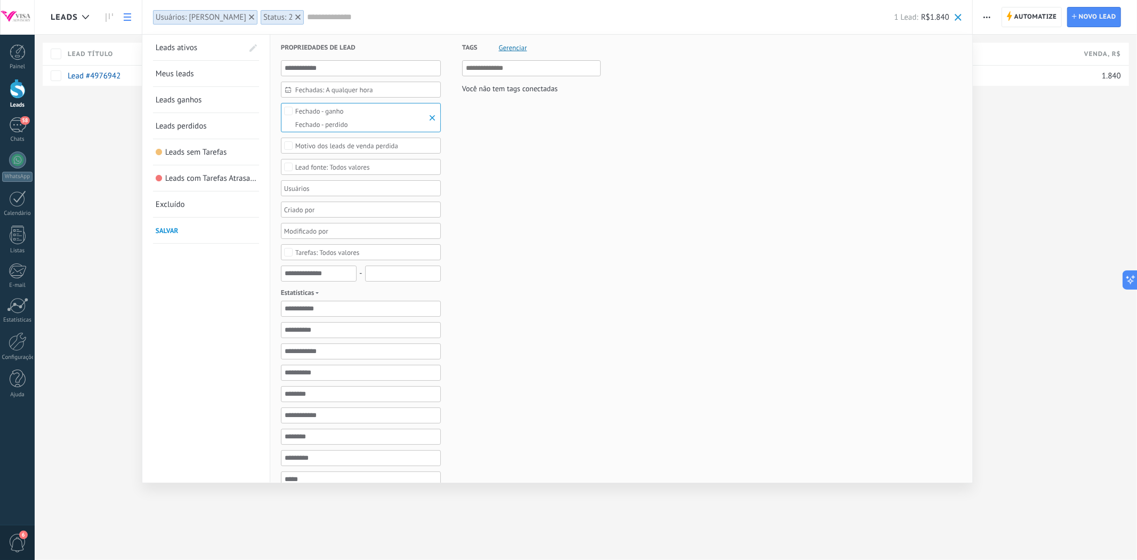
click at [295, 17] on use at bounding box center [297, 16] width 5 height 5
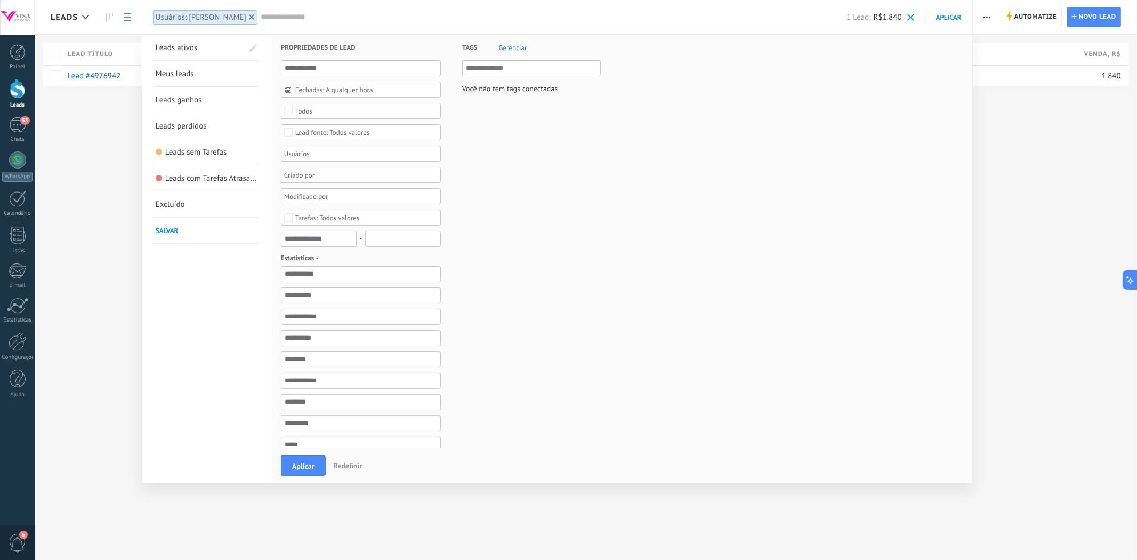
click at [249, 15] on use at bounding box center [251, 16] width 5 height 5
click at [247, 20] on div at bounding box center [252, 17] width 10 height 10
click at [288, 25] on div "1 Lead: R$1.840" at bounding box center [587, 17] width 653 height 34
click at [321, 160] on div at bounding box center [356, 153] width 149 height 13
click at [324, 212] on div "[PERSON_NAME]" at bounding box center [361, 210] width 160 height 19
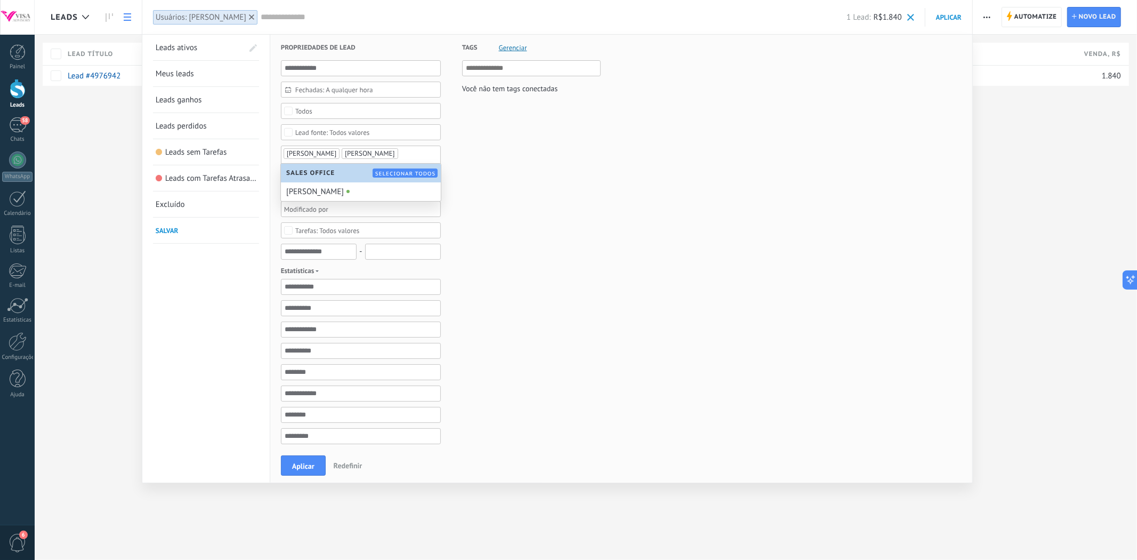
click at [355, 153] on span "[PERSON_NAME]" at bounding box center [370, 153] width 50 height 9
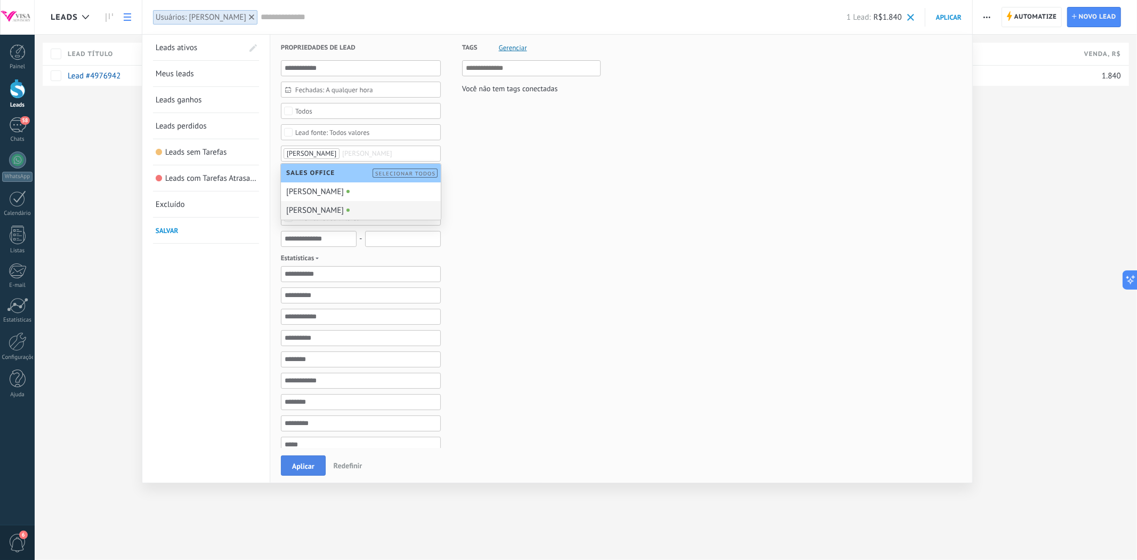
click at [304, 469] on span "Aplicar" at bounding box center [303, 465] width 22 height 7
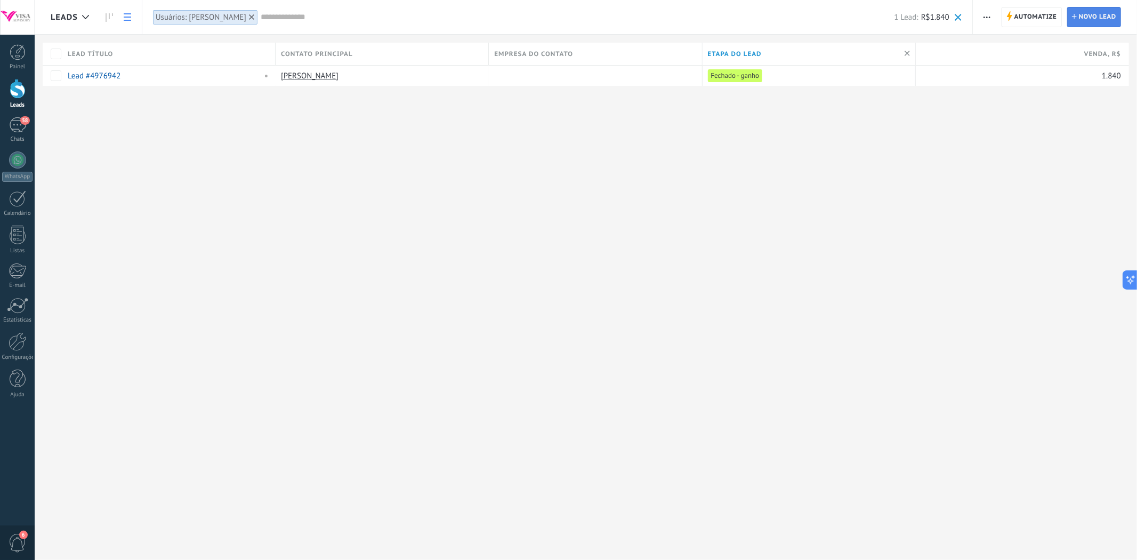
click at [1079, 20] on span "Novo lead" at bounding box center [1097, 16] width 37 height 19
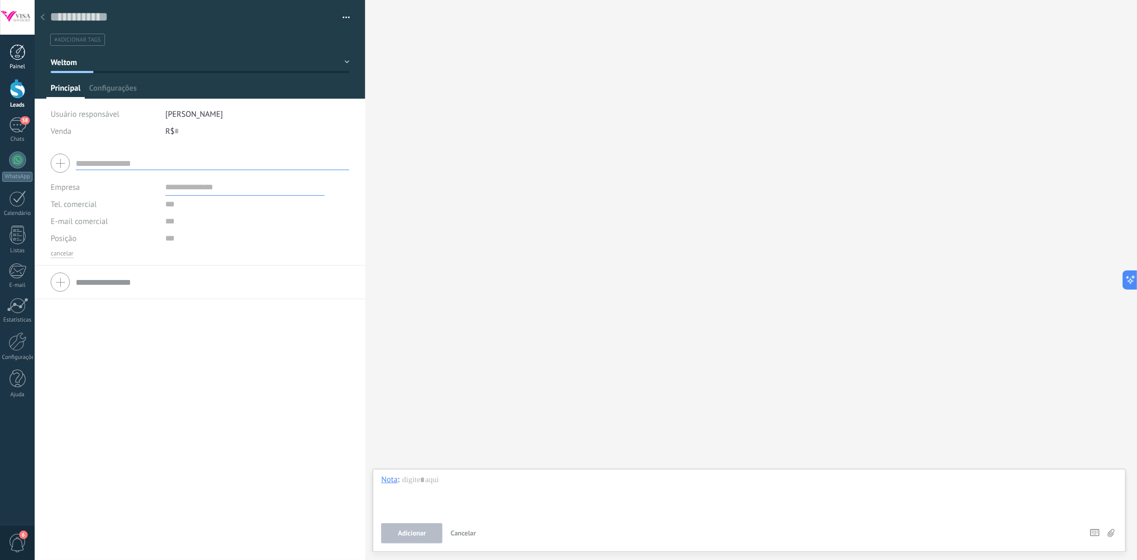
click at [13, 49] on div at bounding box center [18, 52] width 16 height 16
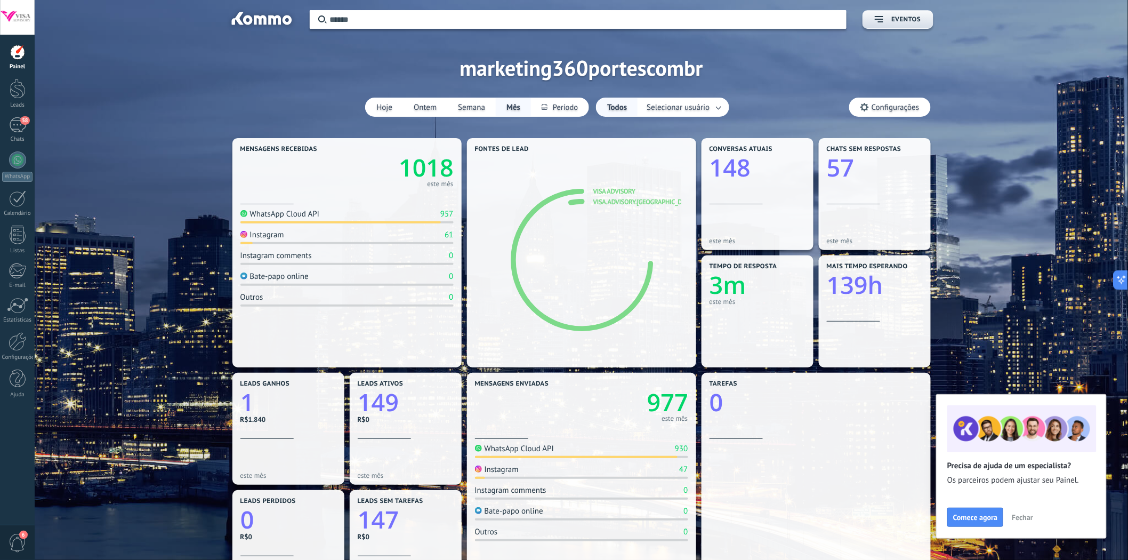
click at [289, 394] on icon "1" at bounding box center [288, 399] width 96 height 24
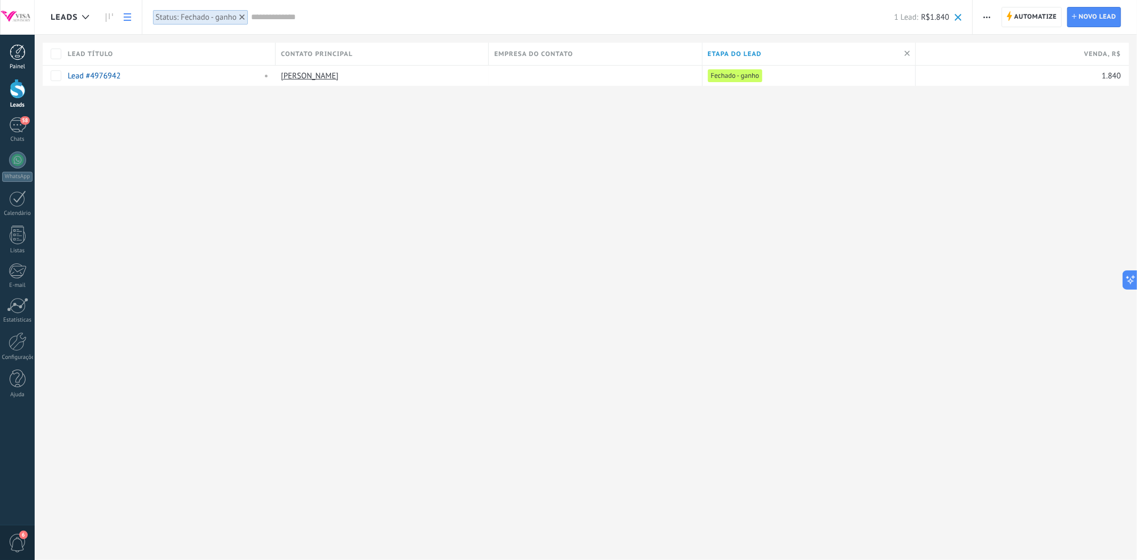
click at [17, 60] on link "Painel" at bounding box center [17, 57] width 35 height 26
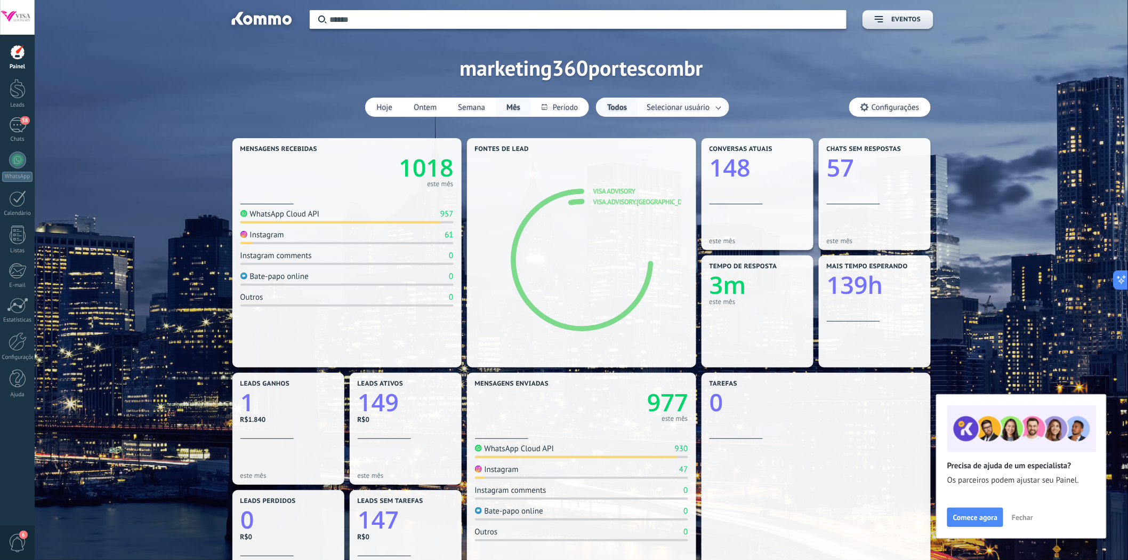
click at [686, 104] on span "Selecionar usuário" at bounding box center [677, 107] width 67 height 14
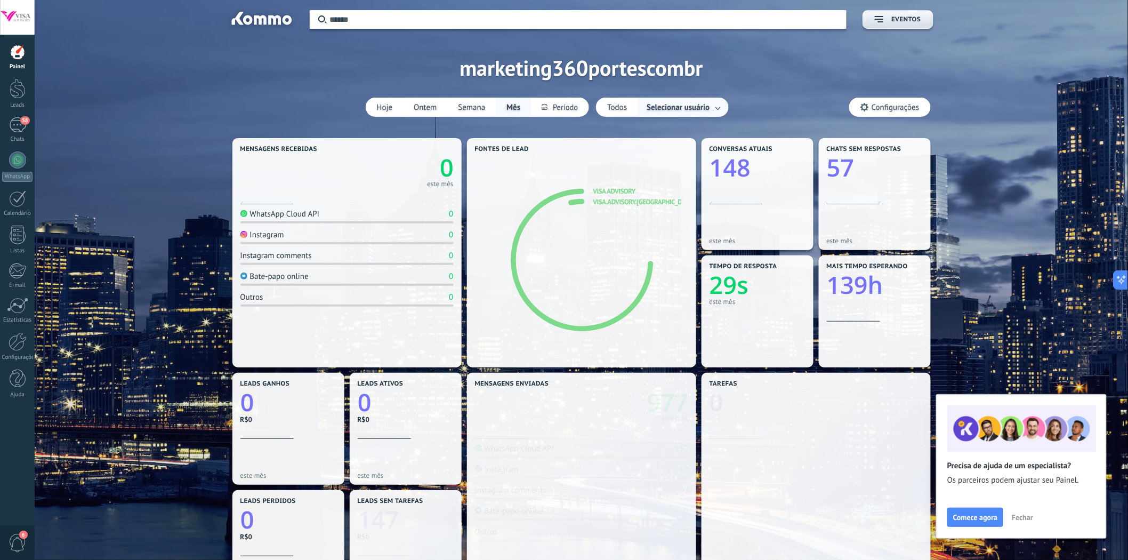
click at [718, 106] on link at bounding box center [718, 108] width 19 height 18
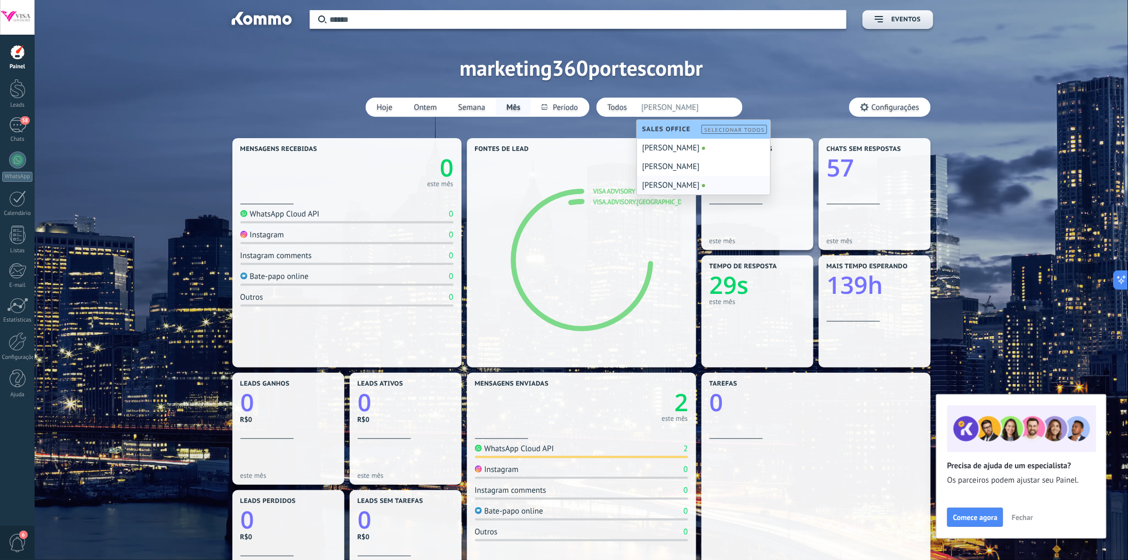
click at [669, 180] on div "[PERSON_NAME]" at bounding box center [703, 185] width 133 height 19
click at [664, 180] on div "[PERSON_NAME]" at bounding box center [703, 181] width 133 height 19
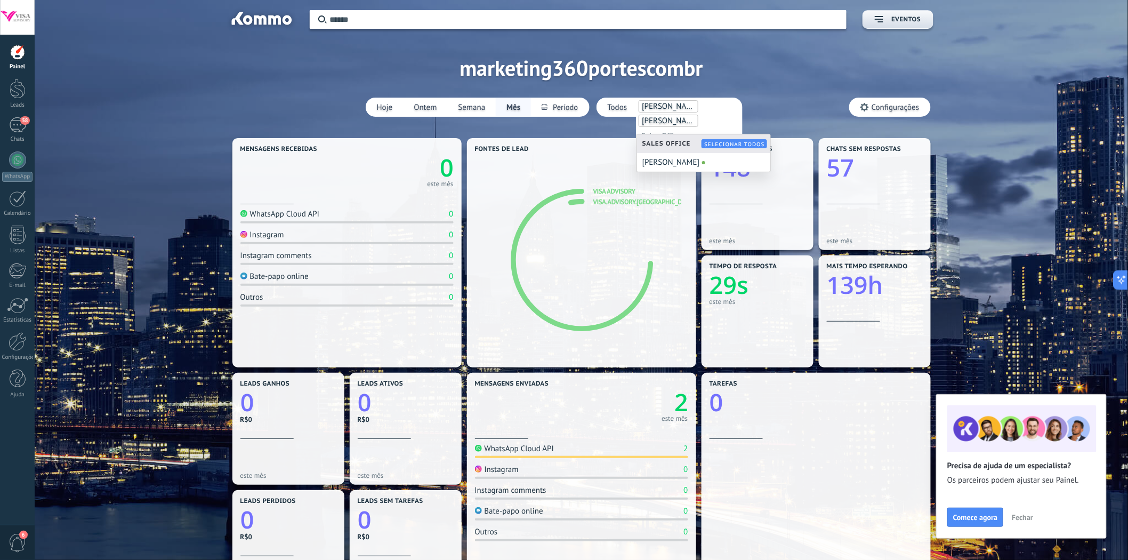
click at [766, 106] on div "Aplicar Eventos marketing360portescombr Hoje Ontem Semana Mês Todos Selecionar …" at bounding box center [581, 67] width 1061 height 135
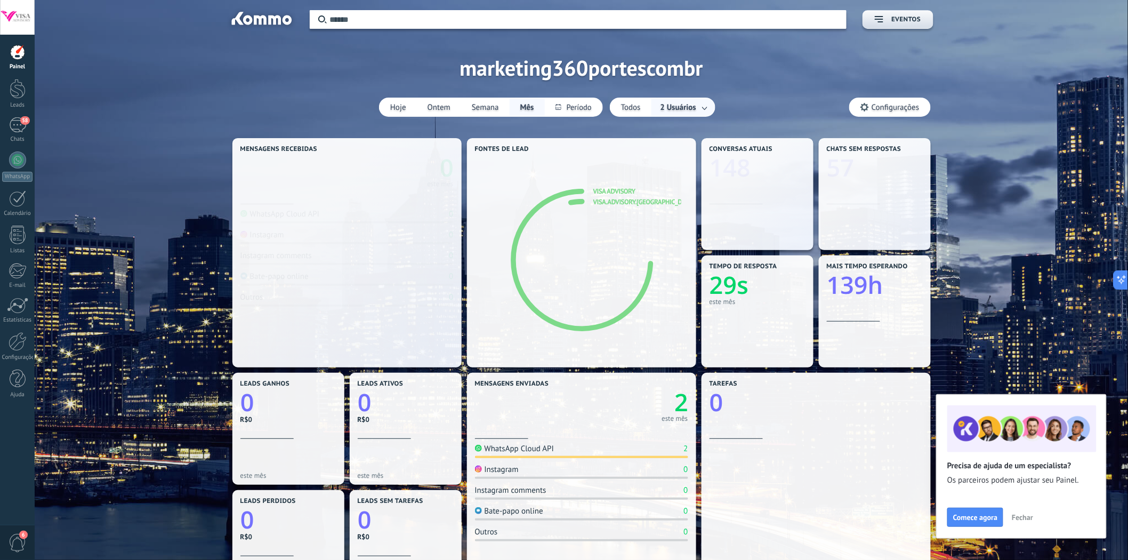
click at [701, 105] on link at bounding box center [704, 108] width 19 height 18
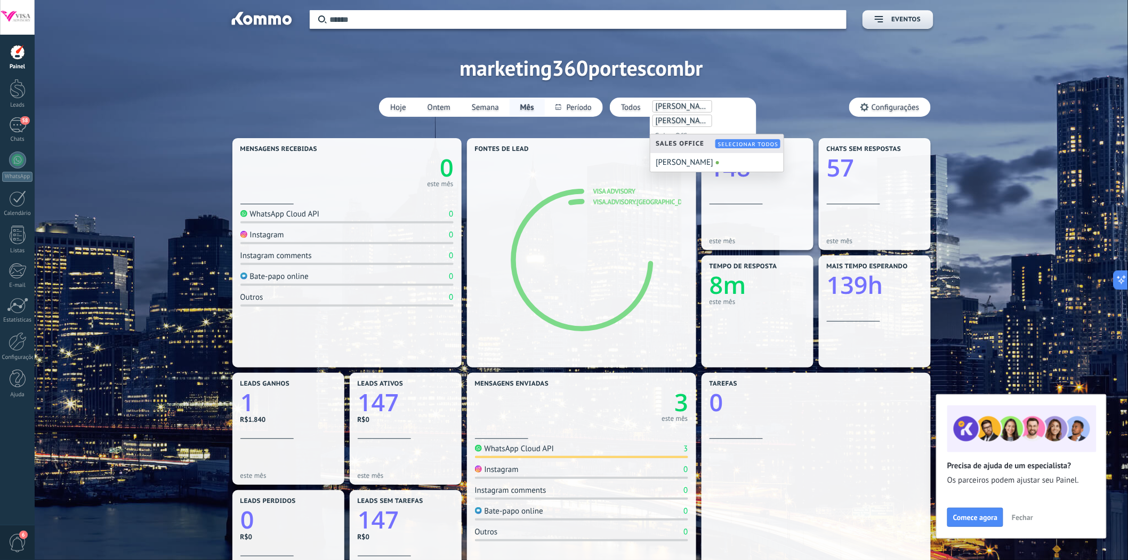
click at [678, 105] on span "[PERSON_NAME]" at bounding box center [684, 106] width 58 height 10
click at [790, 96] on div "Aplicar Eventos marketing360portescombr Hoje Ontem Semana Mês Todos 2 Usuários …" at bounding box center [581, 67] width 1061 height 135
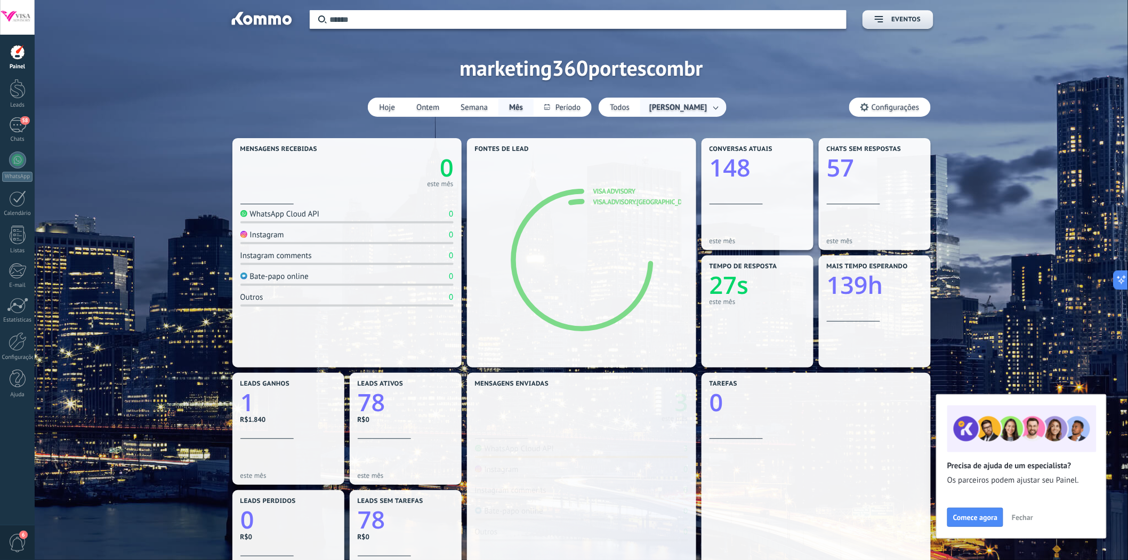
click at [688, 106] on span "[PERSON_NAME]" at bounding box center [678, 107] width 62 height 14
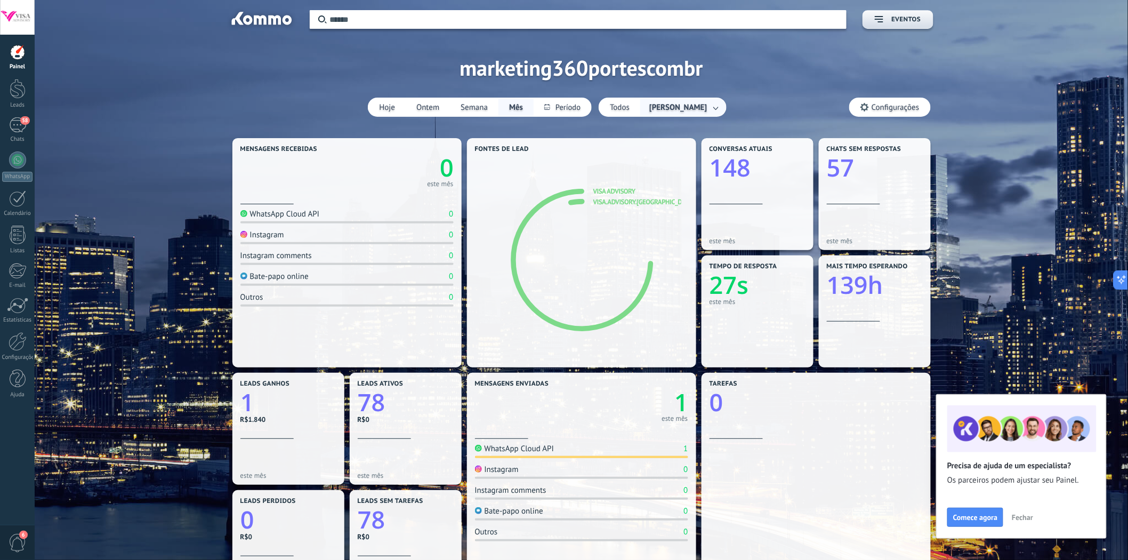
click at [710, 109] on link at bounding box center [716, 108] width 19 height 18
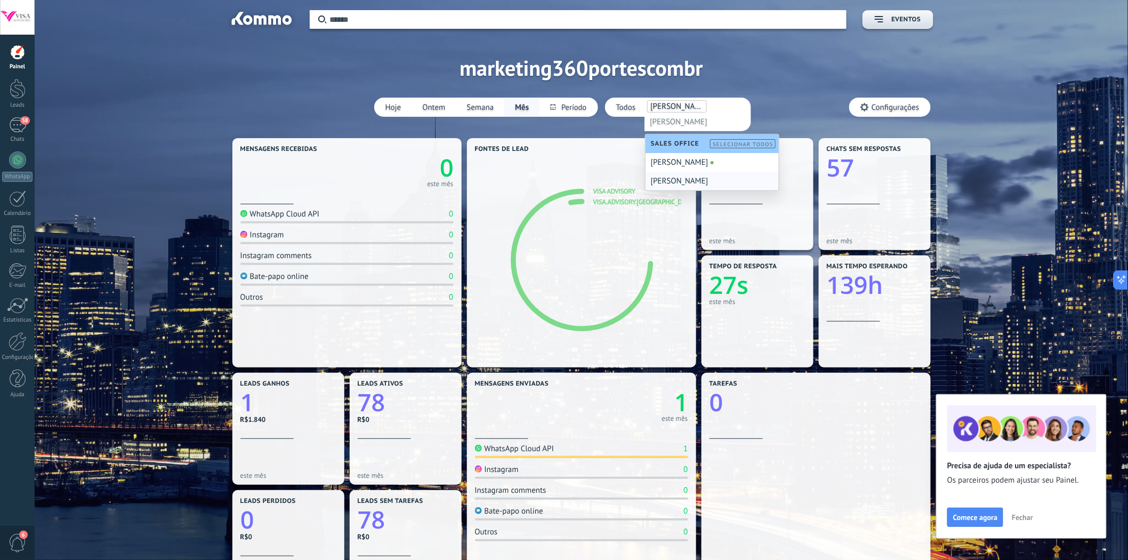
click at [668, 181] on div "[PERSON_NAME]" at bounding box center [711, 181] width 133 height 19
click at [672, 100] on li "[PERSON_NAME]" at bounding box center [677, 106] width 60 height 12
click at [794, 97] on div "Aplicar Eventos marketing360portescombr Hoje Ontem Semana Mês Todos [PERSON_NAM…" at bounding box center [581, 67] width 1061 height 135
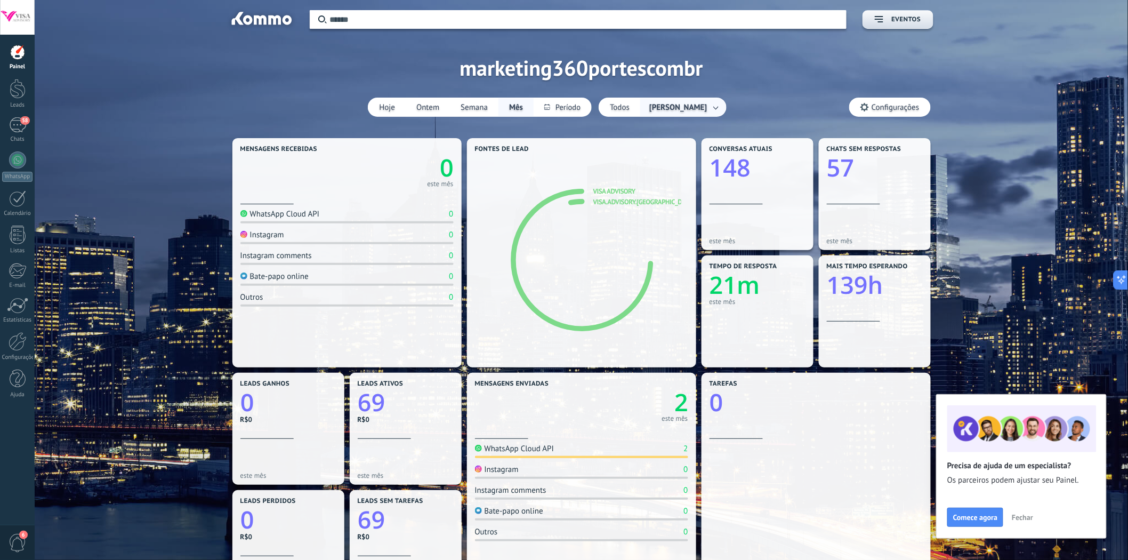
click at [667, 103] on span "[PERSON_NAME]" at bounding box center [678, 107] width 62 height 14
click at [693, 110] on span "[PERSON_NAME]" at bounding box center [678, 107] width 62 height 14
click at [707, 107] on link at bounding box center [716, 108] width 19 height 18
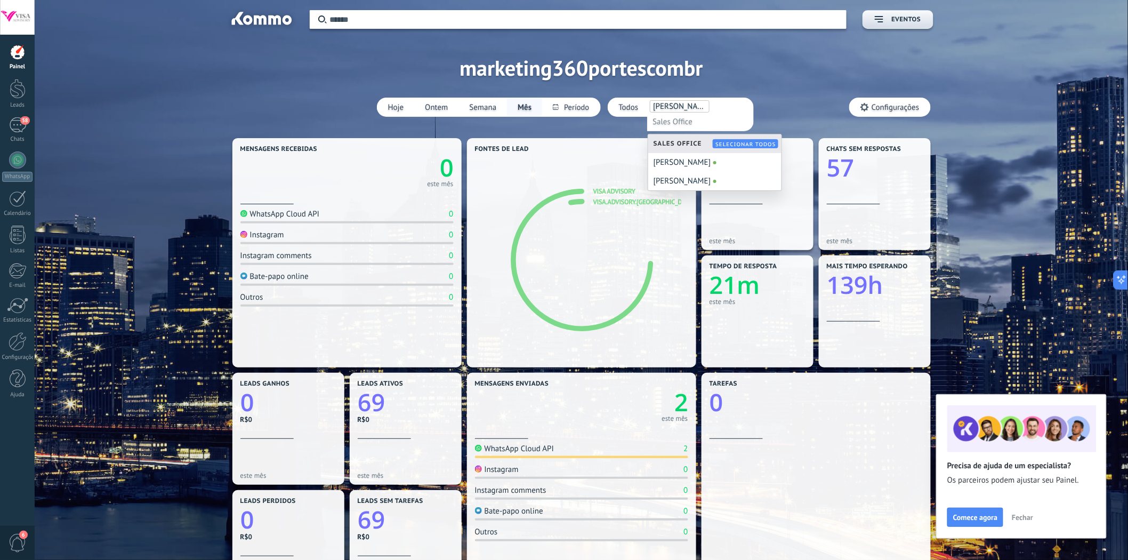
click at [678, 144] on span "Sales Office" at bounding box center [680, 144] width 54 height 8
click at [625, 109] on button "Todos" at bounding box center [628, 107] width 41 height 18
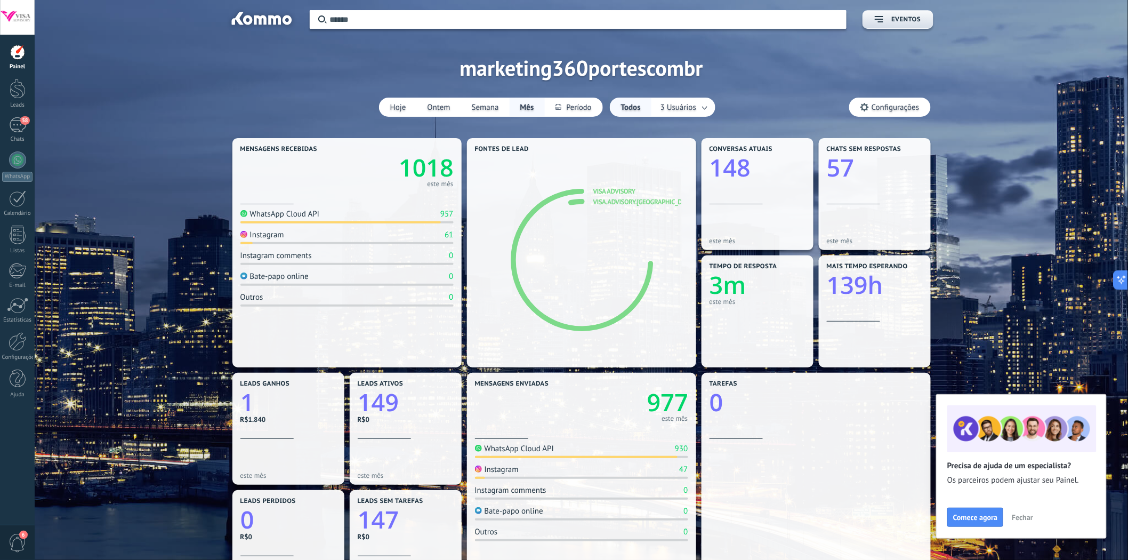
click at [17, 62] on link "Painel" at bounding box center [17, 57] width 35 height 26
click at [278, 417] on link "1" at bounding box center [288, 402] width 96 height 33
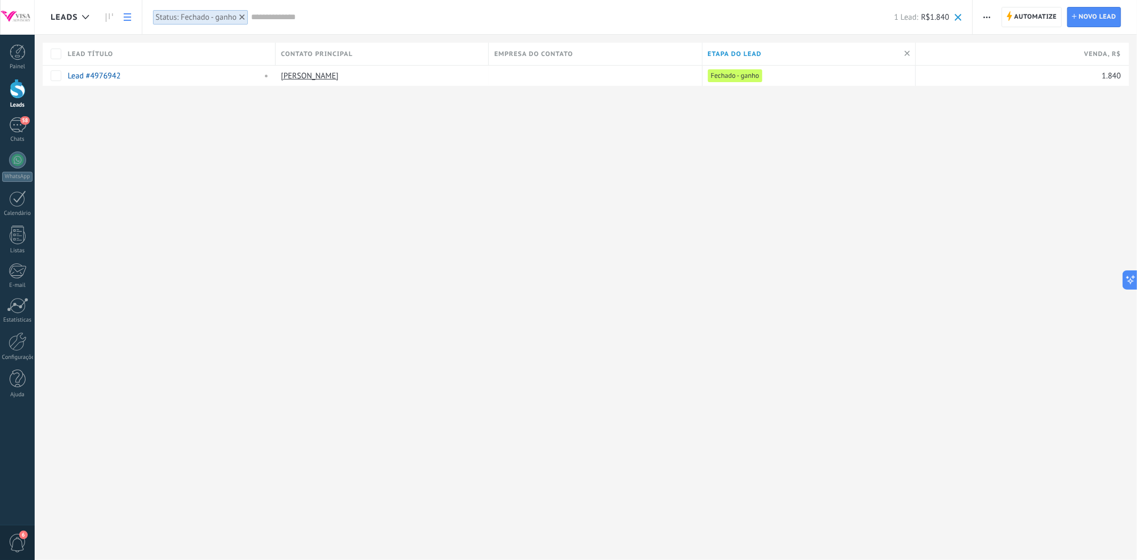
click at [937, 14] on span "R$1.840" at bounding box center [935, 17] width 28 height 10
click at [273, 22] on input "text" at bounding box center [572, 17] width 643 height 11
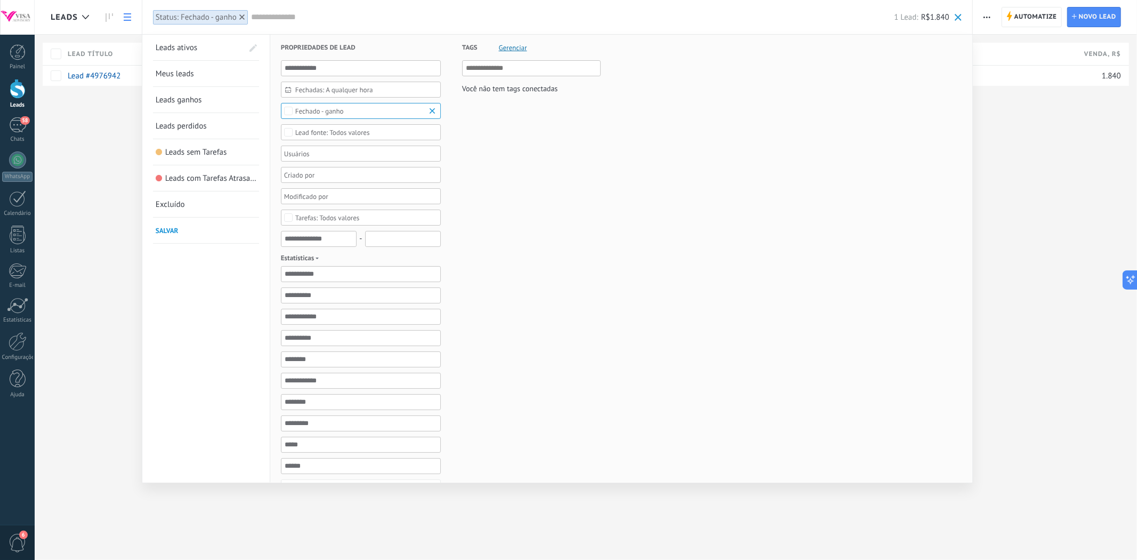
click at [183, 103] on span "Leads ganhos" at bounding box center [179, 100] width 46 height 10
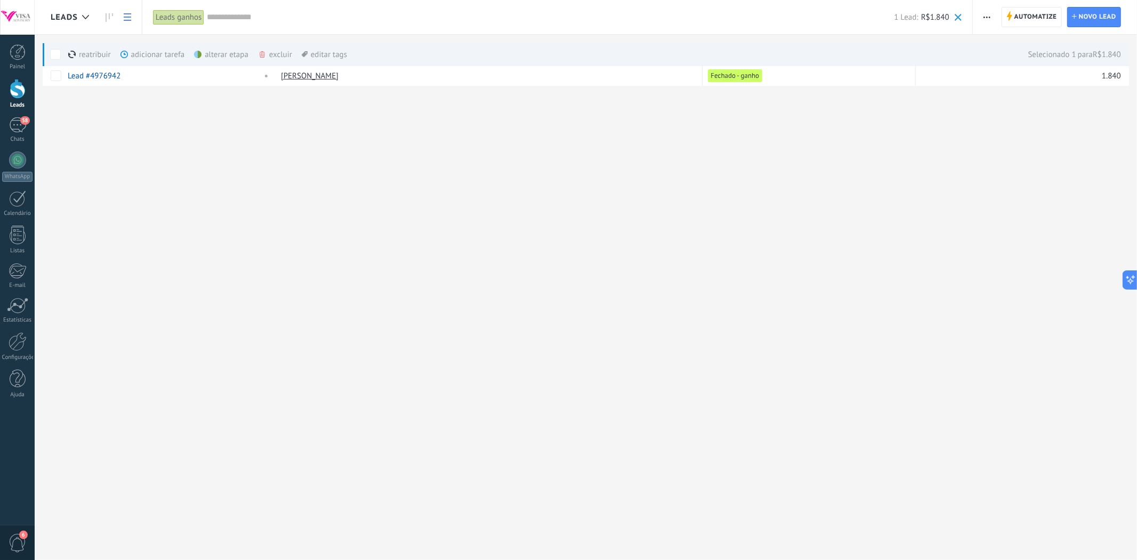
click at [314, 59] on div "editar tags mais" at bounding box center [324, 54] width 45 height 23
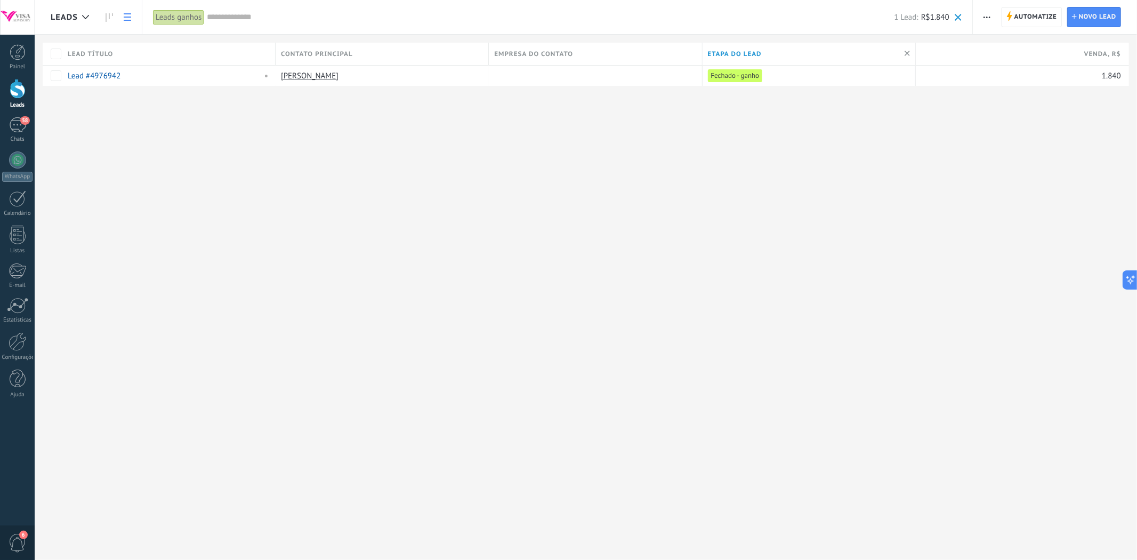
click at [776, 120] on div "Leads Automatize Nova transmissão Editar funil de vendas Imprimir Configurações…" at bounding box center [586, 280] width 1102 height 560
type textarea "**********"
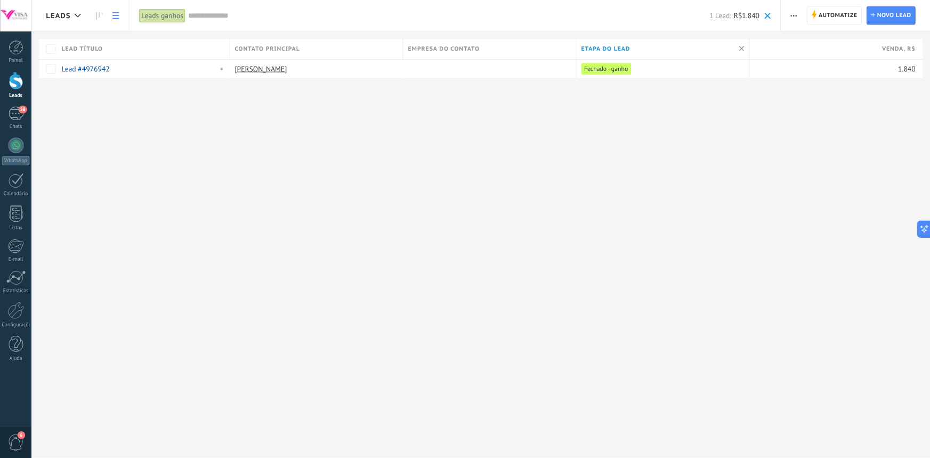
scroll to position [15, 0]
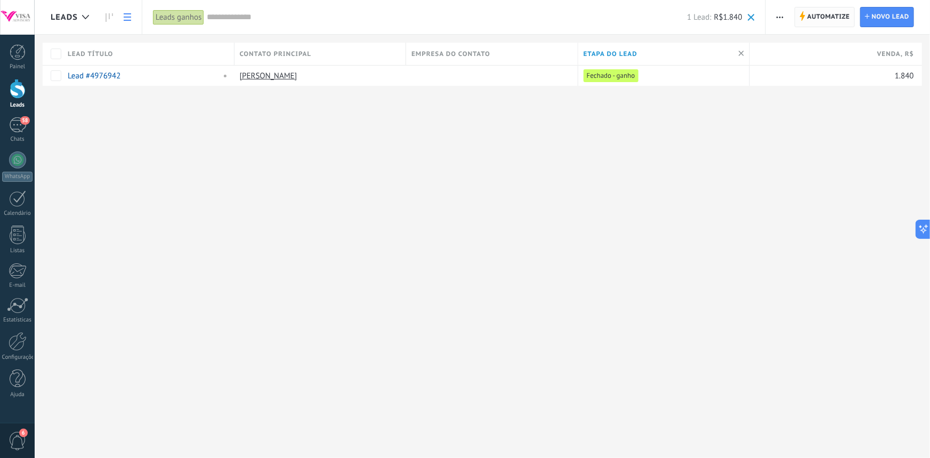
click at [847, 21] on span "Automatize" at bounding box center [828, 16] width 43 height 19
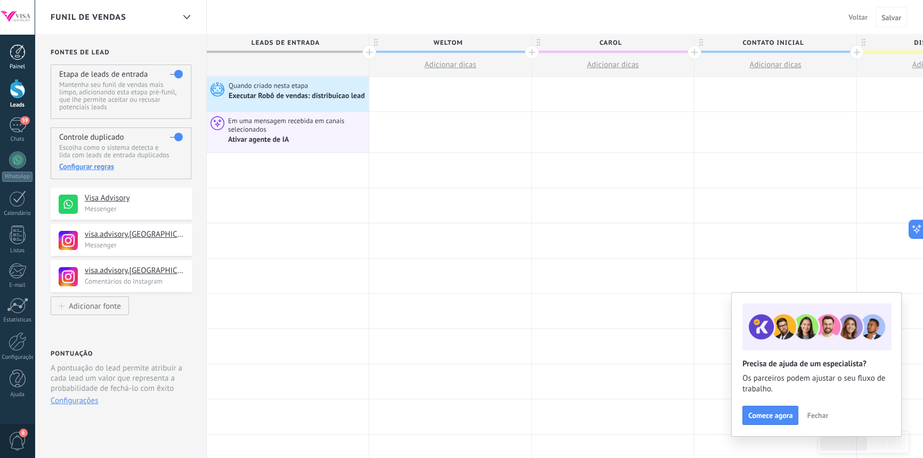
click at [9, 53] on link "Painel" at bounding box center [17, 57] width 35 height 26
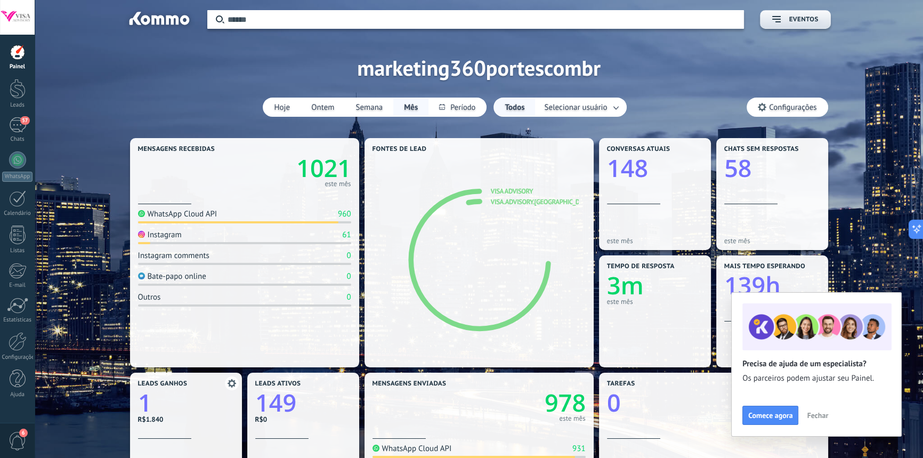
click at [202, 402] on icon "1" at bounding box center [186, 399] width 96 height 24
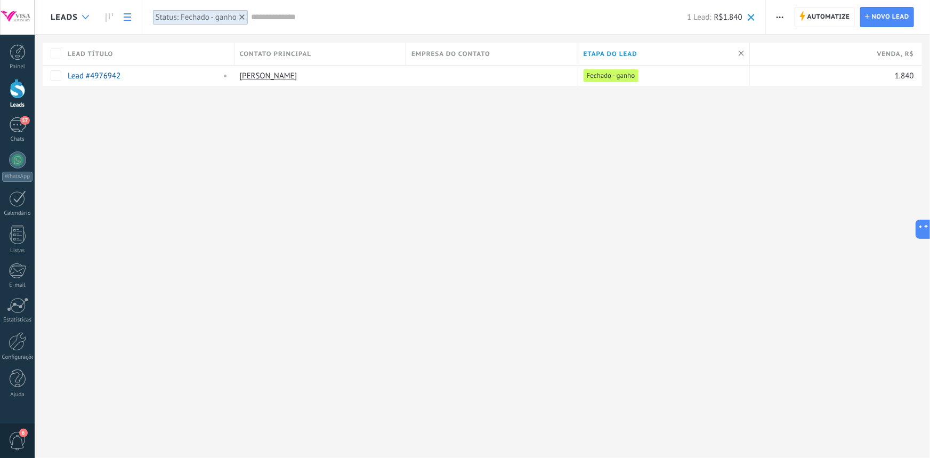
click at [76, 21] on span "Leads" at bounding box center [64, 17] width 27 height 10
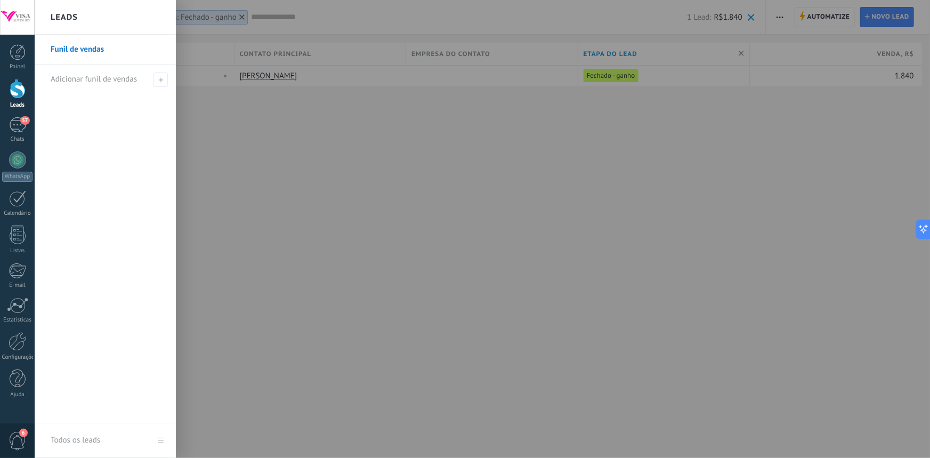
click at [252, 191] on div at bounding box center [500, 229] width 930 height 458
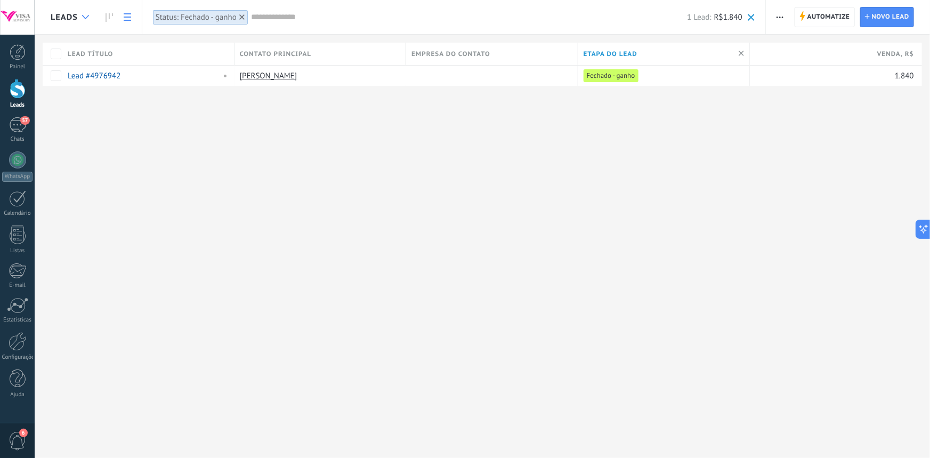
click at [83, 21] on div at bounding box center [86, 17] width 18 height 21
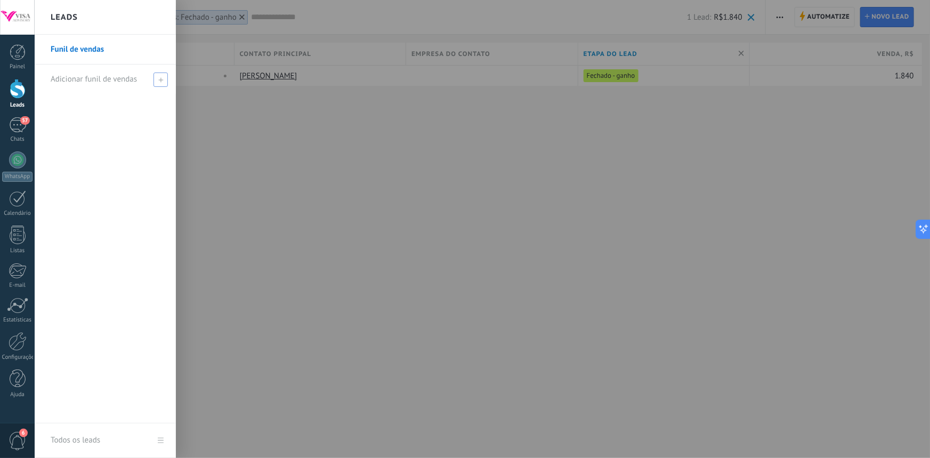
click at [96, 79] on span "Adicionar funil de vendas" at bounding box center [94, 79] width 86 height 10
type input "*"
type input "******"
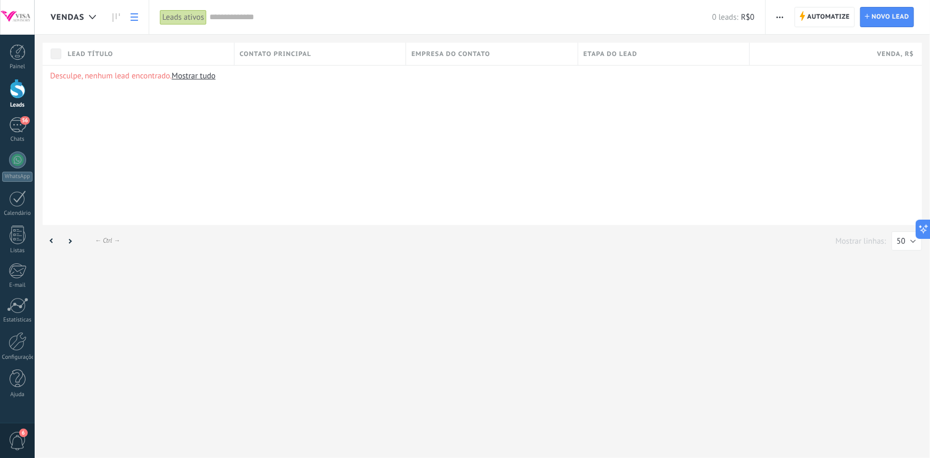
click at [182, 77] on link "Mostrar tudo" at bounding box center [194, 76] width 44 height 10
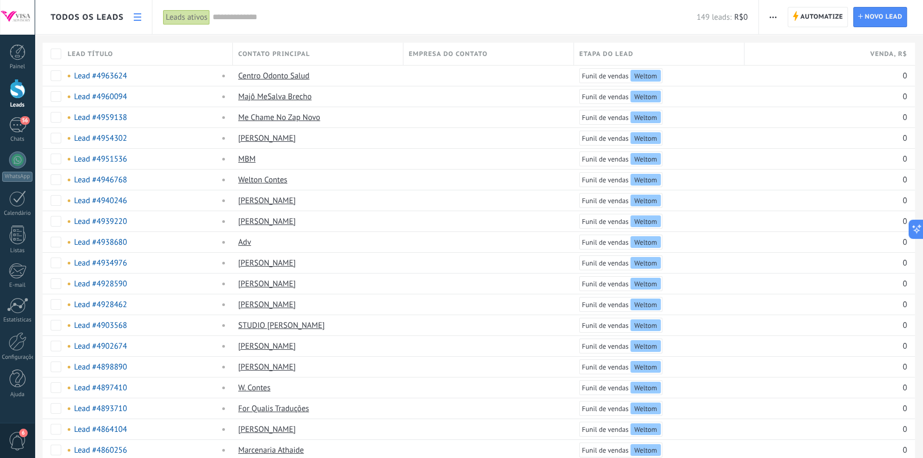
click at [87, 17] on span "Todos os leads" at bounding box center [87, 17] width 73 height 10
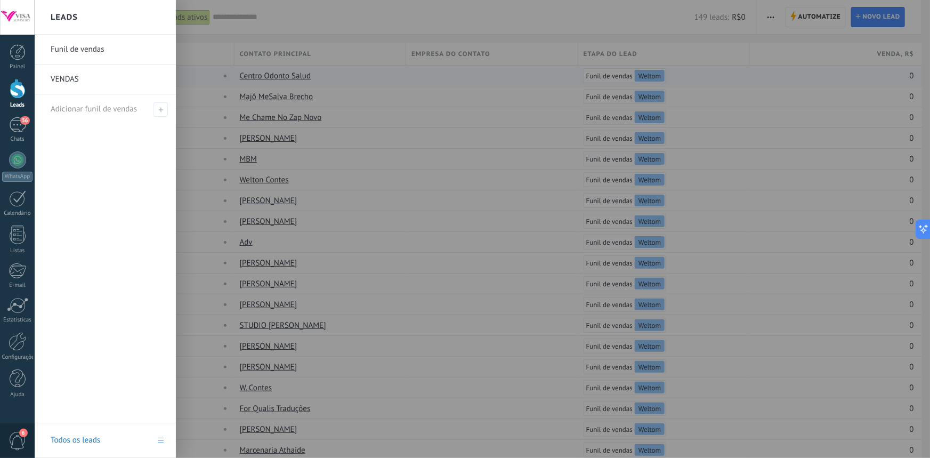
drag, startPoint x: 89, startPoint y: 79, endPoint x: 67, endPoint y: 67, distance: 25.1
click at [63, 76] on link "VENDAS" at bounding box center [108, 79] width 115 height 30
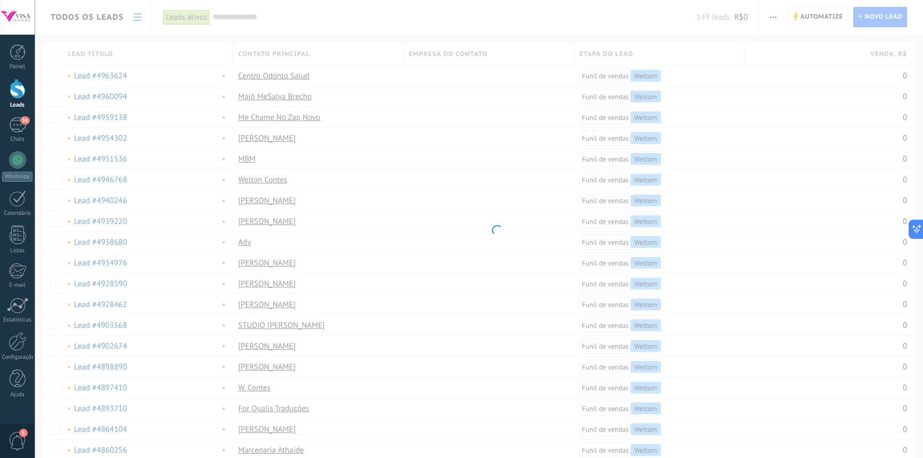
click at [78, 21] on body ".abccls-1,.abccls-2{fill-rule:evenodd}.abccls-2{fill:#fff} .abfcls-1{fill:none}…" at bounding box center [461, 229] width 923 height 458
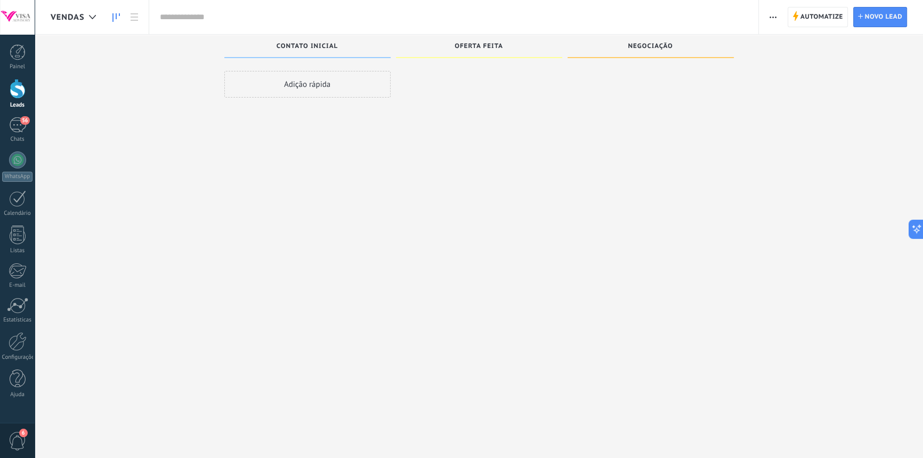
click at [79, 21] on span "VENDAS" at bounding box center [68, 17] width 34 height 10
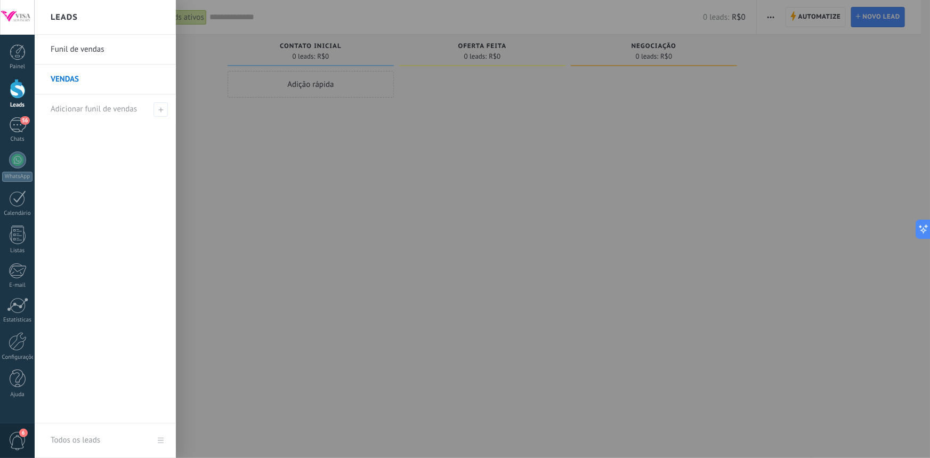
click at [87, 52] on link "Funil de vendas" at bounding box center [108, 50] width 115 height 30
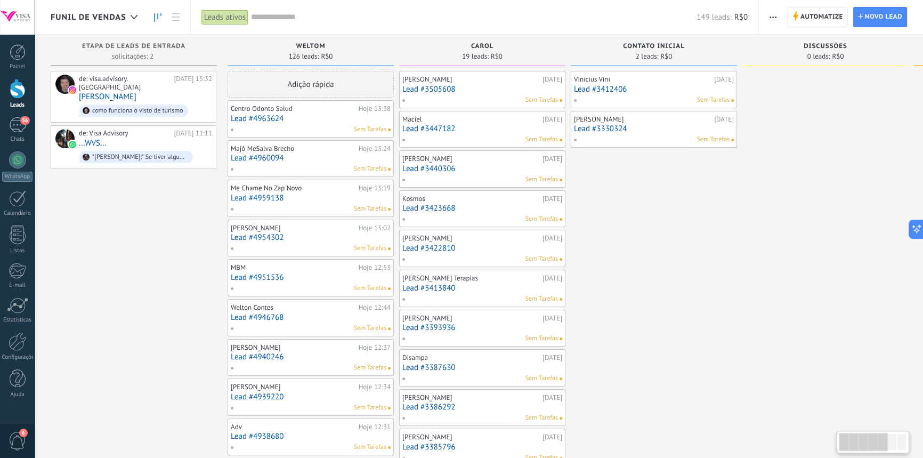
click at [83, 14] on span "Funil de vendas" at bounding box center [89, 17] width 76 height 10
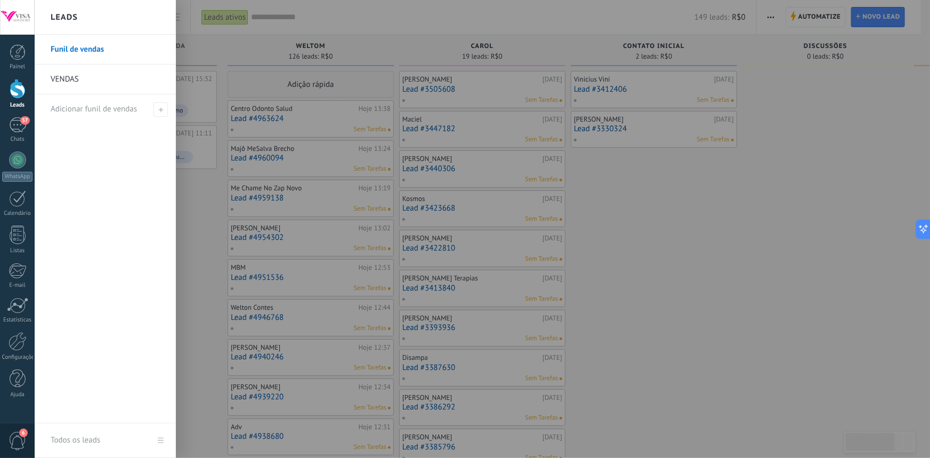
click at [75, 78] on link "VENDAS" at bounding box center [108, 79] width 115 height 30
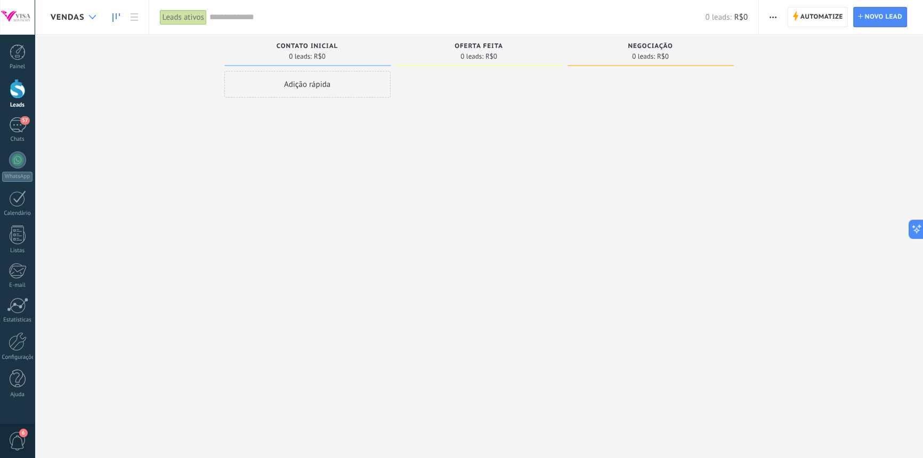
click at [90, 19] on div at bounding box center [93, 17] width 18 height 21
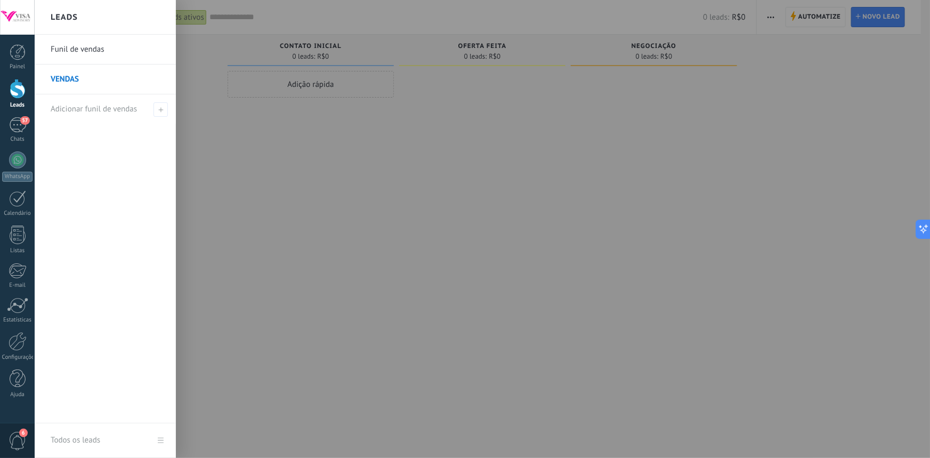
click at [83, 46] on link "Funil de vendas" at bounding box center [108, 50] width 115 height 30
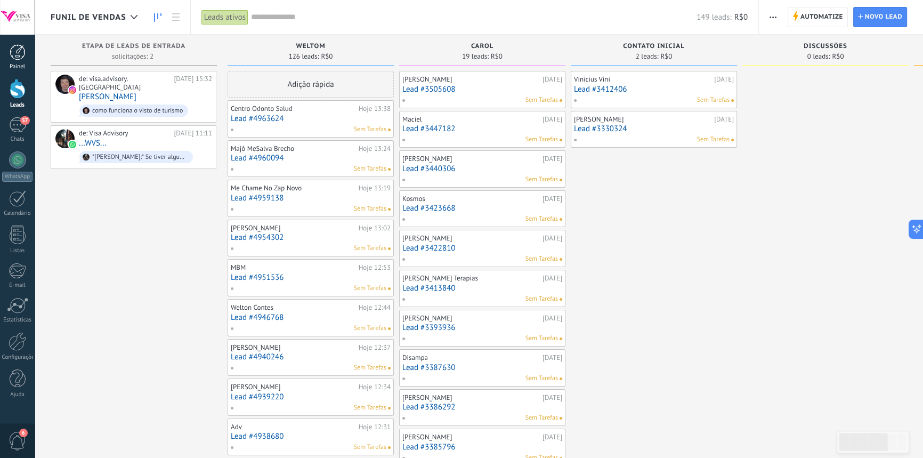
click at [26, 63] on div "Painel" at bounding box center [17, 66] width 31 height 7
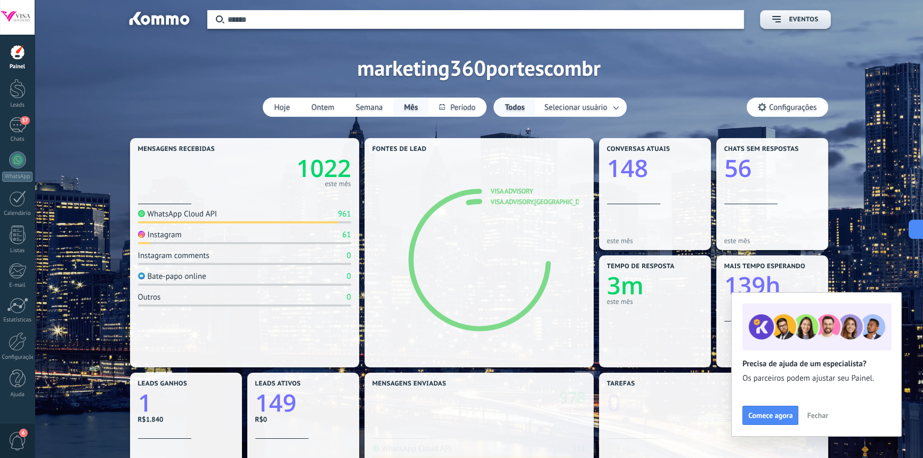
click at [217, 413] on link "1" at bounding box center [186, 402] width 96 height 33
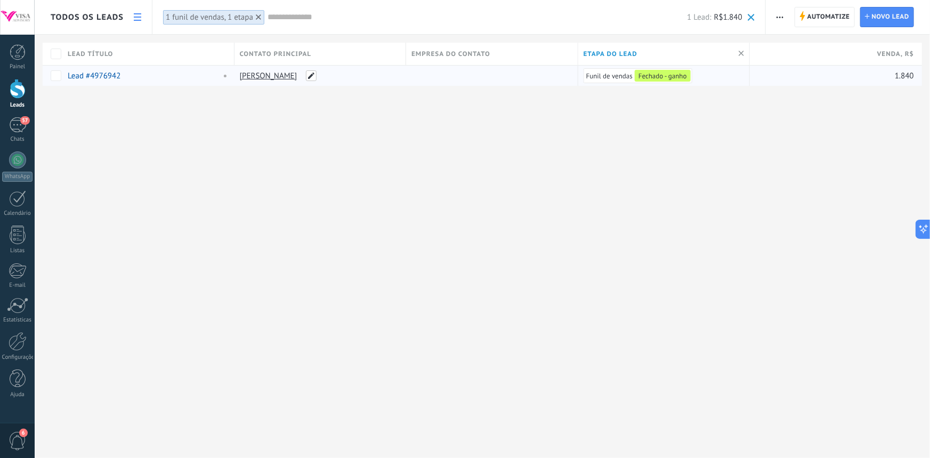
click at [312, 76] on span at bounding box center [311, 75] width 11 height 11
click at [307, 107] on div "Todos os leads Automatize Nova transmissão Imprimir Configurações da lista Impo…" at bounding box center [482, 60] width 895 height 120
click at [700, 17] on span "1 Lead:" at bounding box center [699, 17] width 24 height 10
click at [836, 17] on span "Automatize" at bounding box center [828, 16] width 43 height 19
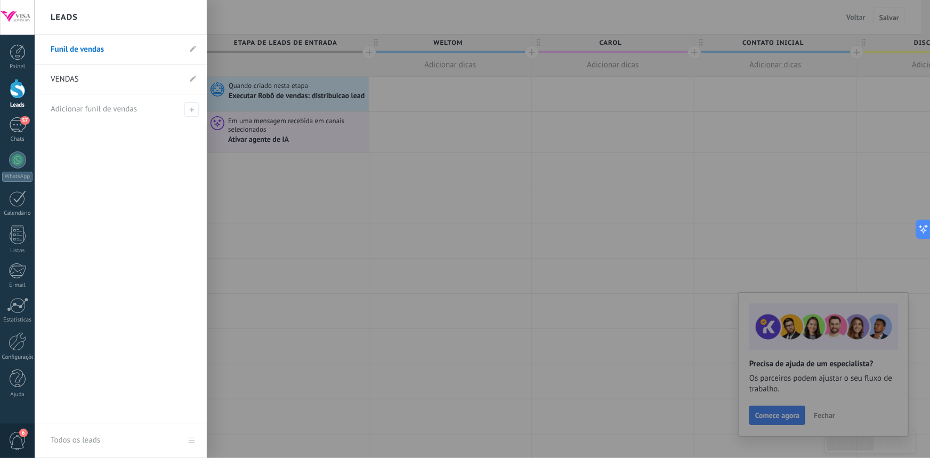
click at [21, 92] on div at bounding box center [18, 89] width 16 height 20
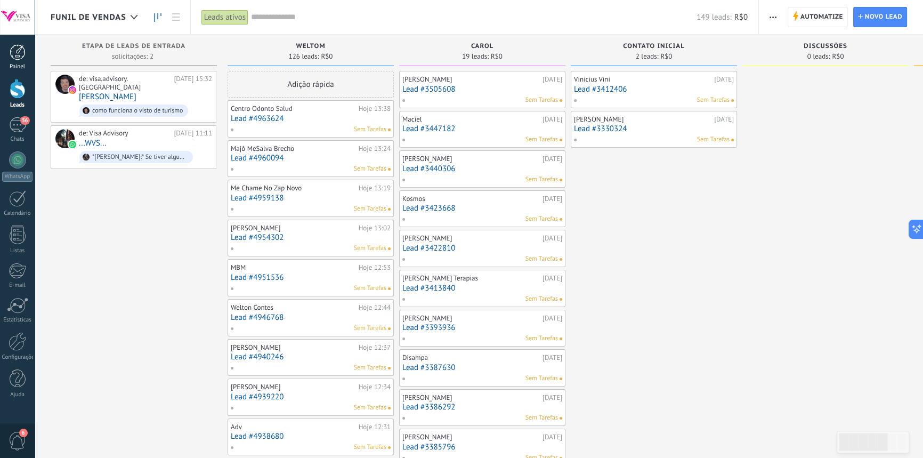
click at [15, 64] on div "Painel" at bounding box center [17, 66] width 31 height 7
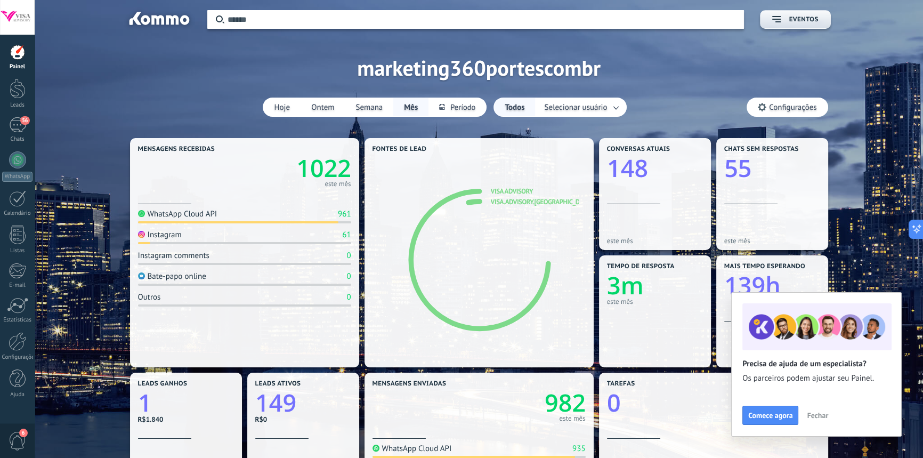
click at [197, 416] on link "1" at bounding box center [186, 402] width 96 height 33
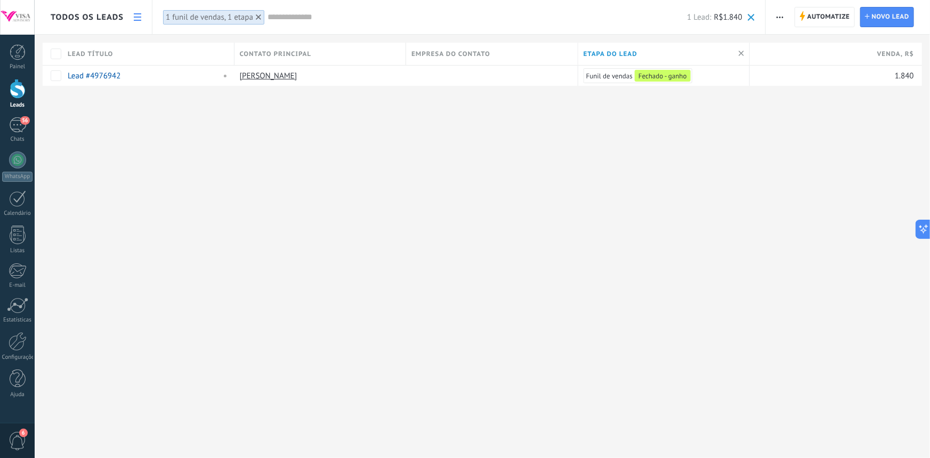
click at [783, 15] on span "button" at bounding box center [779, 17] width 7 height 20
click at [817, 114] on div "Importar" at bounding box center [817, 109] width 103 height 21
click at [783, 19] on span "button" at bounding box center [779, 17] width 7 height 20
click at [796, 132] on span "Exportar" at bounding box center [800, 130] width 29 height 21
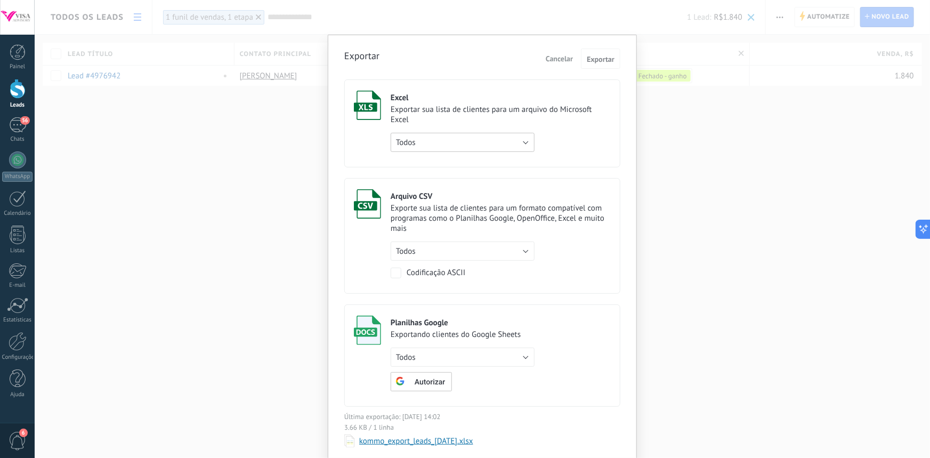
click at [447, 147] on button "Todos" at bounding box center [463, 142] width 144 height 19
click at [435, 183] on span "só a página atual" at bounding box center [457, 179] width 147 height 10
click at [453, 146] on button "só a página atual" at bounding box center [463, 142] width 144 height 19
click at [437, 179] on span "só a página atual" at bounding box center [457, 179] width 147 height 10
click at [458, 135] on button "só a página atual" at bounding box center [463, 142] width 144 height 19
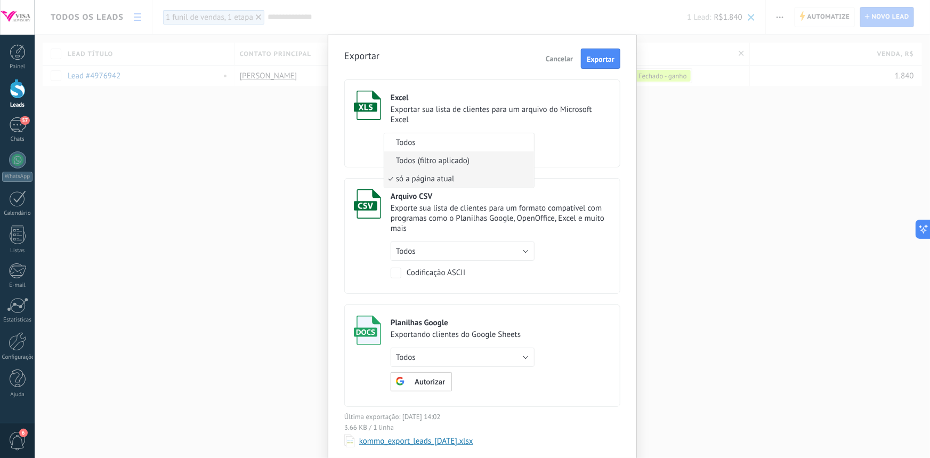
click at [437, 166] on span "Todos (filtro aplicado)" at bounding box center [457, 161] width 147 height 10
click at [443, 144] on span "Todos (filtro aplicado)" at bounding box center [433, 142] width 74 height 10
click at [563, 149] on div "Excel Exportar sua lista de clientes para um arquivo do Microsoft Excel Todos T…" at bounding box center [501, 121] width 220 height 61
click at [448, 256] on button "Todos" at bounding box center [463, 250] width 144 height 19
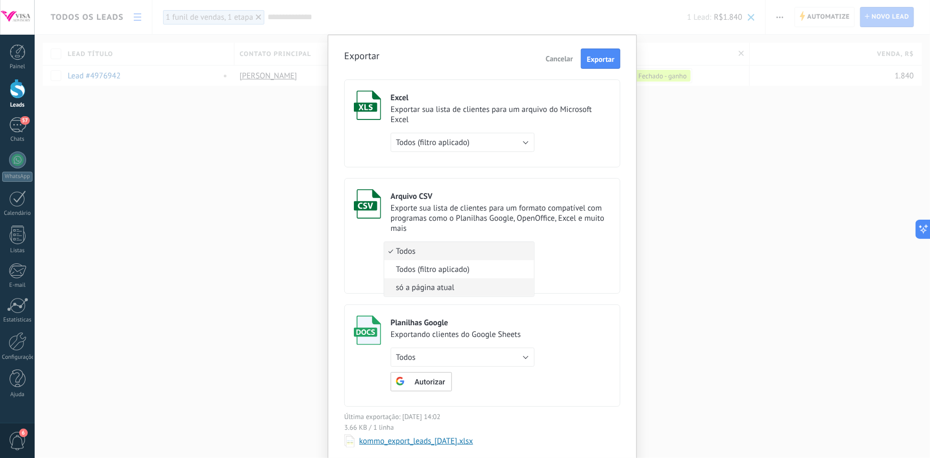
click at [433, 291] on span "só a página atual" at bounding box center [457, 287] width 147 height 10
click at [560, 115] on div "Exportar sua lista de clientes para um arquivo do Microsoft Excel" at bounding box center [501, 114] width 220 height 20
click at [612, 55] on span "Exportar" at bounding box center [601, 58] width 28 height 7
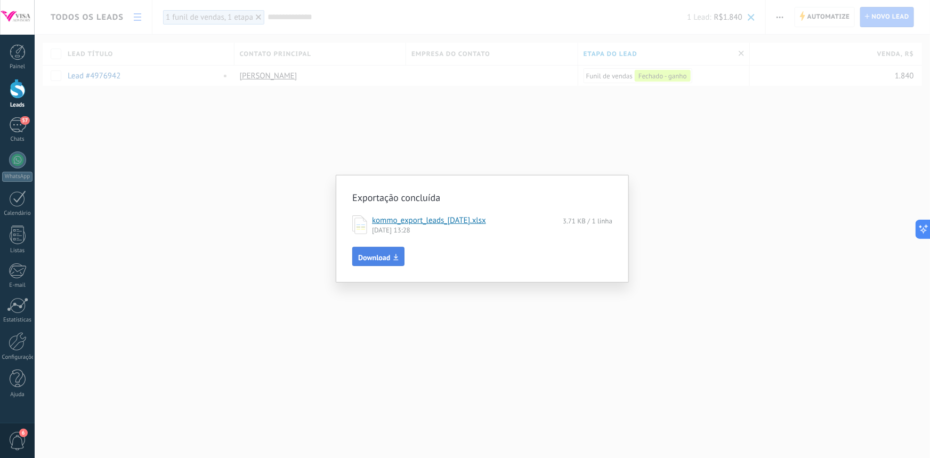
click at [368, 259] on span "Download" at bounding box center [374, 257] width 32 height 7
click at [407, 147] on div "Exportação concluída kommo_export_leads_[DATE].xlsx 3.71 KB / 1 linha [DATE] 13…" at bounding box center [482, 229] width 895 height 458
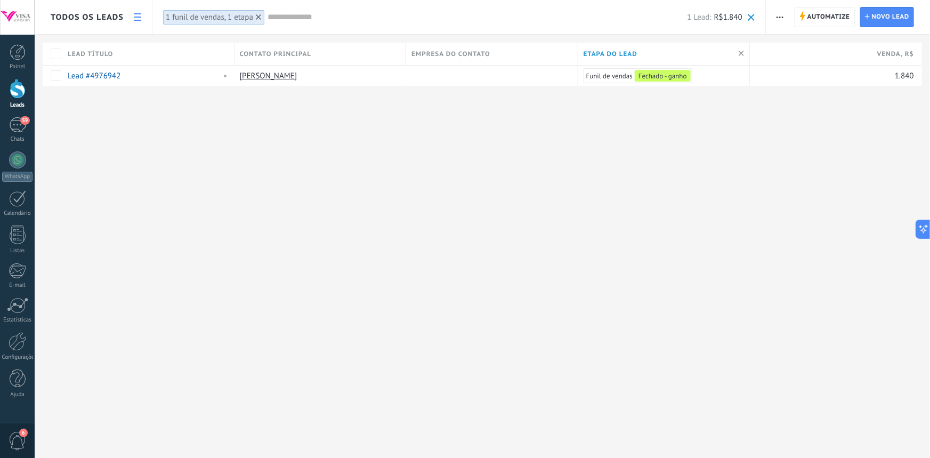
click at [660, 358] on div "Todos os leads Automatize Nova transmissão Imprimir Configurações da lista Impo…" at bounding box center [482, 229] width 895 height 458
